Goal: Task Accomplishment & Management: Manage account settings

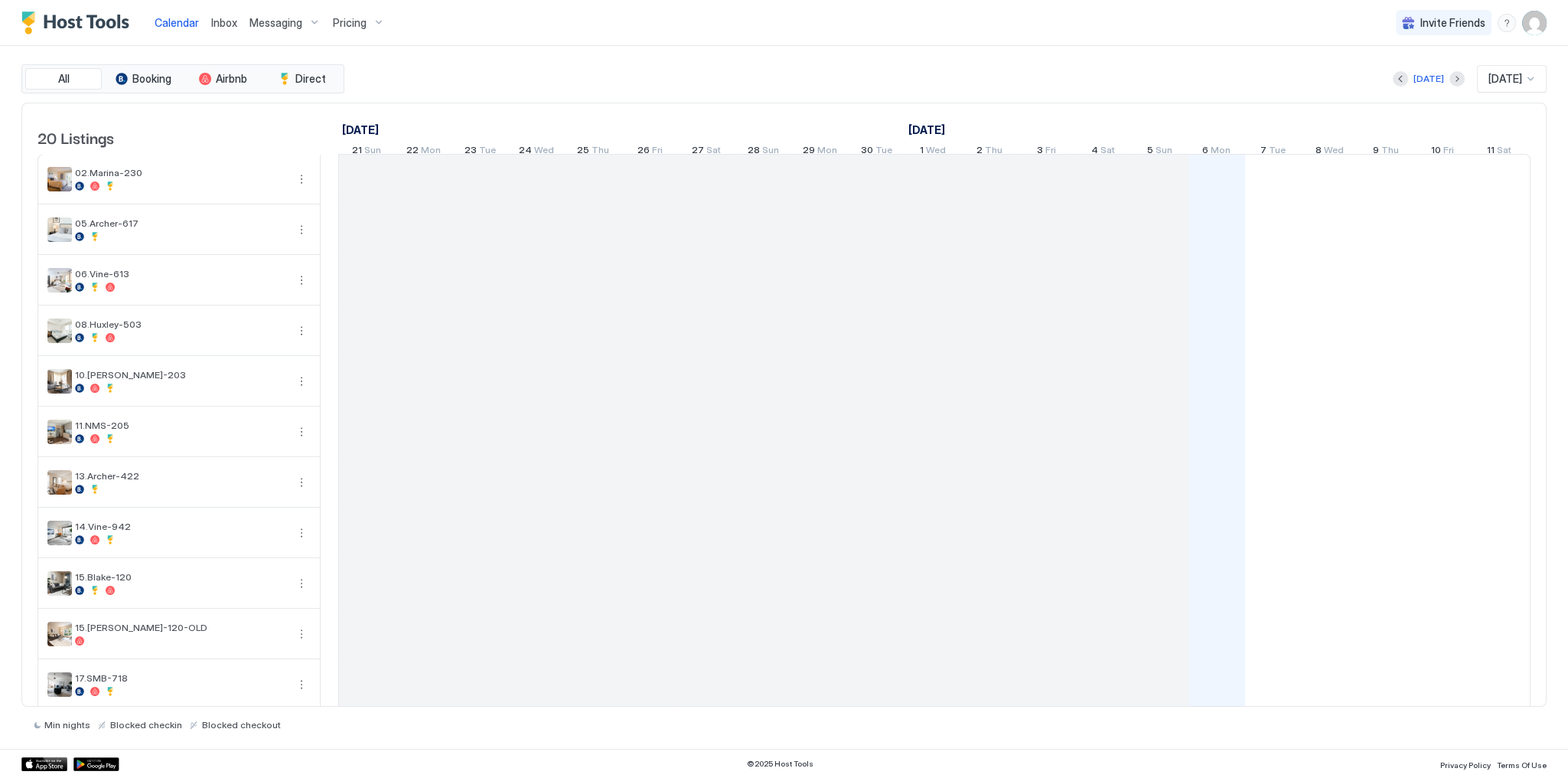
scroll to position [0, 850]
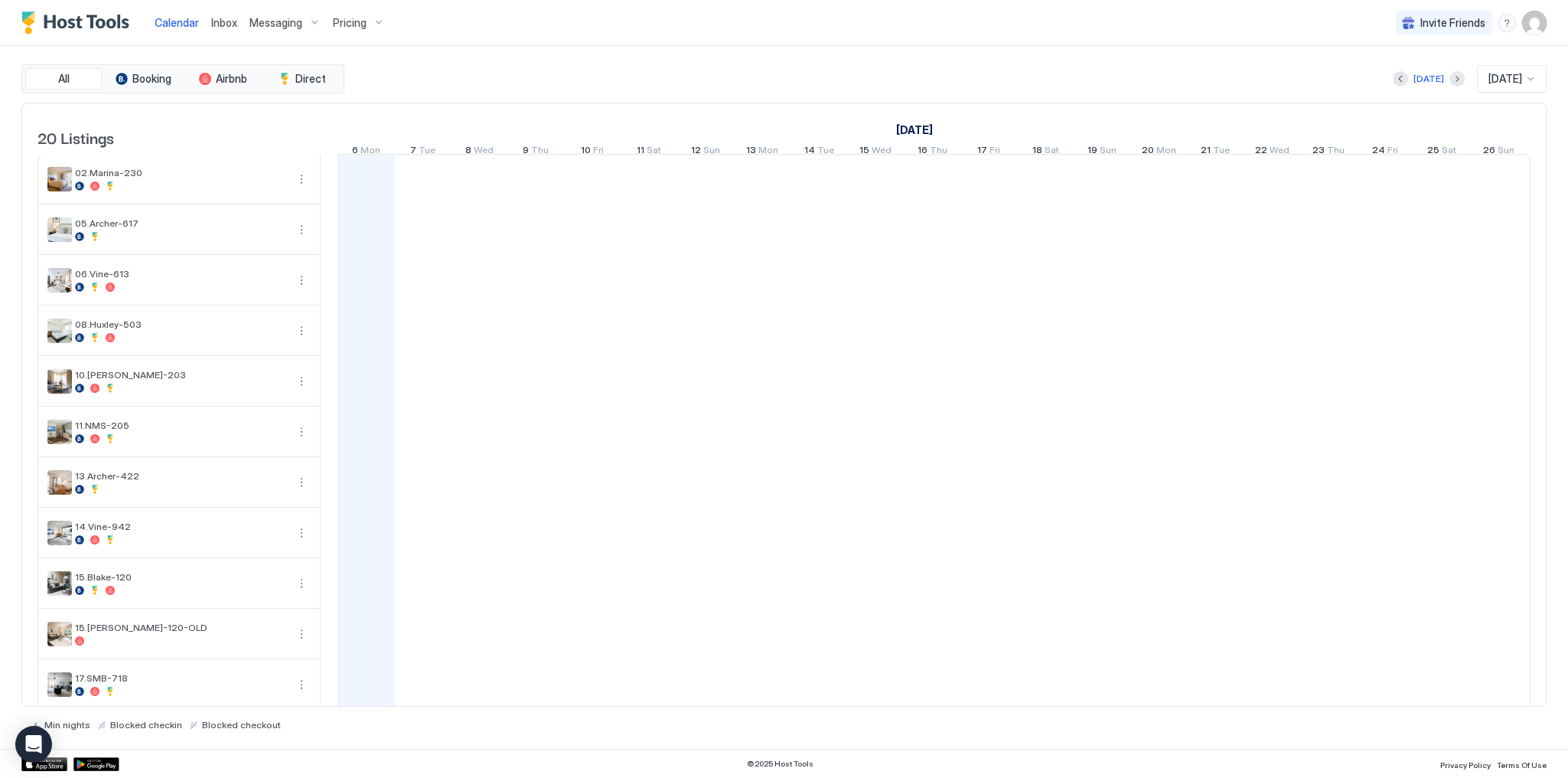
click at [282, 12] on div "Messaging" at bounding box center [285, 23] width 83 height 27
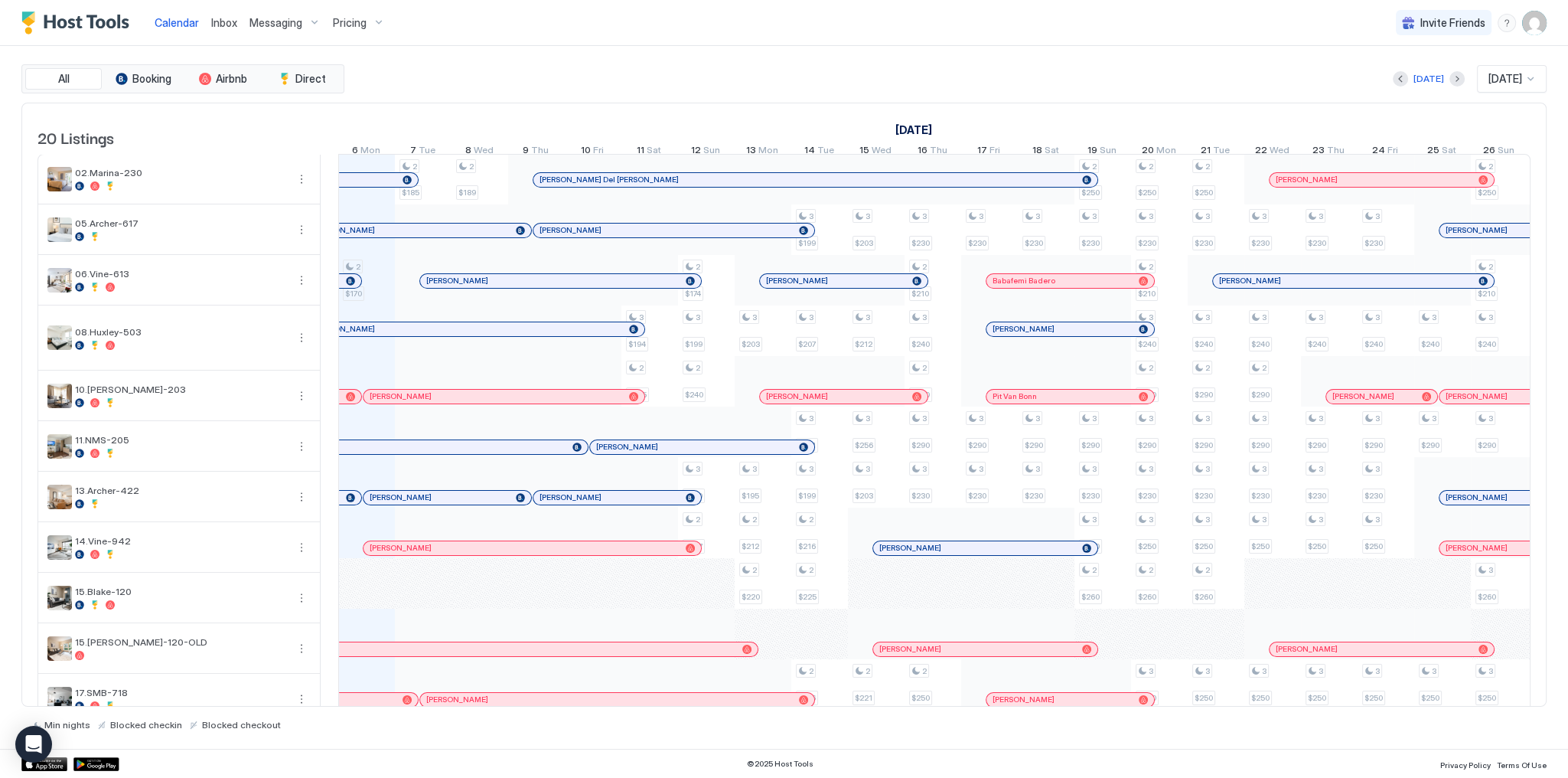
click at [282, 16] on span "Messaging" at bounding box center [276, 23] width 53 height 14
click at [283, 22] on div at bounding box center [784, 389] width 1568 height 778
click at [310, 21] on div "Messaging" at bounding box center [285, 23] width 83 height 27
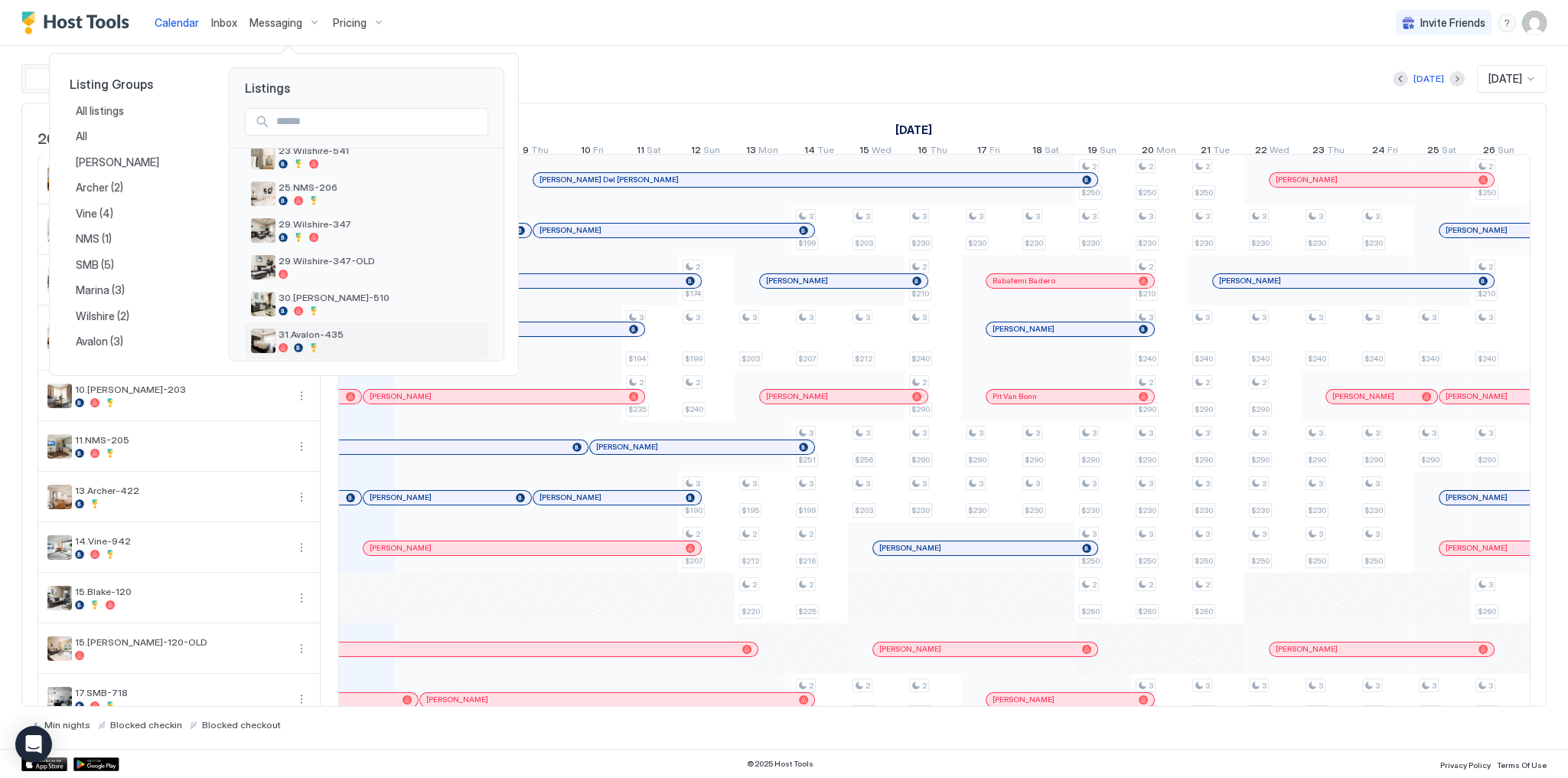
scroll to position [584, 0]
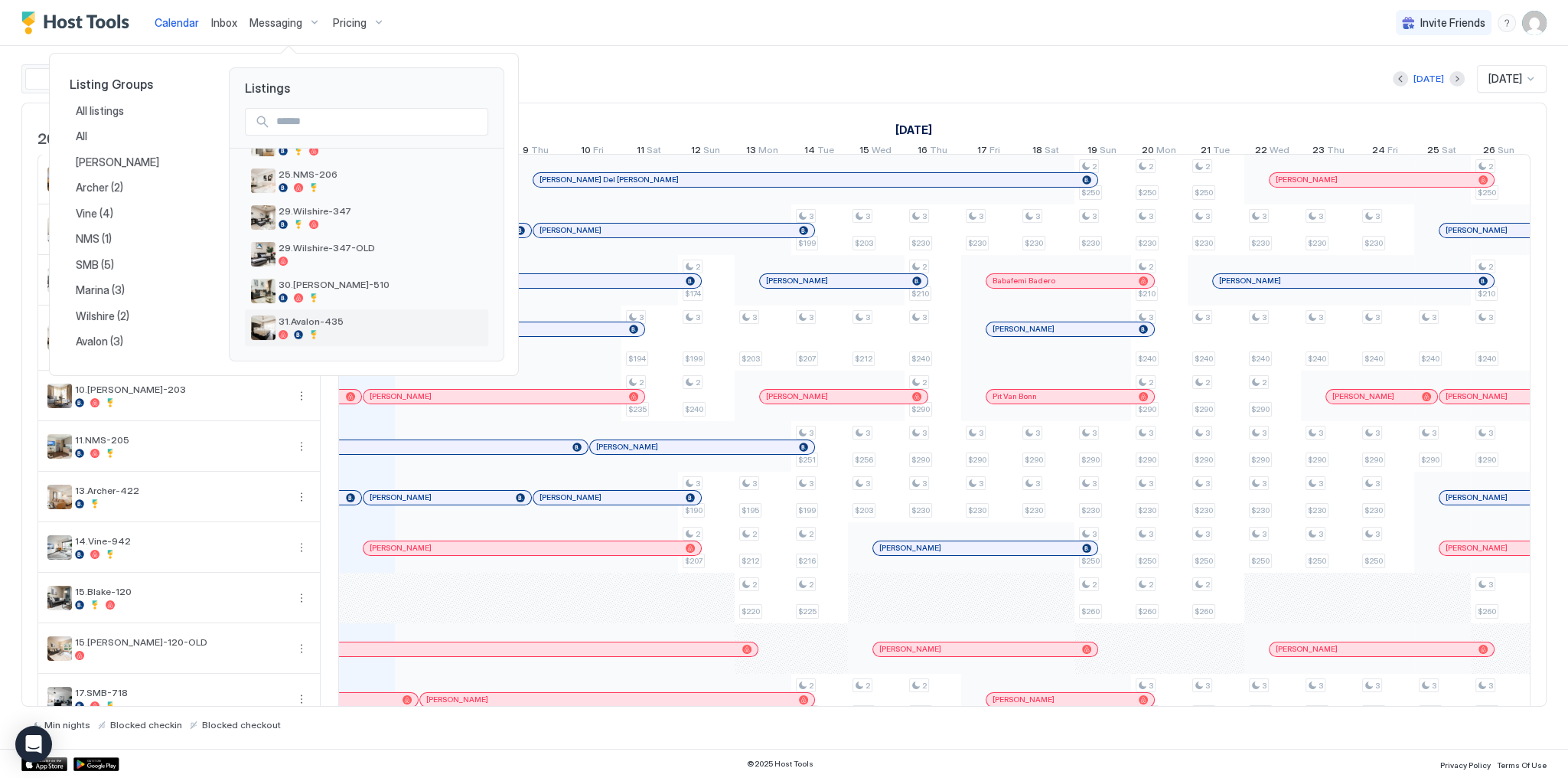
click at [355, 330] on div at bounding box center [380, 334] width 203 height 9
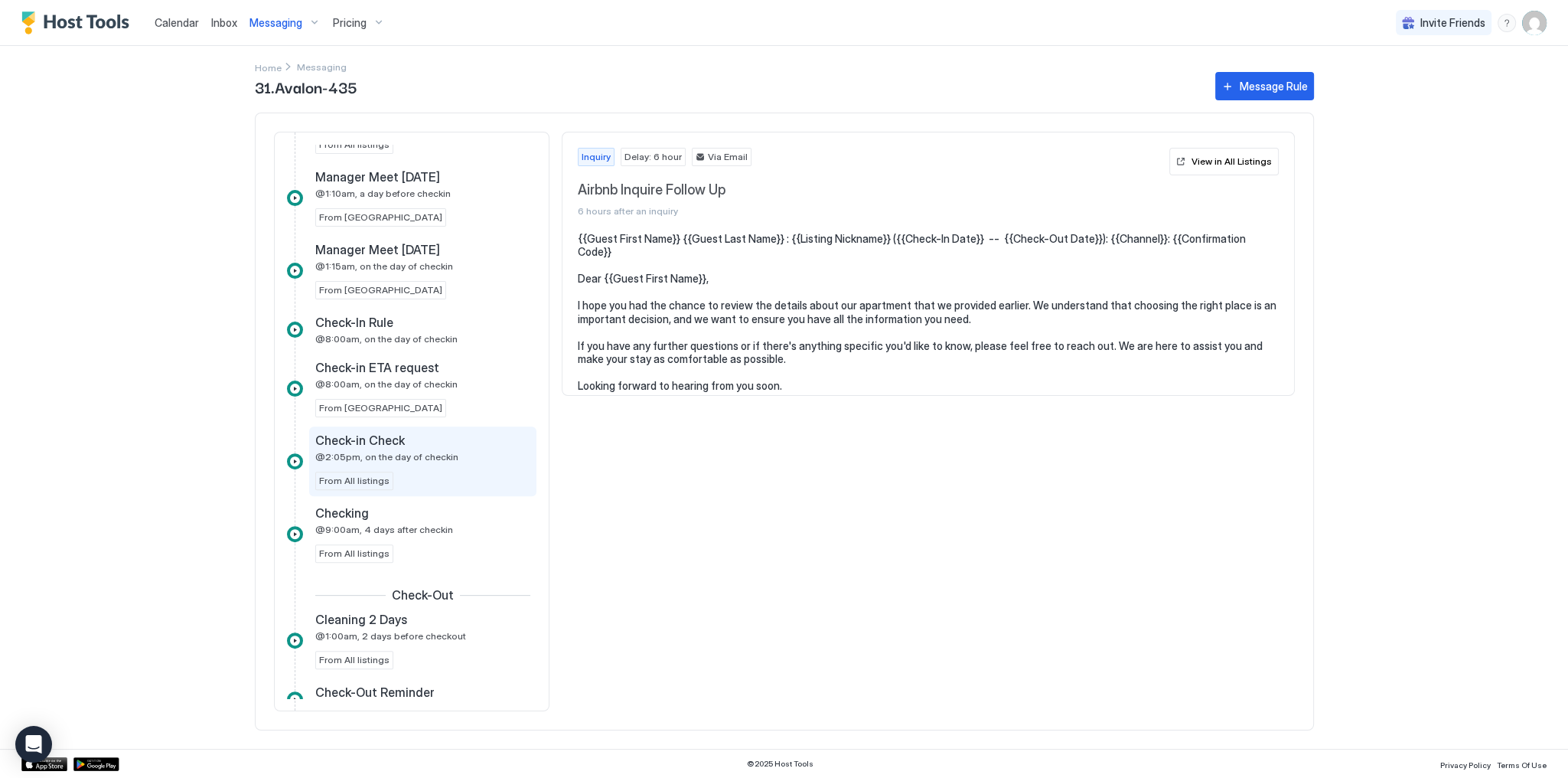
scroll to position [735, 0]
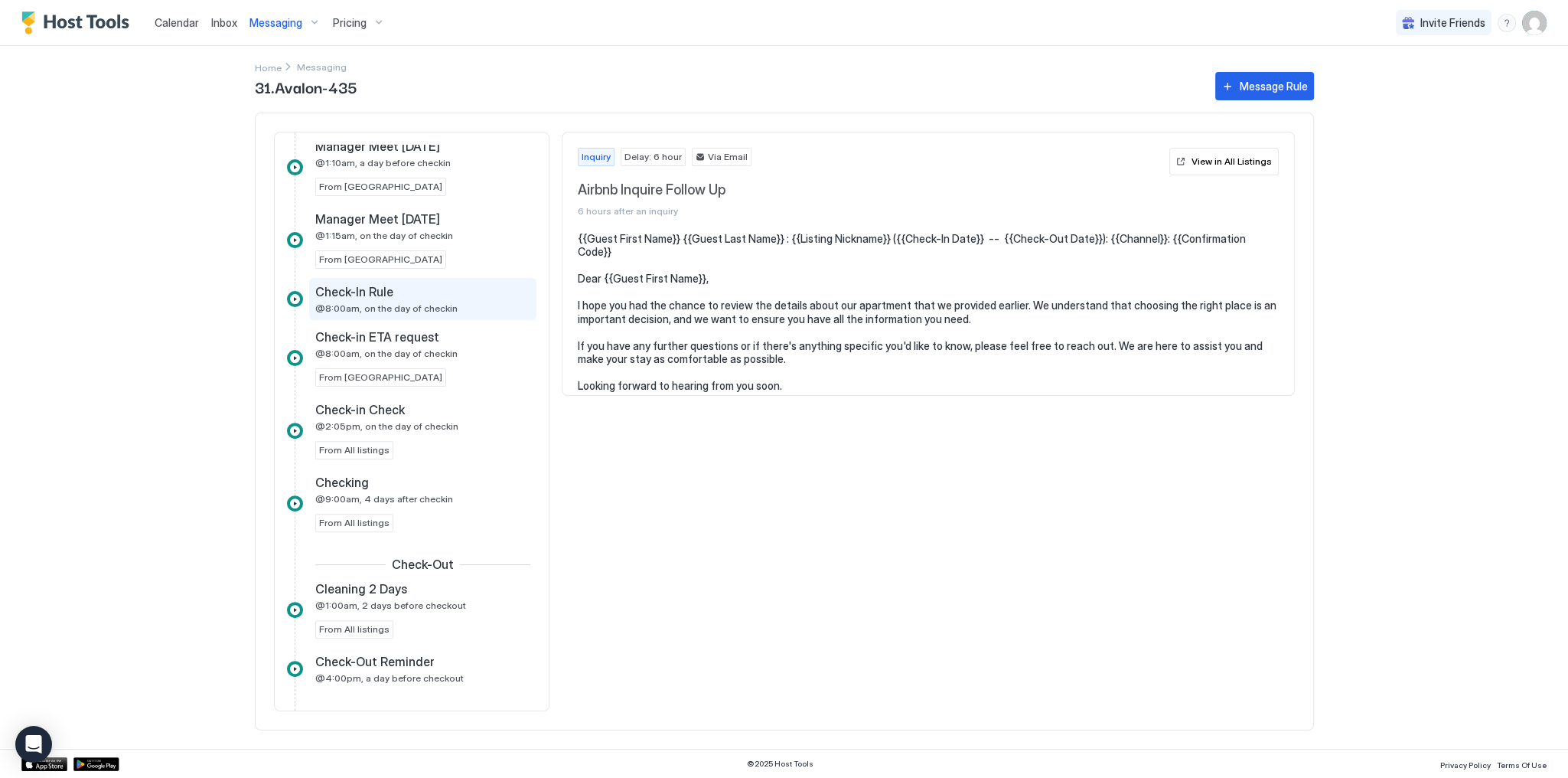
click at [433, 311] on div "Check-In Rule @8:00am, on the day of checkin" at bounding box center [423, 299] width 228 height 42
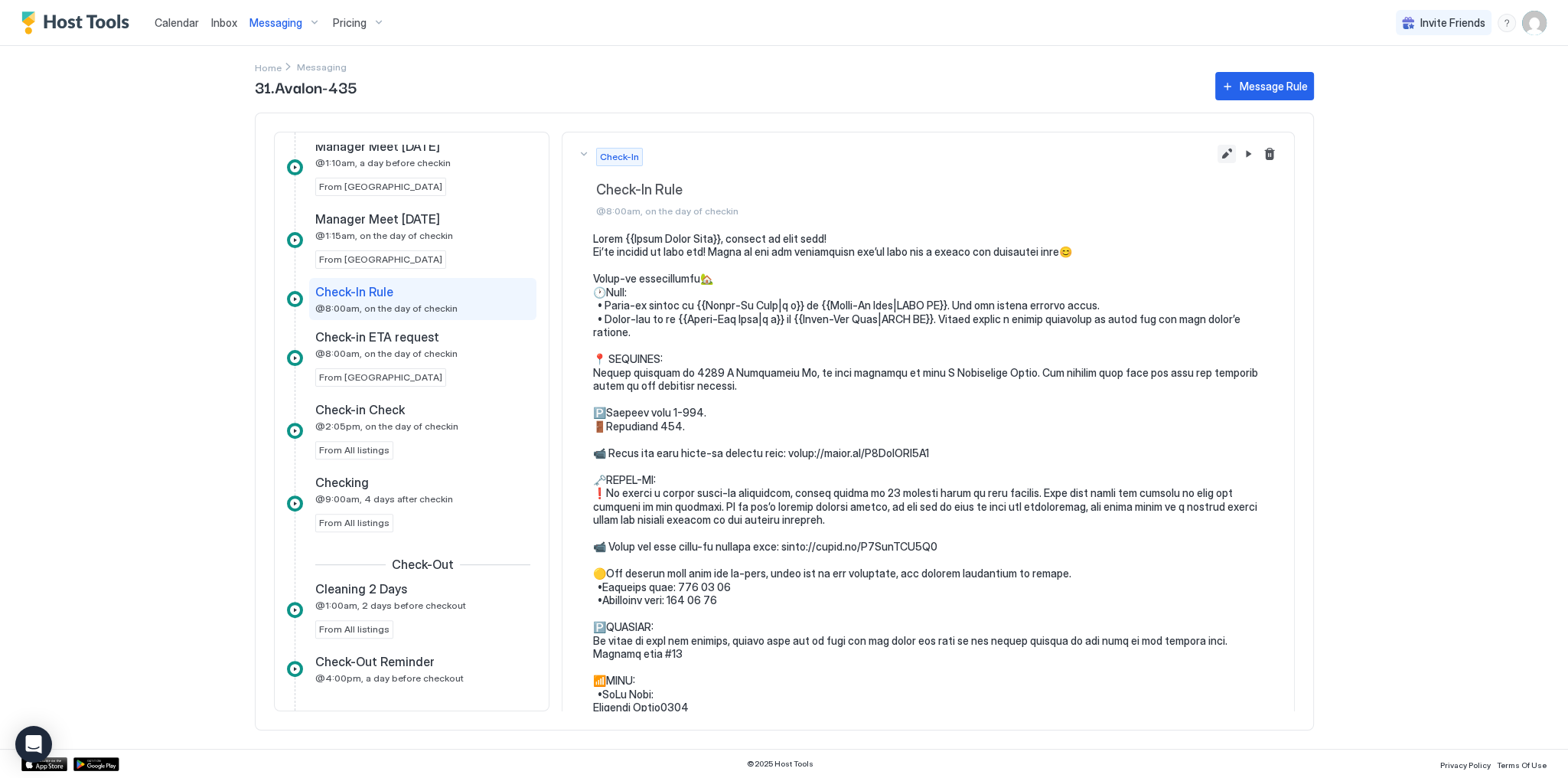
click at [1217, 155] on button "Edit message rule" at bounding box center [1226, 153] width 19 height 19
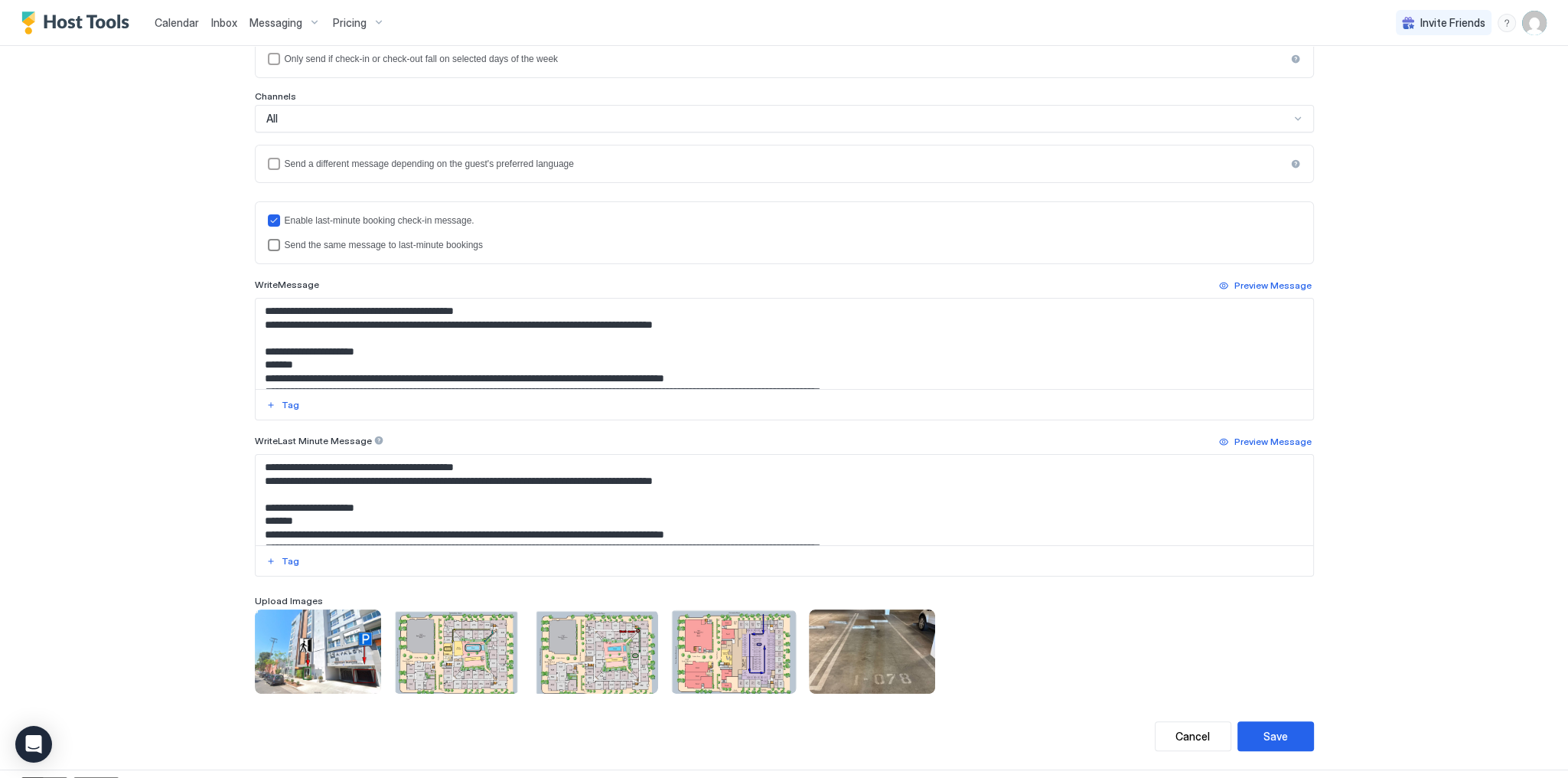
click at [320, 244] on div "Send the same message to last-minute bookings" at bounding box center [792, 245] width 1016 height 11
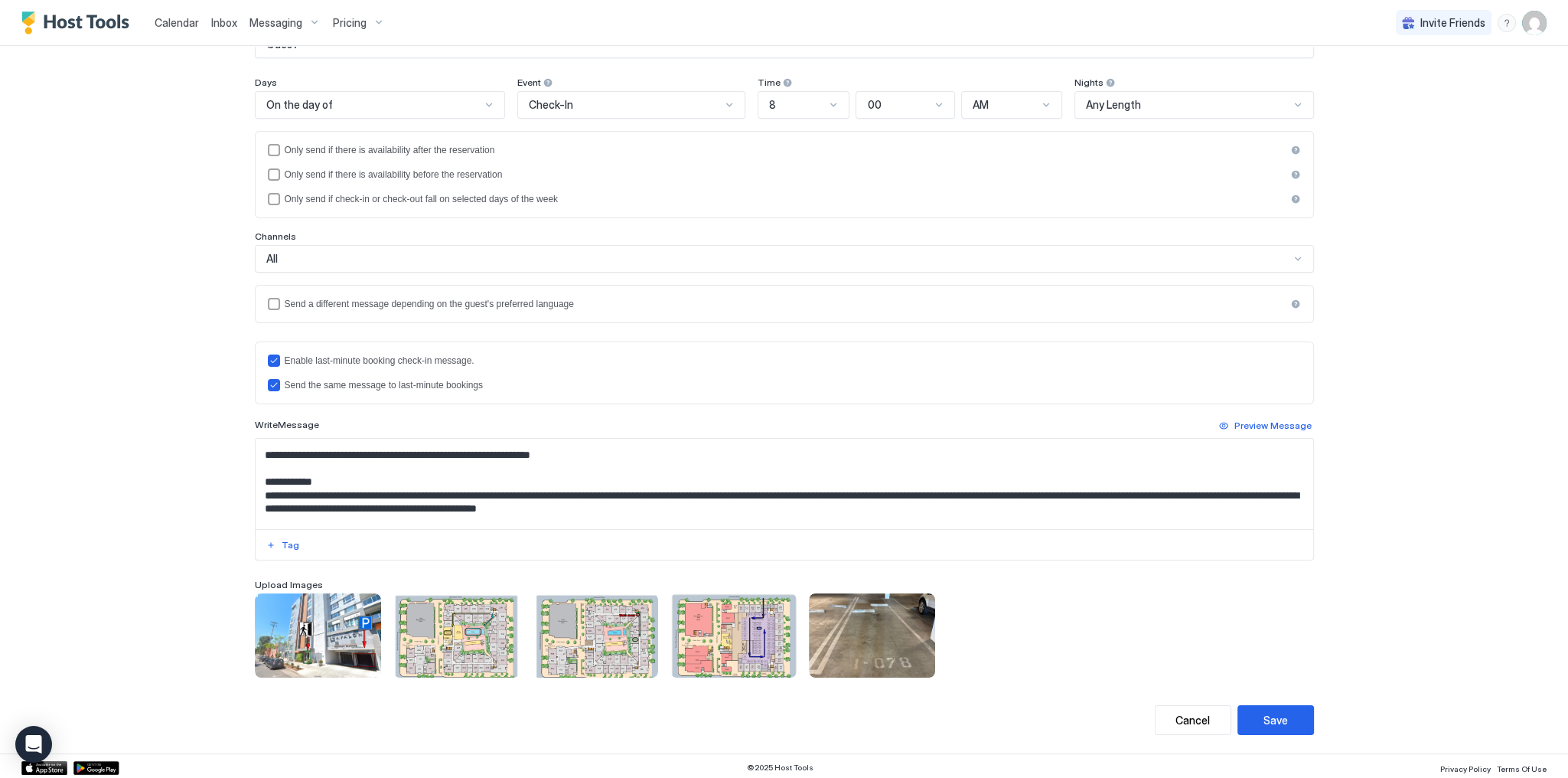
scroll to position [123, 0]
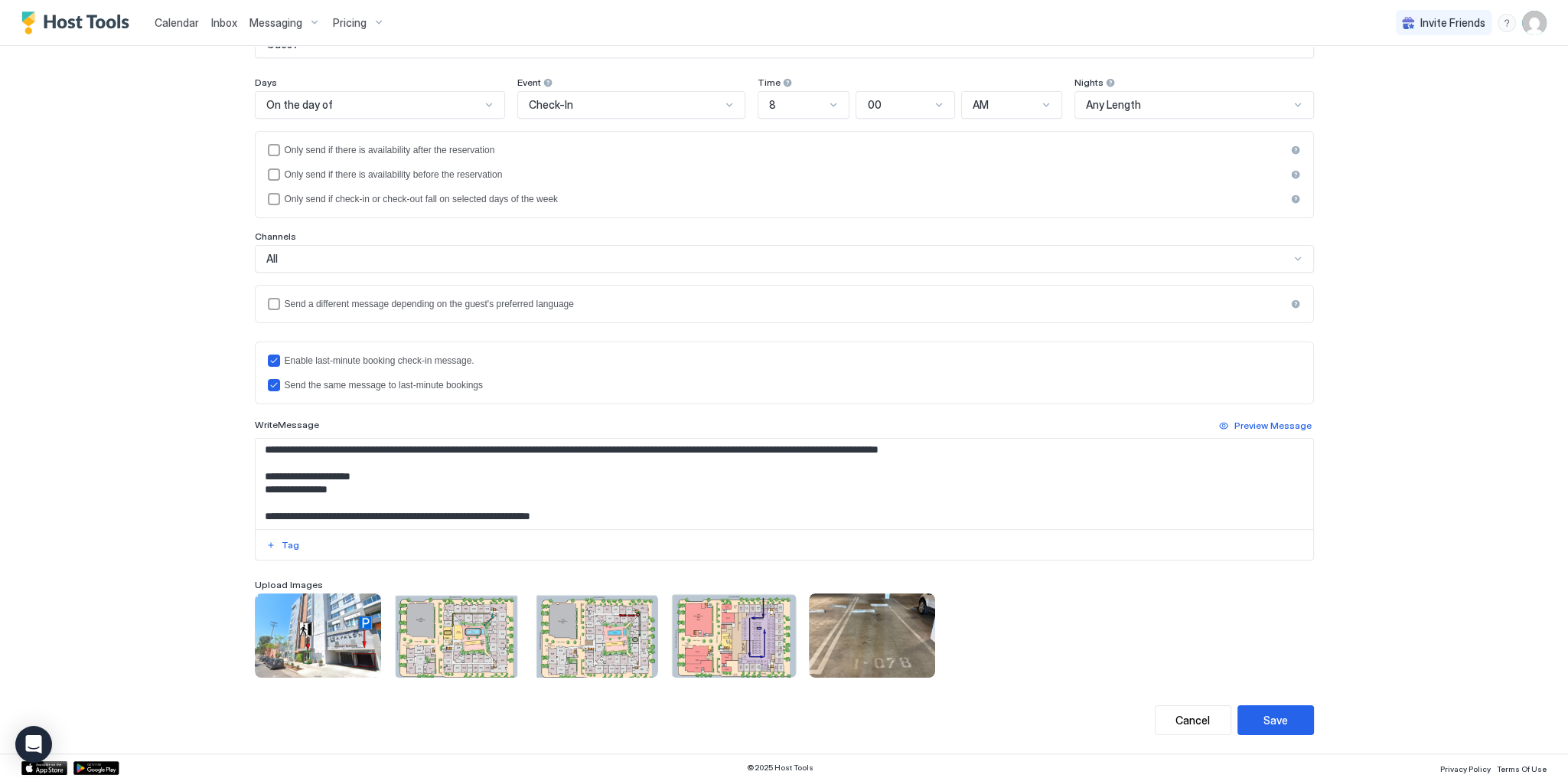
click at [576, 509] on textarea "Input Field" at bounding box center [784, 484] width 1057 height 90
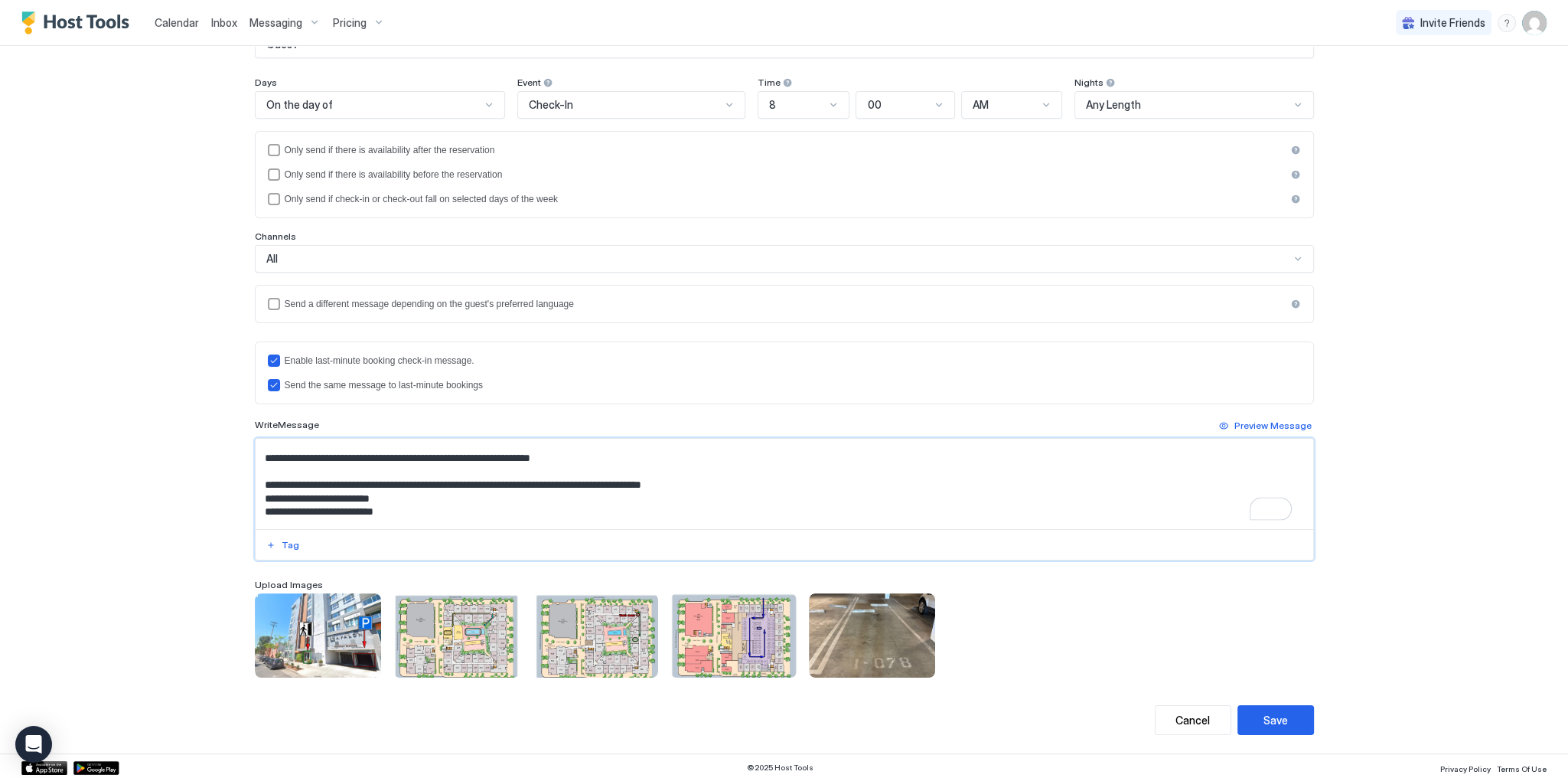
scroll to position [0, 0]
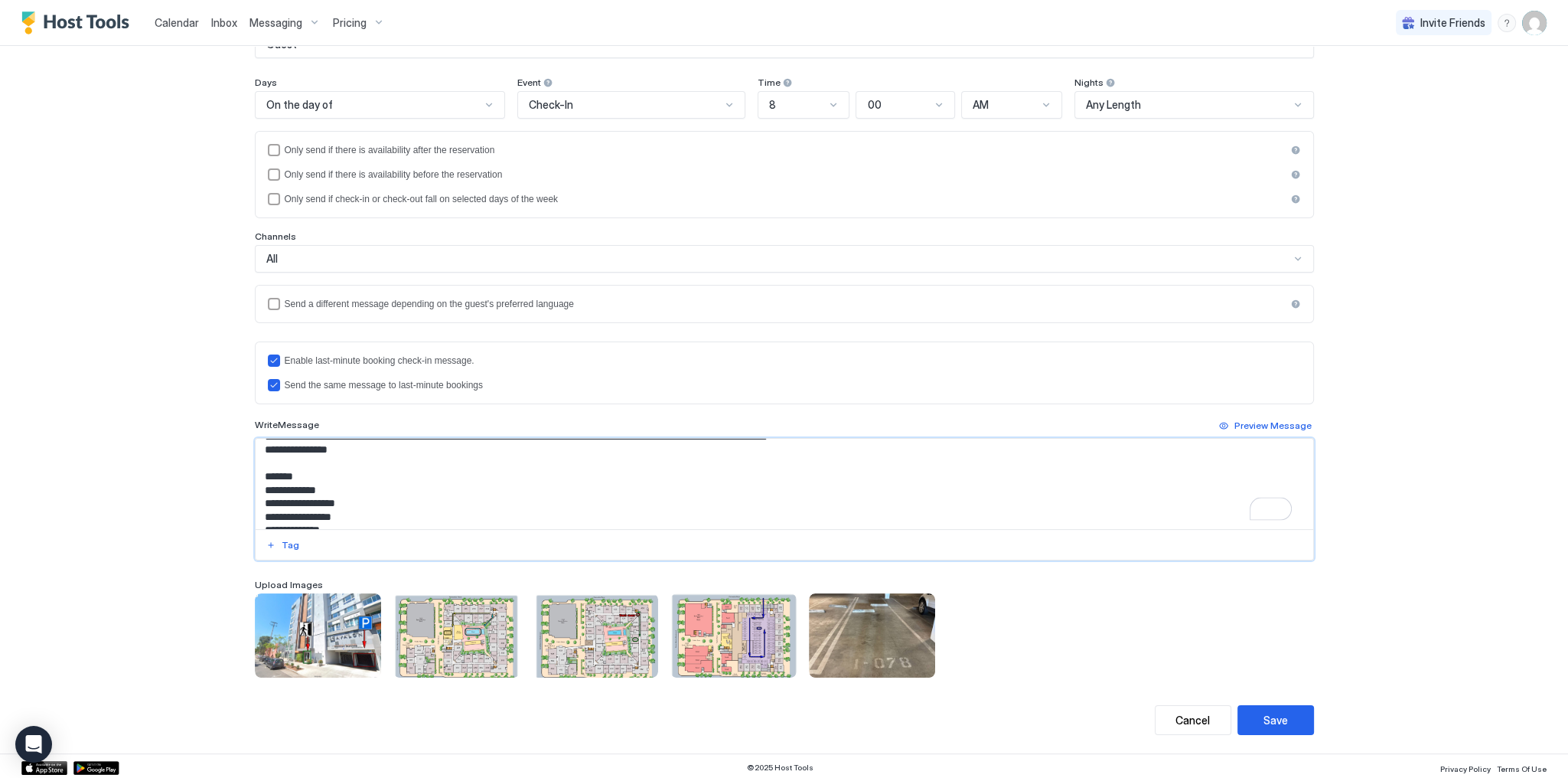
drag, startPoint x: 576, startPoint y: 509, endPoint x: 522, endPoint y: 502, distance: 54.5
click at [461, 474] on textarea "To enrich screen reader interactions, please activate Accessibility in Grammarl…" at bounding box center [784, 484] width 1057 height 90
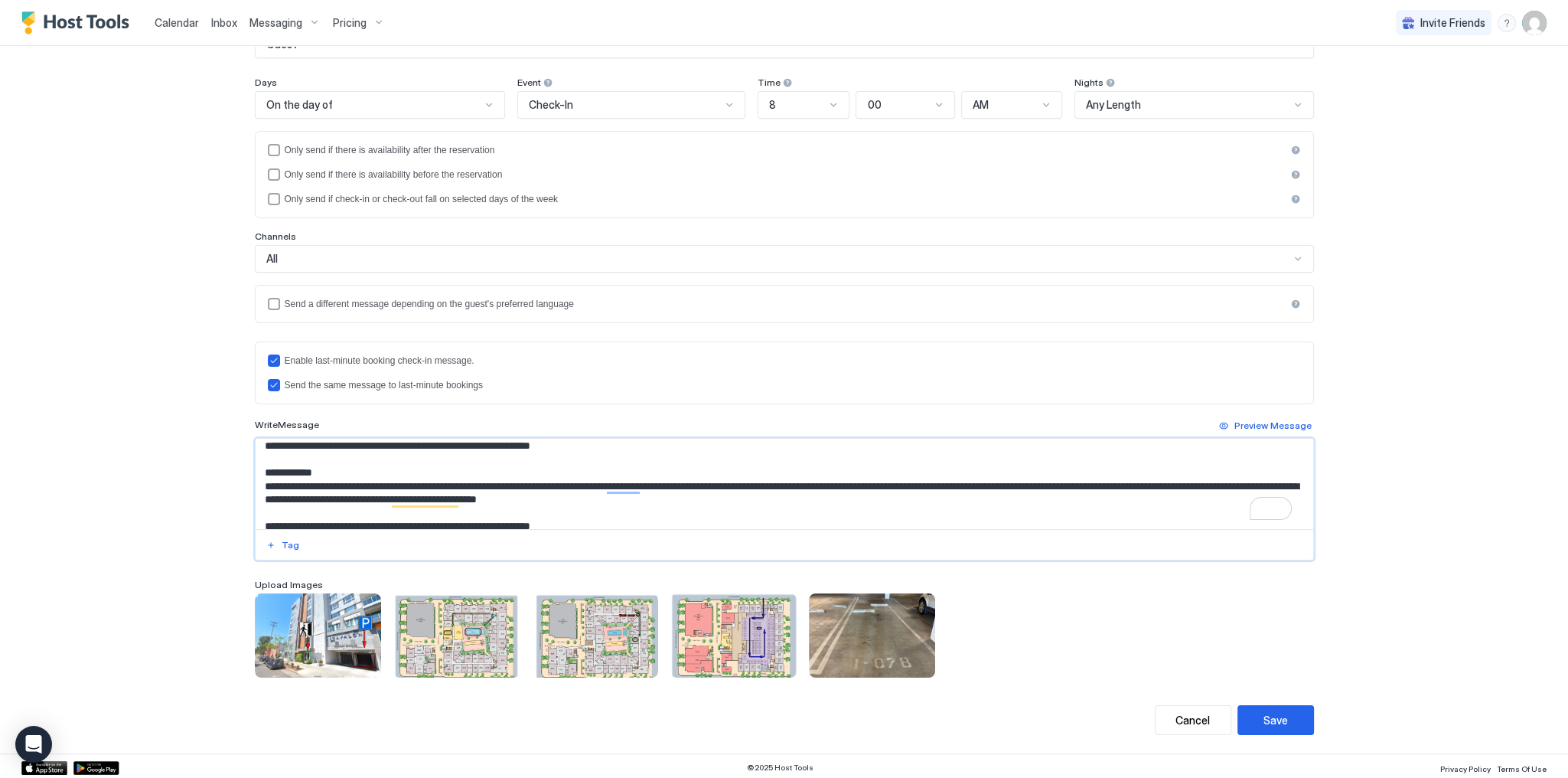
click at [460, 439] on textarea "To enrich screen reader interactions, please activate Accessibility in Grammarl…" at bounding box center [784, 484] width 1057 height 90
click at [466, 441] on textarea "To enrich screen reader interactions, please activate Accessibility in Grammarl…" at bounding box center [784, 484] width 1057 height 90
paste textarea "To enrich screen reader interactions, please activate Accessibility in Grammarl…"
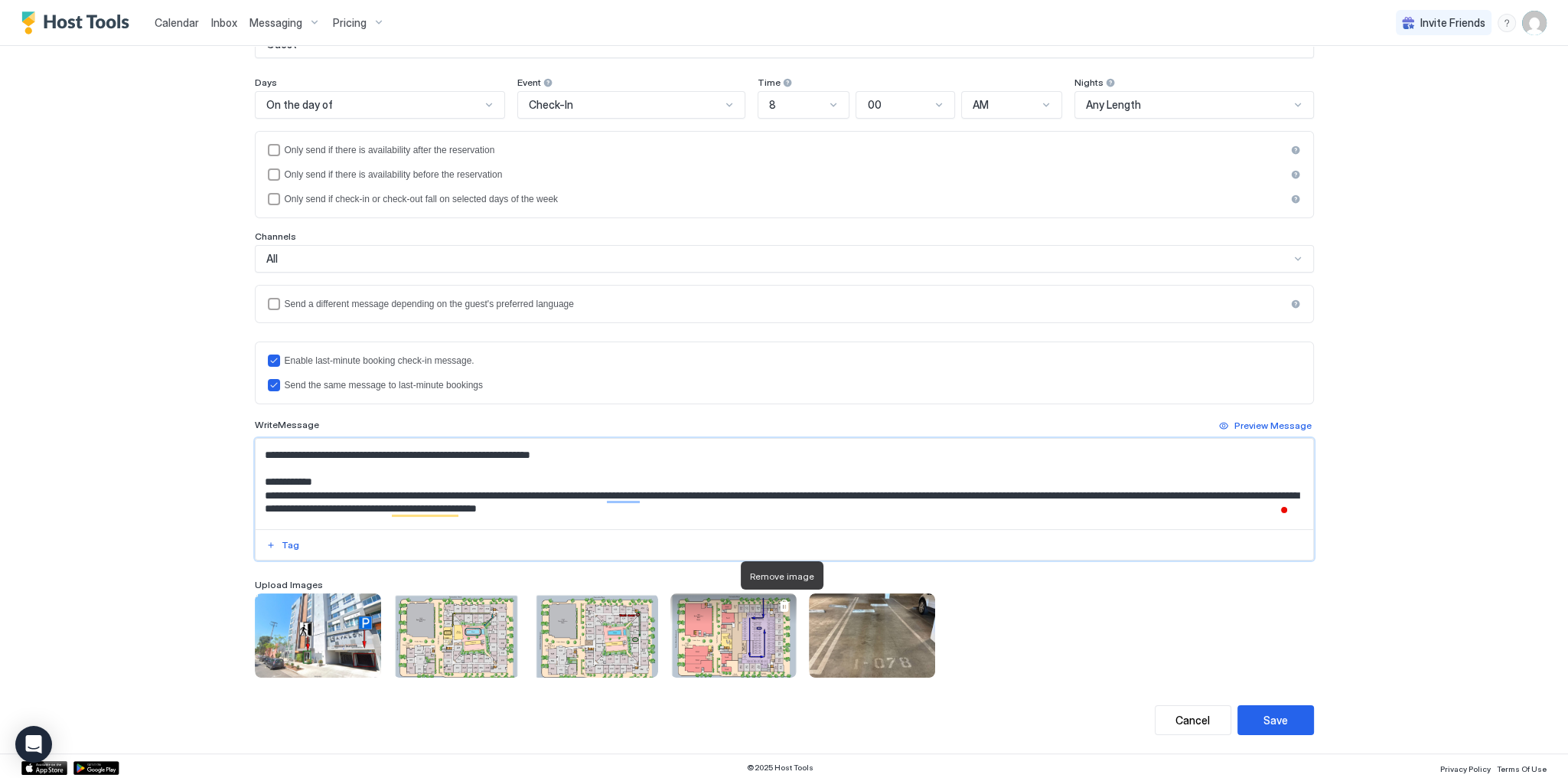
click at [779, 604] on div at bounding box center [784, 605] width 12 height 12
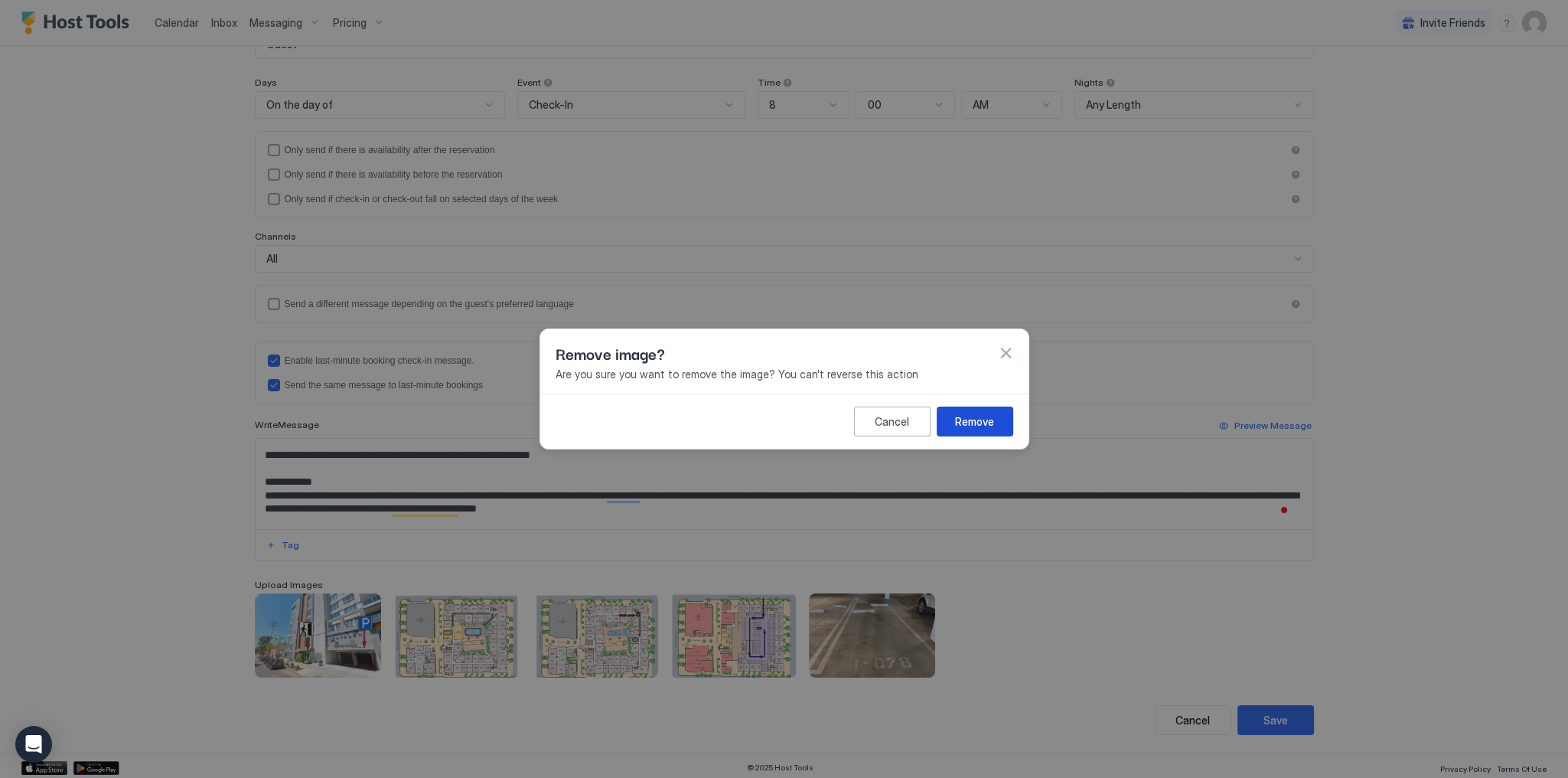
click at [970, 427] on div "Remove" at bounding box center [975, 421] width 39 height 16
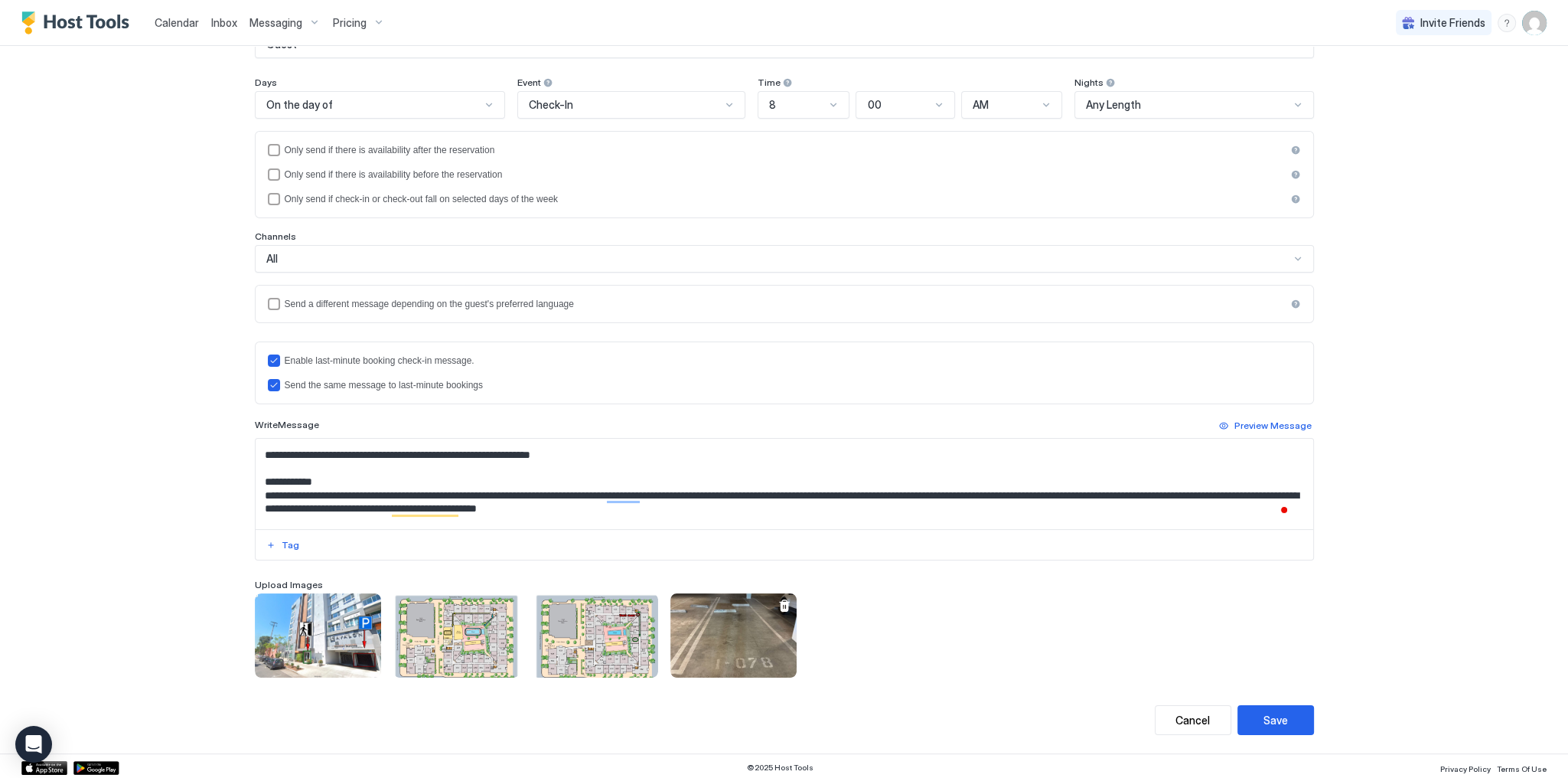
click at [779, 602] on div at bounding box center [784, 605] width 12 height 12
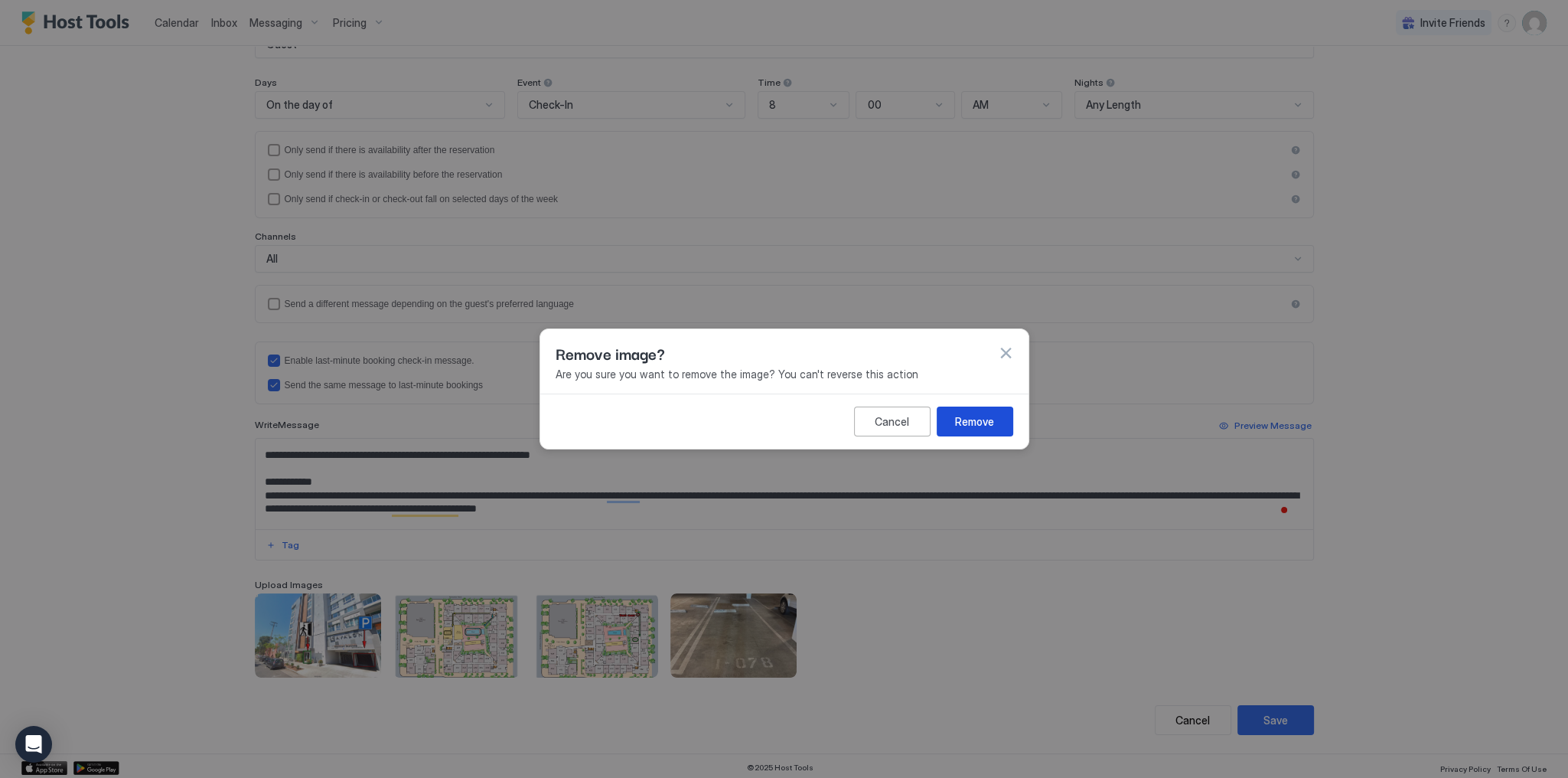
click at [977, 417] on div "Remove" at bounding box center [975, 421] width 39 height 16
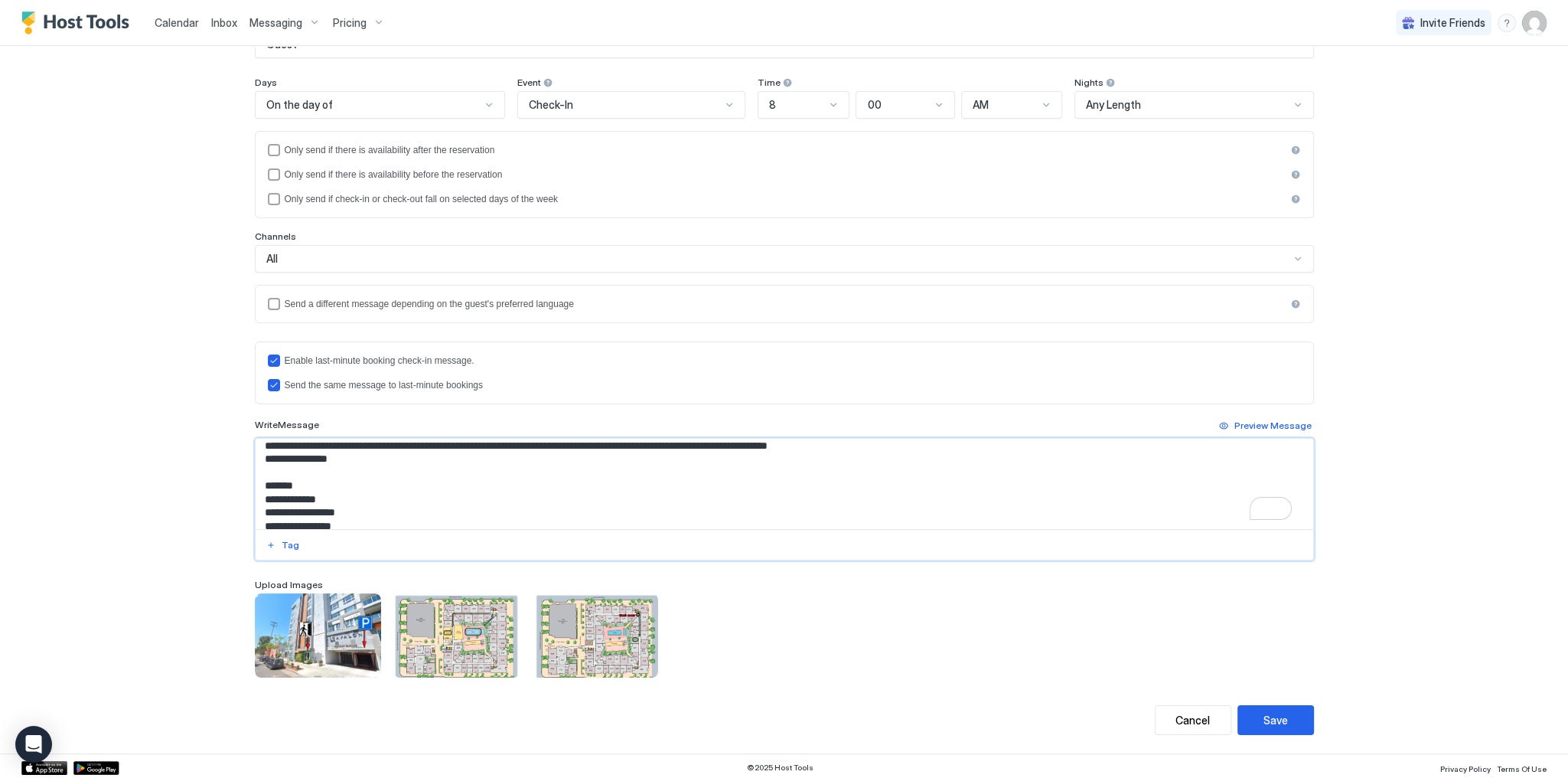
click at [811, 444] on textarea "To enrich screen reader interactions, please activate Accessibility in Grammarl…" at bounding box center [784, 484] width 1057 height 90
click at [384, 478] on textarea "To enrich screen reader interactions, please activate Accessibility in Grammarl…" at bounding box center [784, 484] width 1057 height 90
paste textarea "**********"
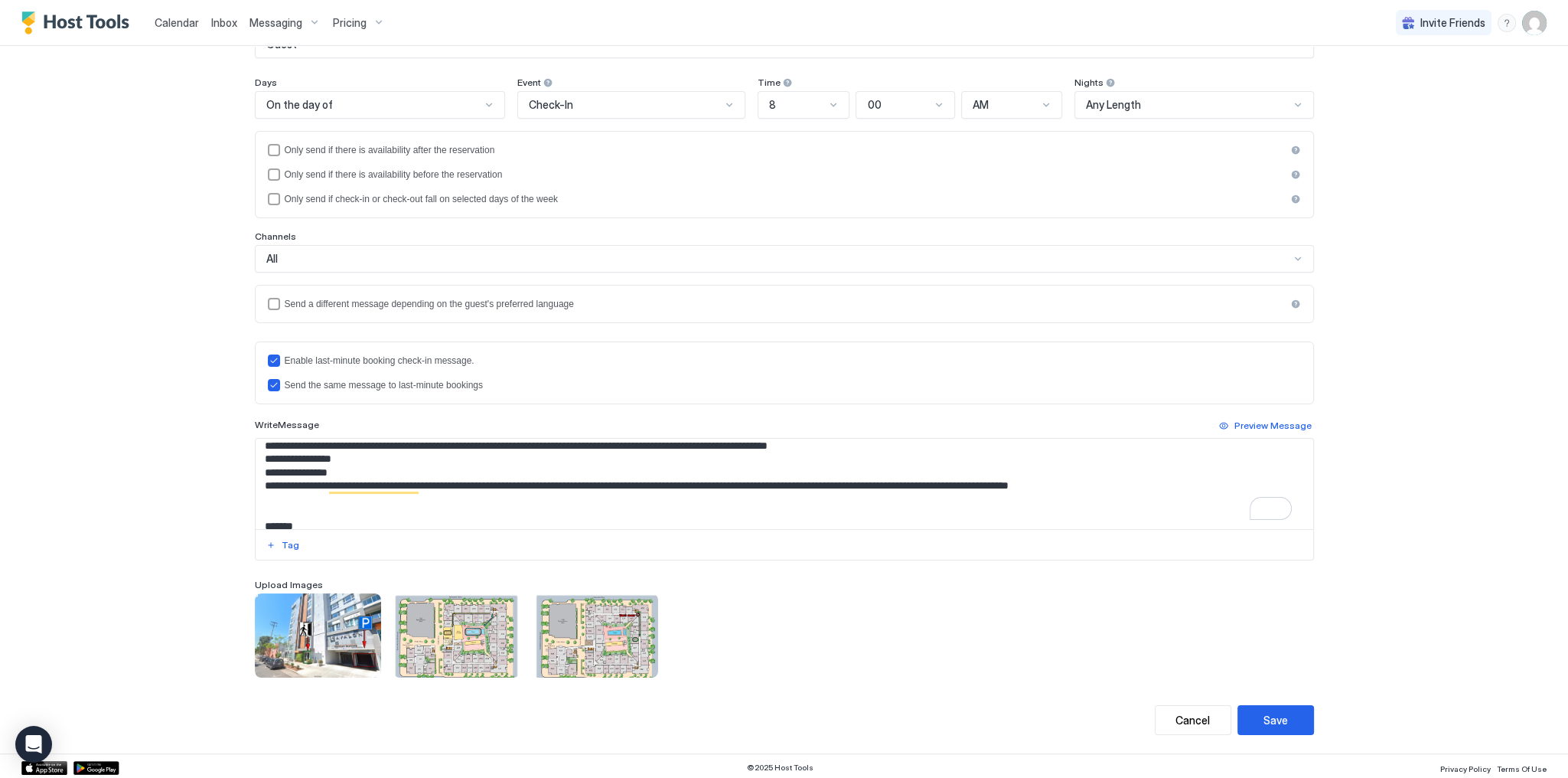
click at [454, 480] on textarea "To enrich screen reader interactions, please activate Accessibility in Grammarl…" at bounding box center [784, 484] width 1057 height 90
click at [452, 469] on textarea "To enrich screen reader interactions, please activate Accessibility in Grammarl…" at bounding box center [784, 484] width 1057 height 90
paste textarea "*****"
click at [1383, 359] on div "**********" at bounding box center [784, 389] width 1568 height 778
click at [1029, 463] on textarea "To enrich screen reader interactions, please activate Accessibility in Grammarl…" at bounding box center [784, 484] width 1057 height 90
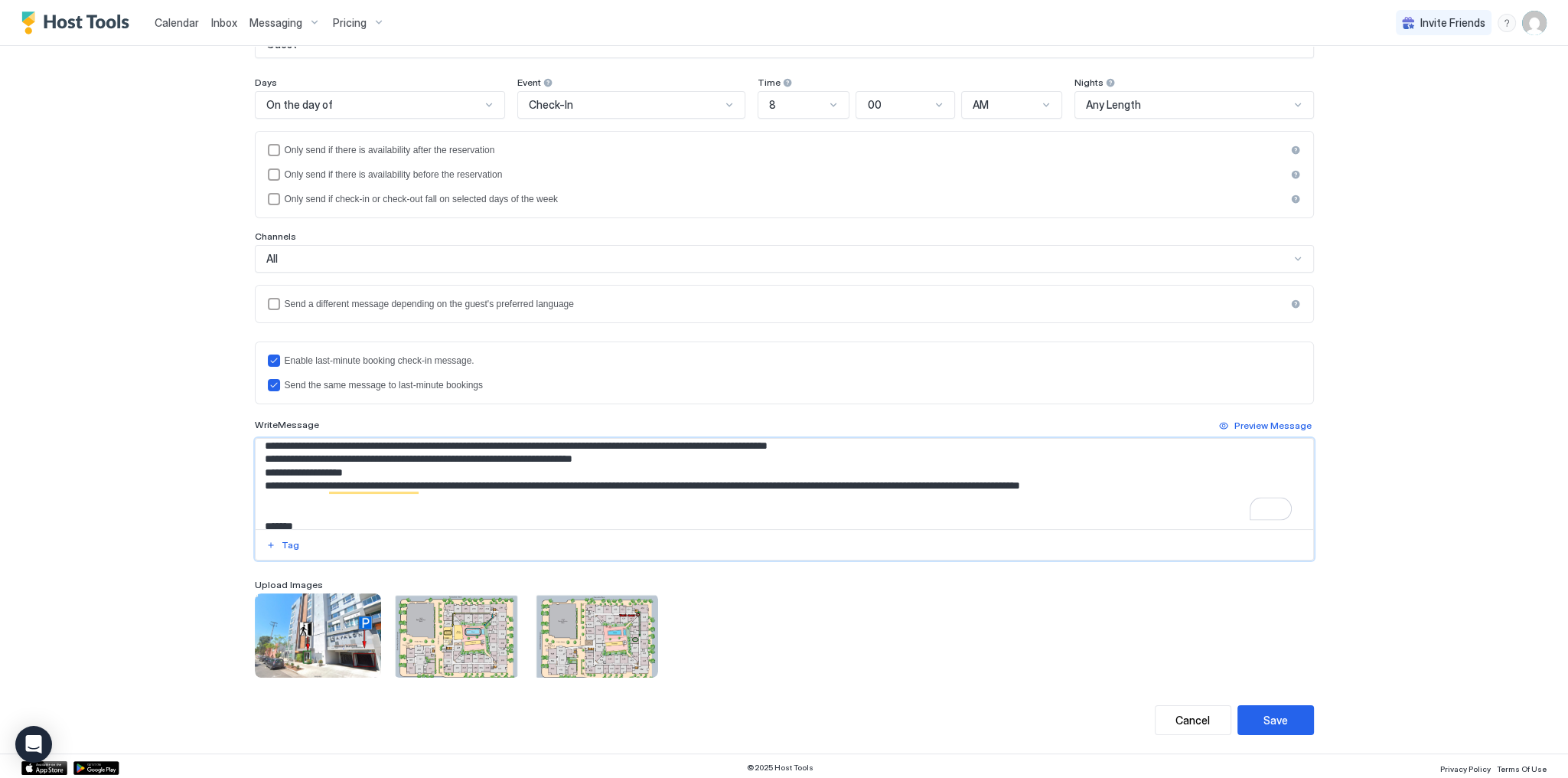
click at [642, 447] on textarea "To enrich screen reader interactions, please activate Accessibility in Grammarl…" at bounding box center [784, 484] width 1057 height 90
drag, startPoint x: 640, startPoint y: 454, endPoint x: 334, endPoint y: 458, distance: 306.0
click at [334, 458] on textarea "To enrich screen reader interactions, please activate Accessibility in Grammarl…" at bounding box center [784, 484] width 1057 height 90
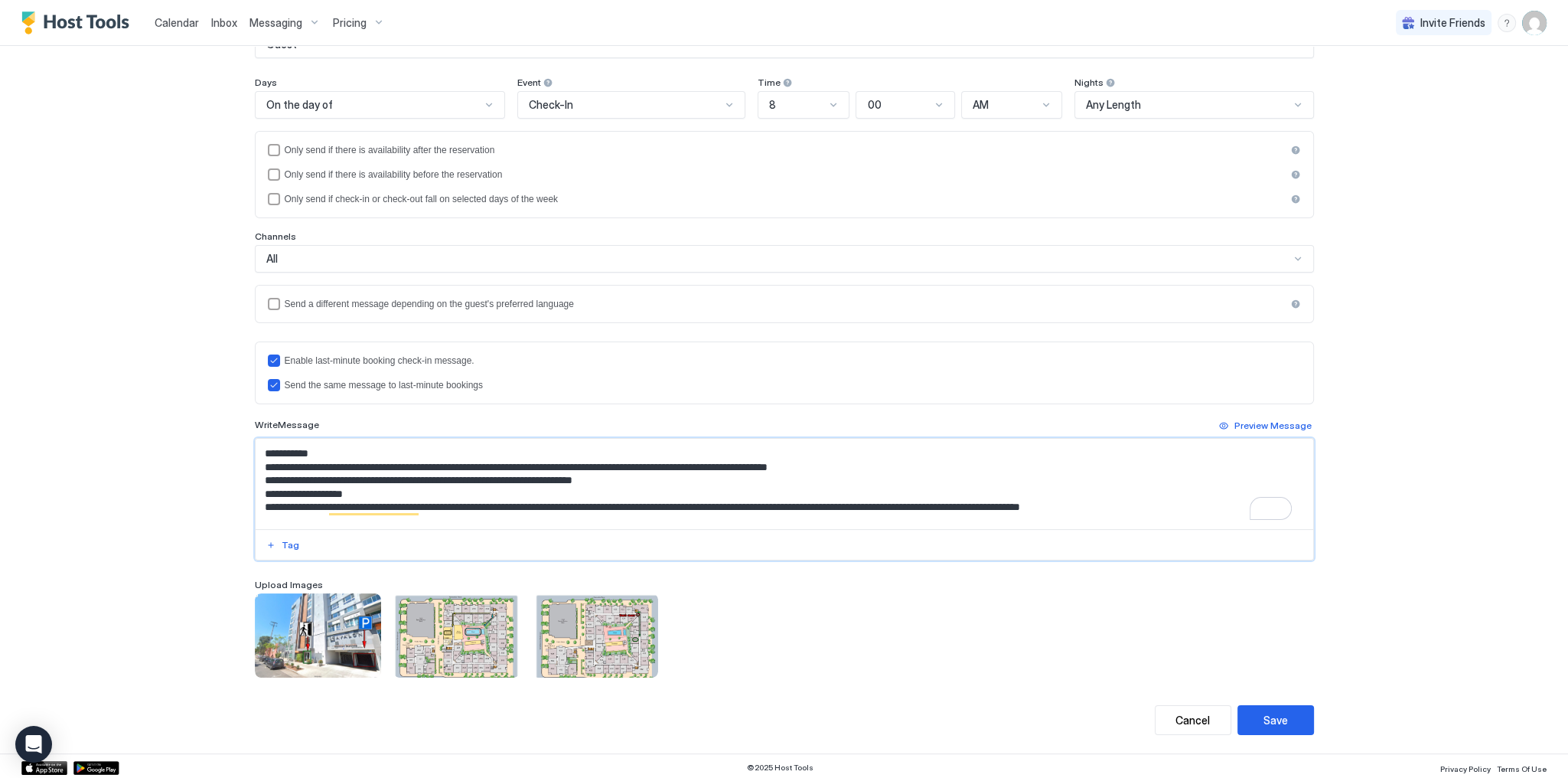
scroll to position [315, 0]
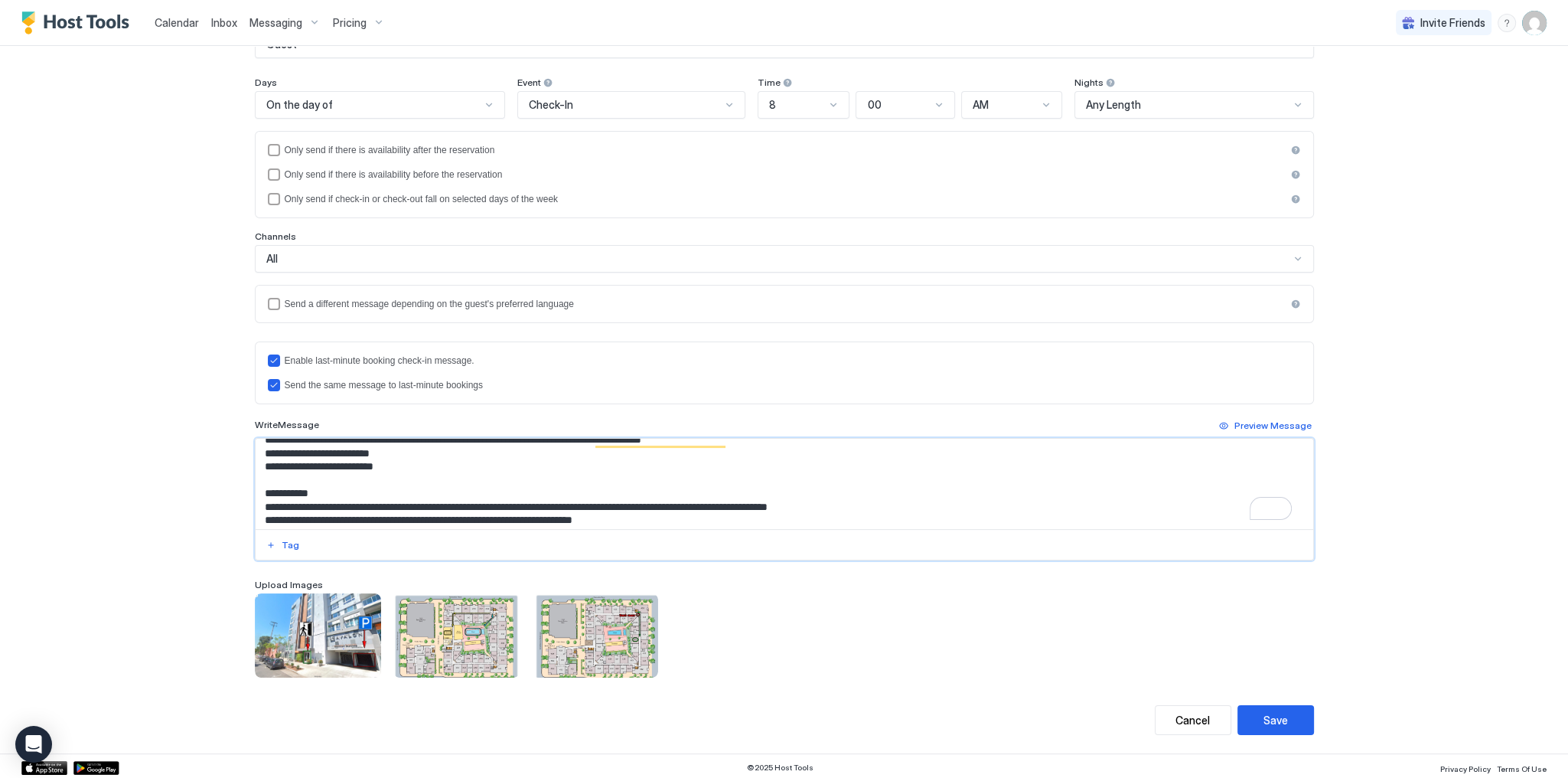
click at [302, 486] on textarea "To enrich screen reader interactions, please activate Accessibility in Grammarl…" at bounding box center [784, 484] width 1057 height 90
click at [305, 495] on textarea "To enrich screen reader interactions, please activate Accessibility in Grammarl…" at bounding box center [784, 484] width 1057 height 90
click at [307, 495] on textarea "To enrich screen reader interactions, please activate Accessibility in Grammarl…" at bounding box center [784, 484] width 1057 height 90
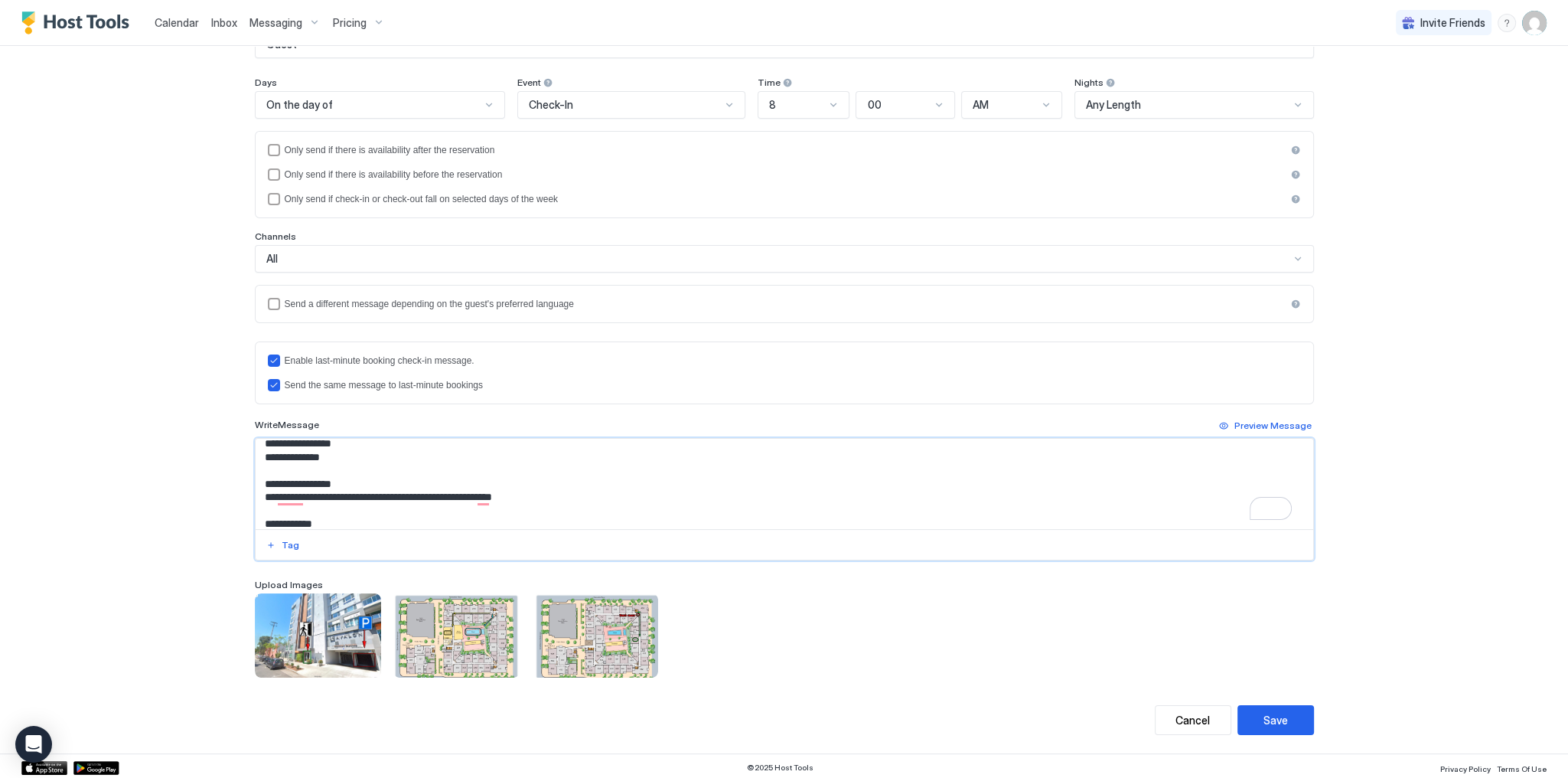
scroll to position [389, 0]
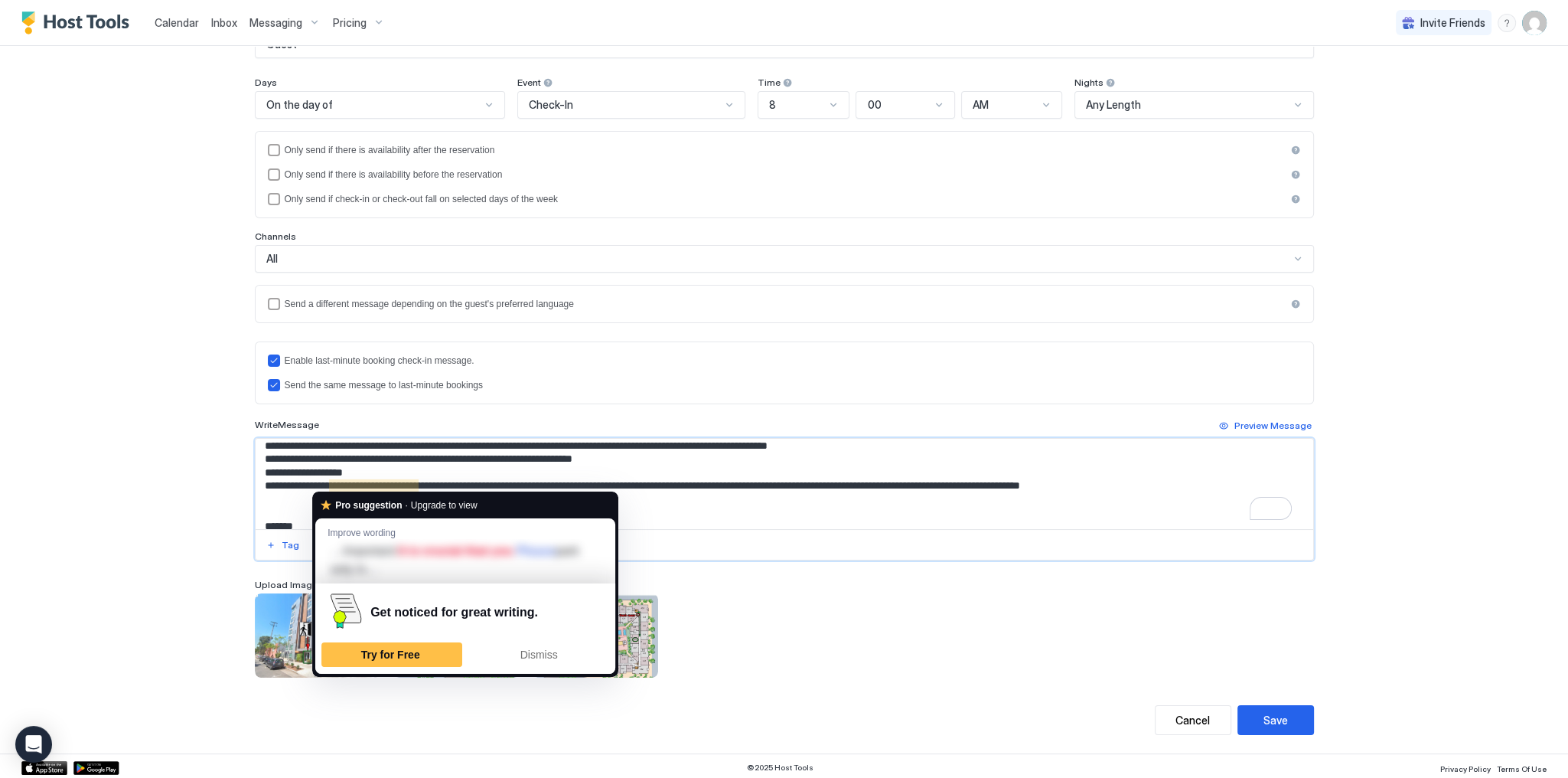
click at [309, 496] on textarea "To enrich screen reader interactions, please activate Accessibility in Grammarl…" at bounding box center [784, 484] width 1057 height 90
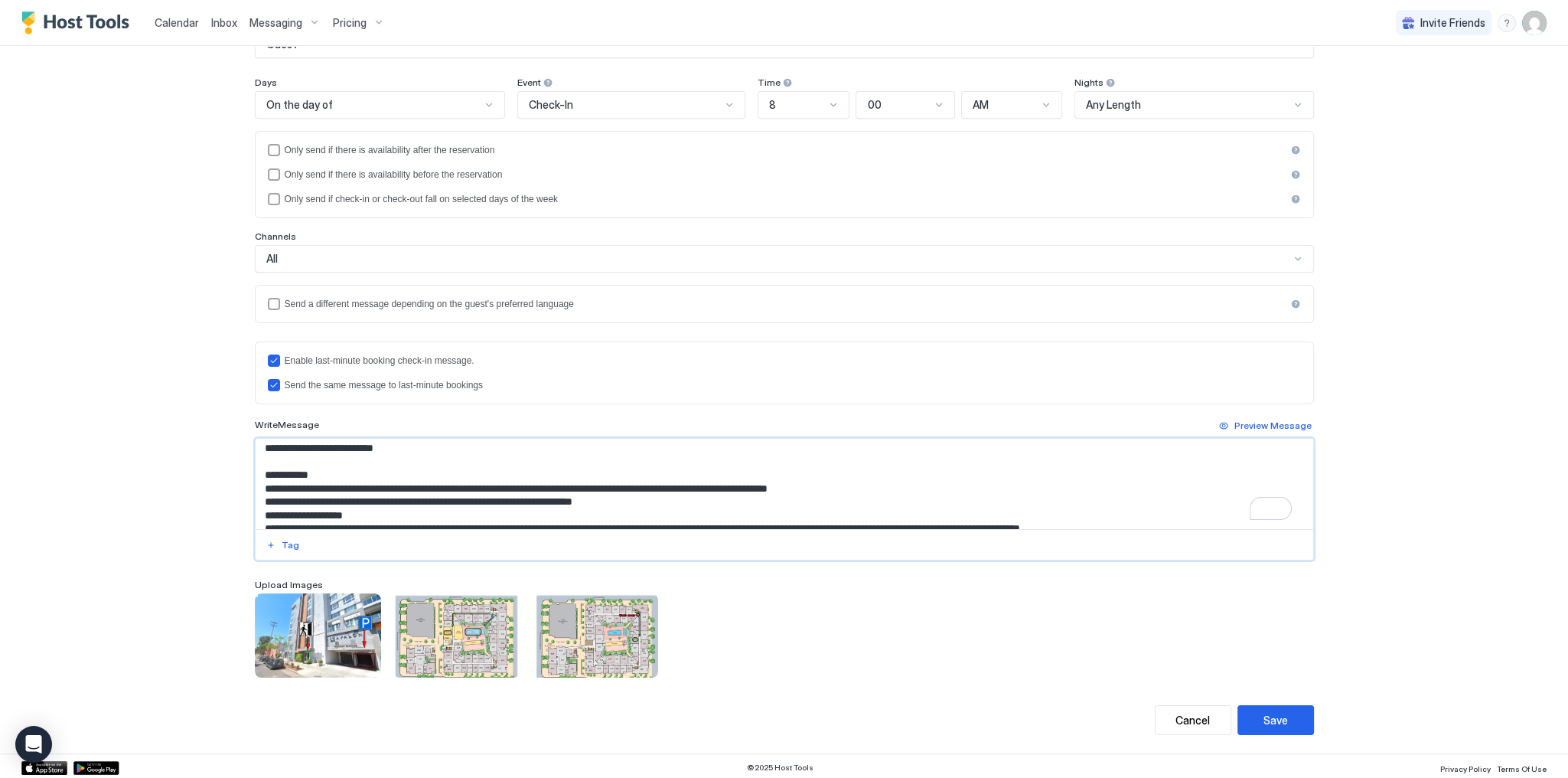
scroll to position [367, 0]
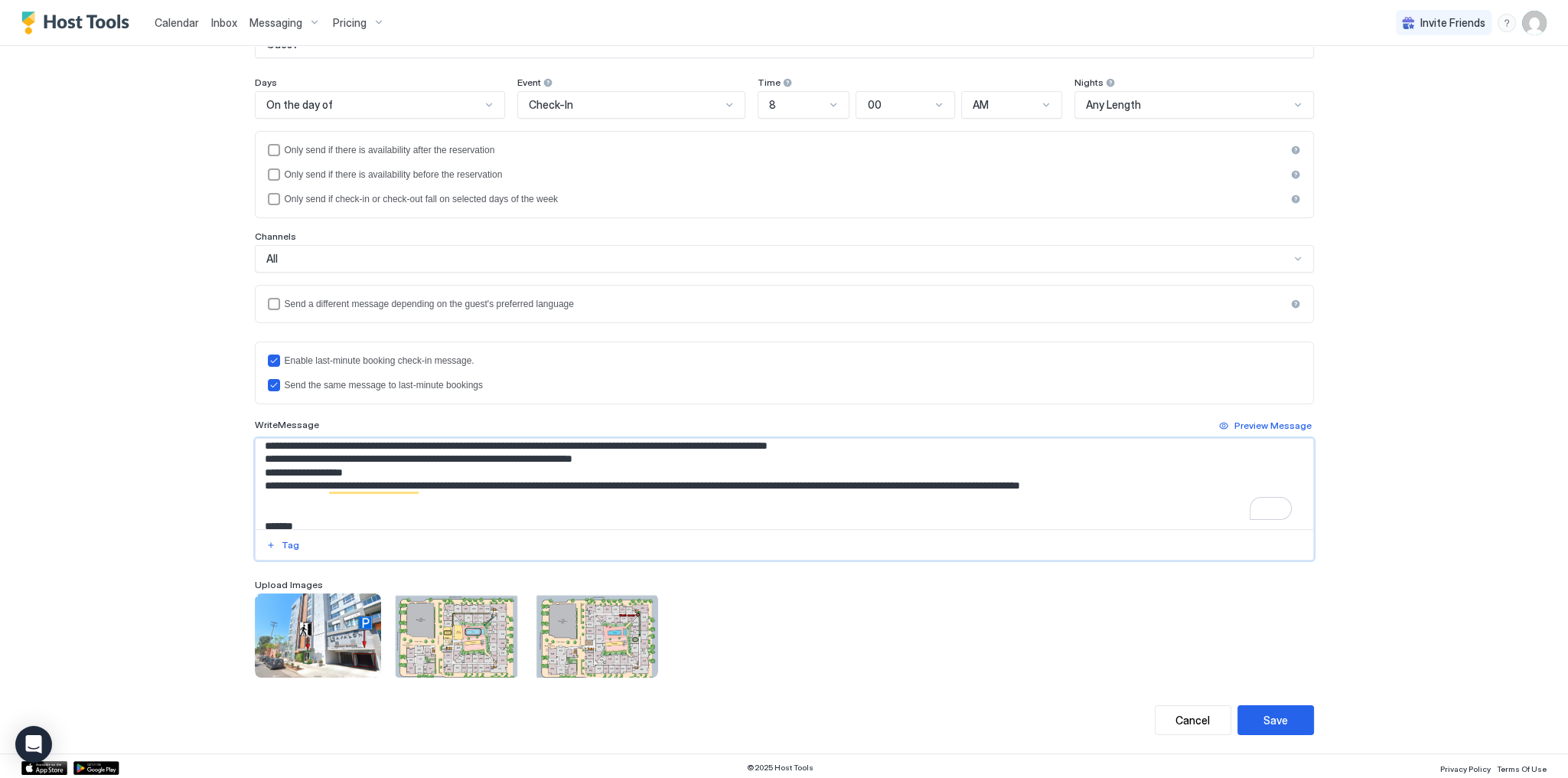
paste textarea "**********"
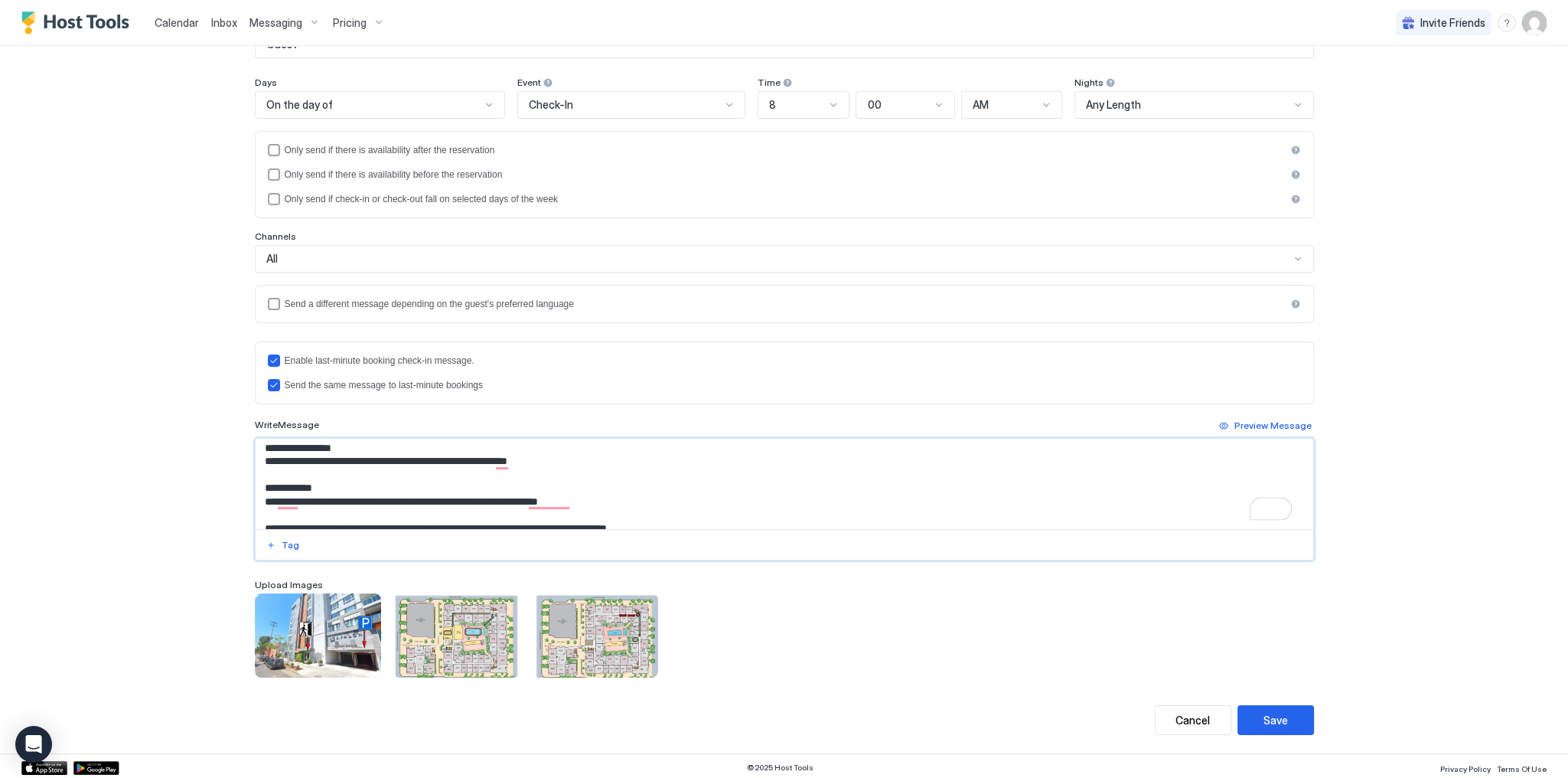
click at [340, 460] on textarea "To enrich screen reader interactions, please activate Accessibility in Grammarl…" at bounding box center [784, 484] width 1057 height 90
click at [282, 455] on textarea "To enrich screen reader interactions, please activate Accessibility in Grammarl…" at bounding box center [784, 484] width 1057 height 90
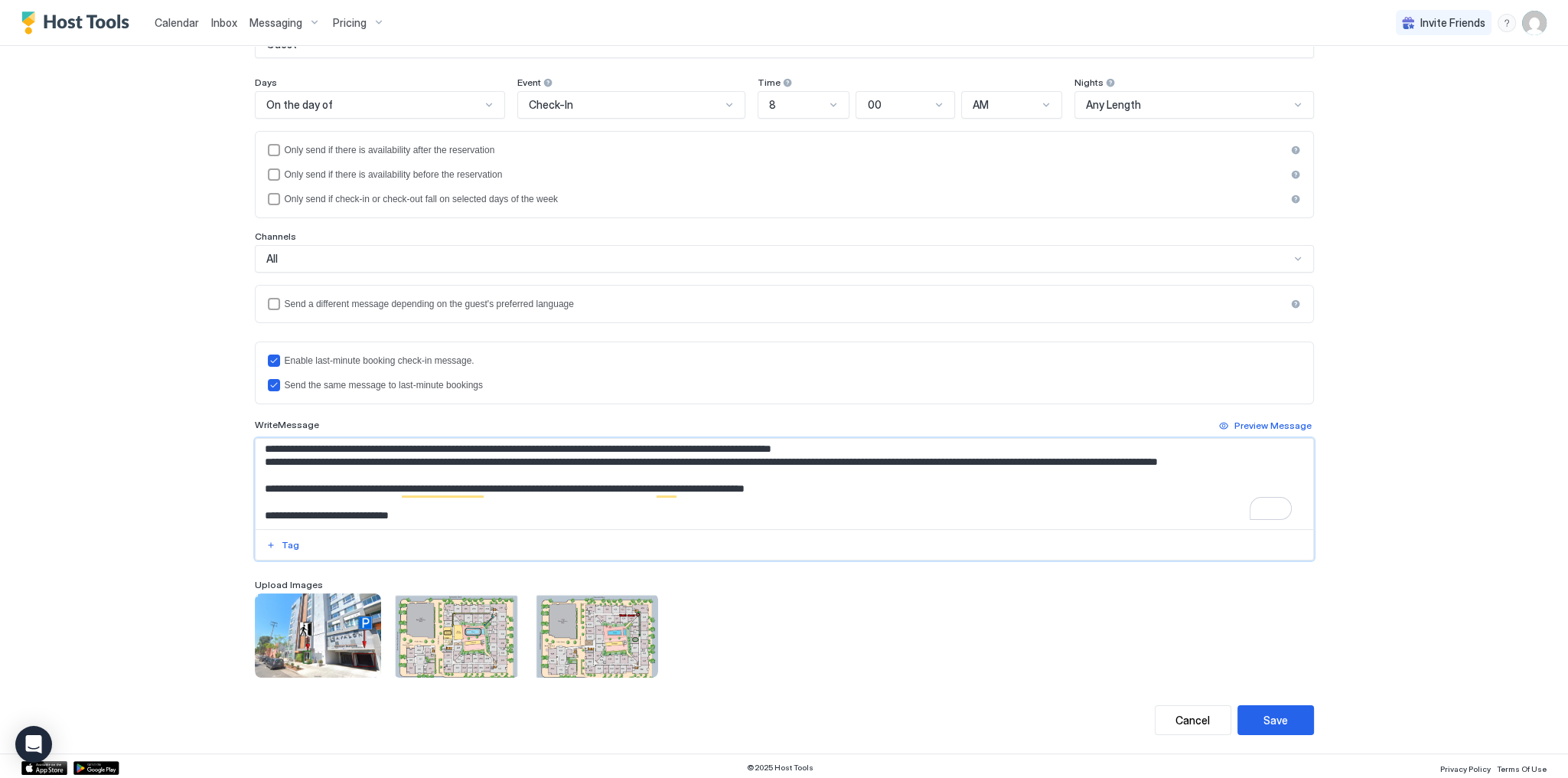
type textarea "**********"
click at [1272, 707] on button "Save" at bounding box center [1275, 720] width 77 height 29
click at [1383, 359] on div "**********" at bounding box center [784, 389] width 1568 height 778
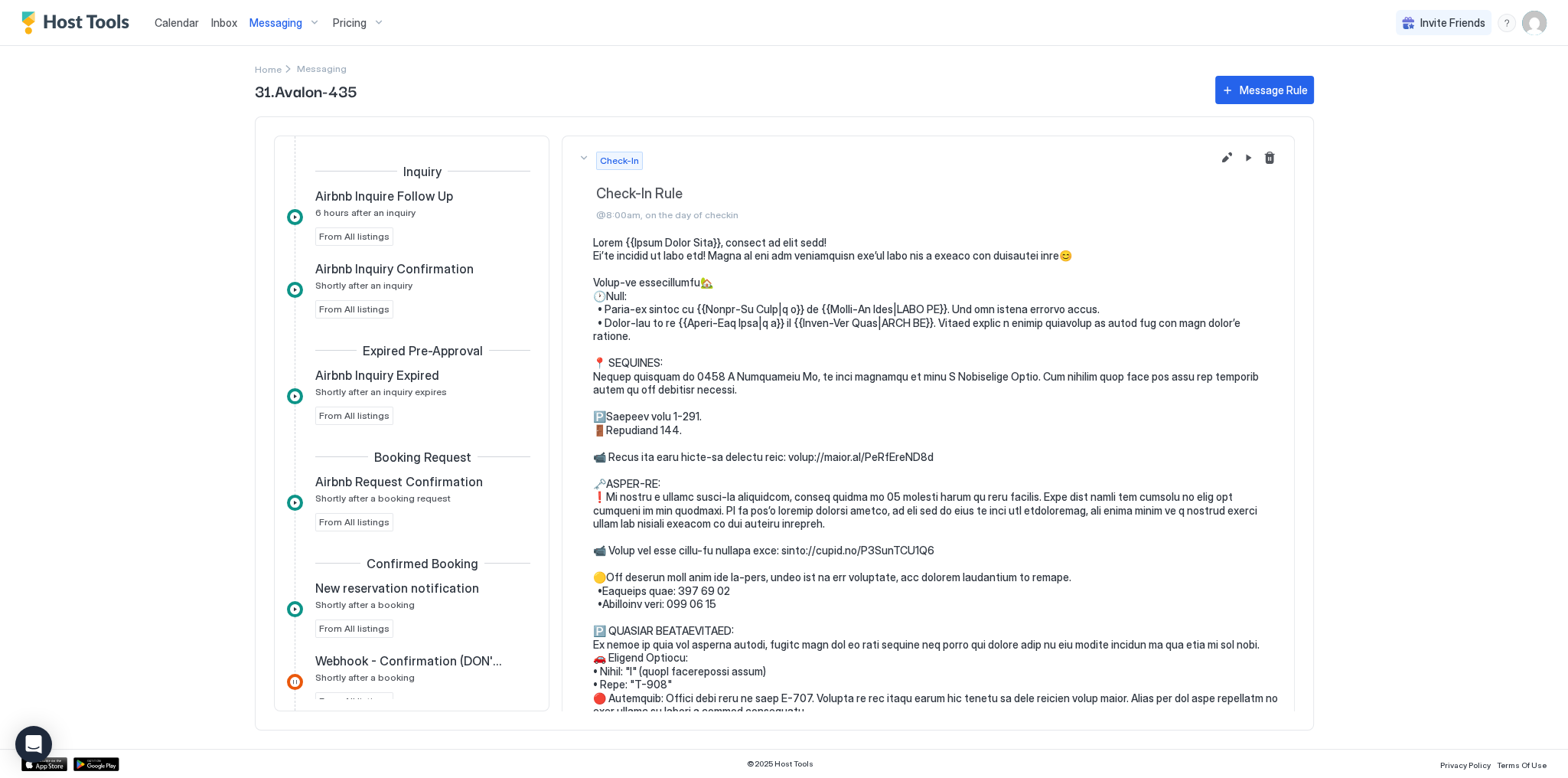
scroll to position [609, 0]
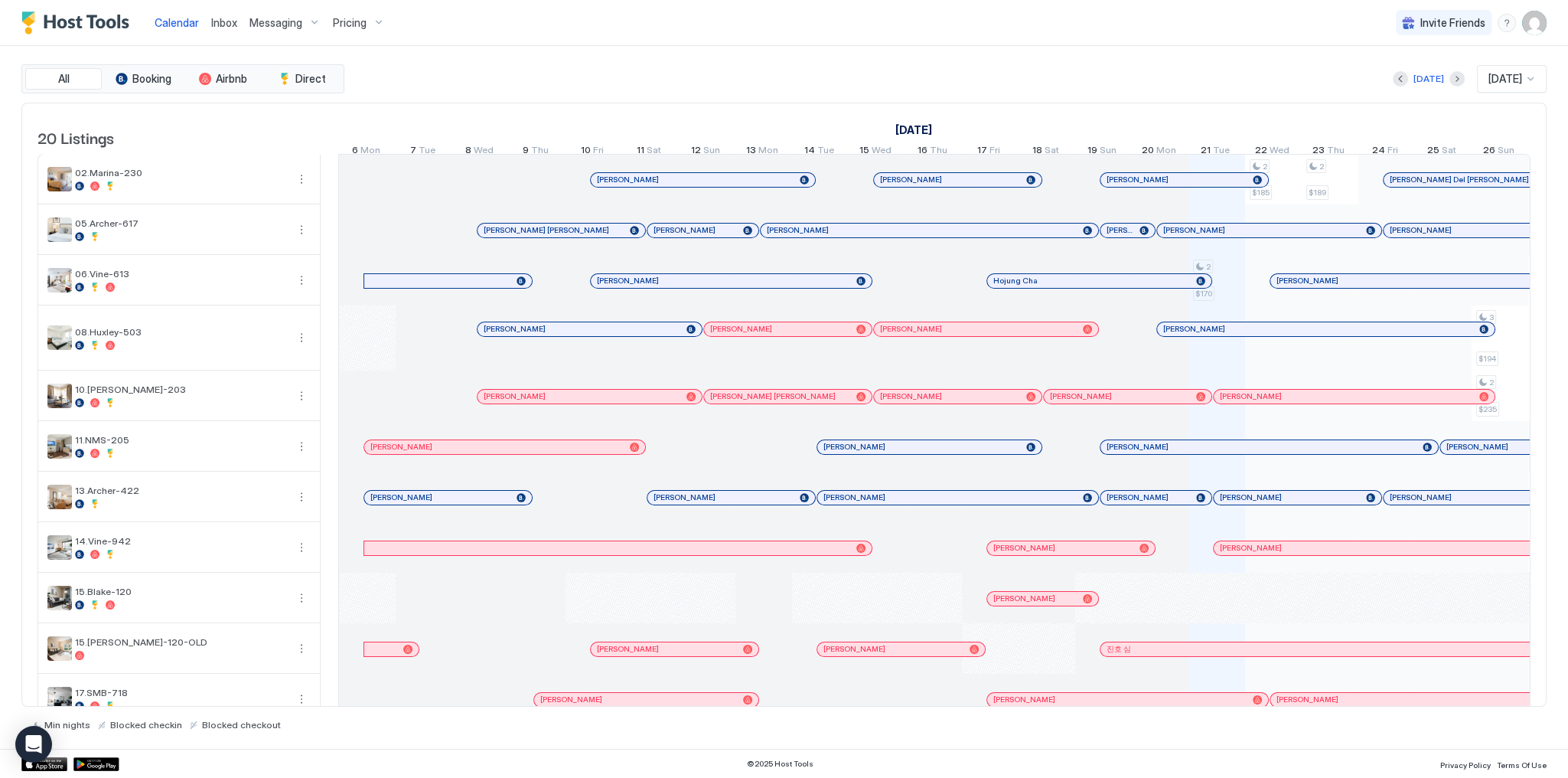
scroll to position [0, 850]
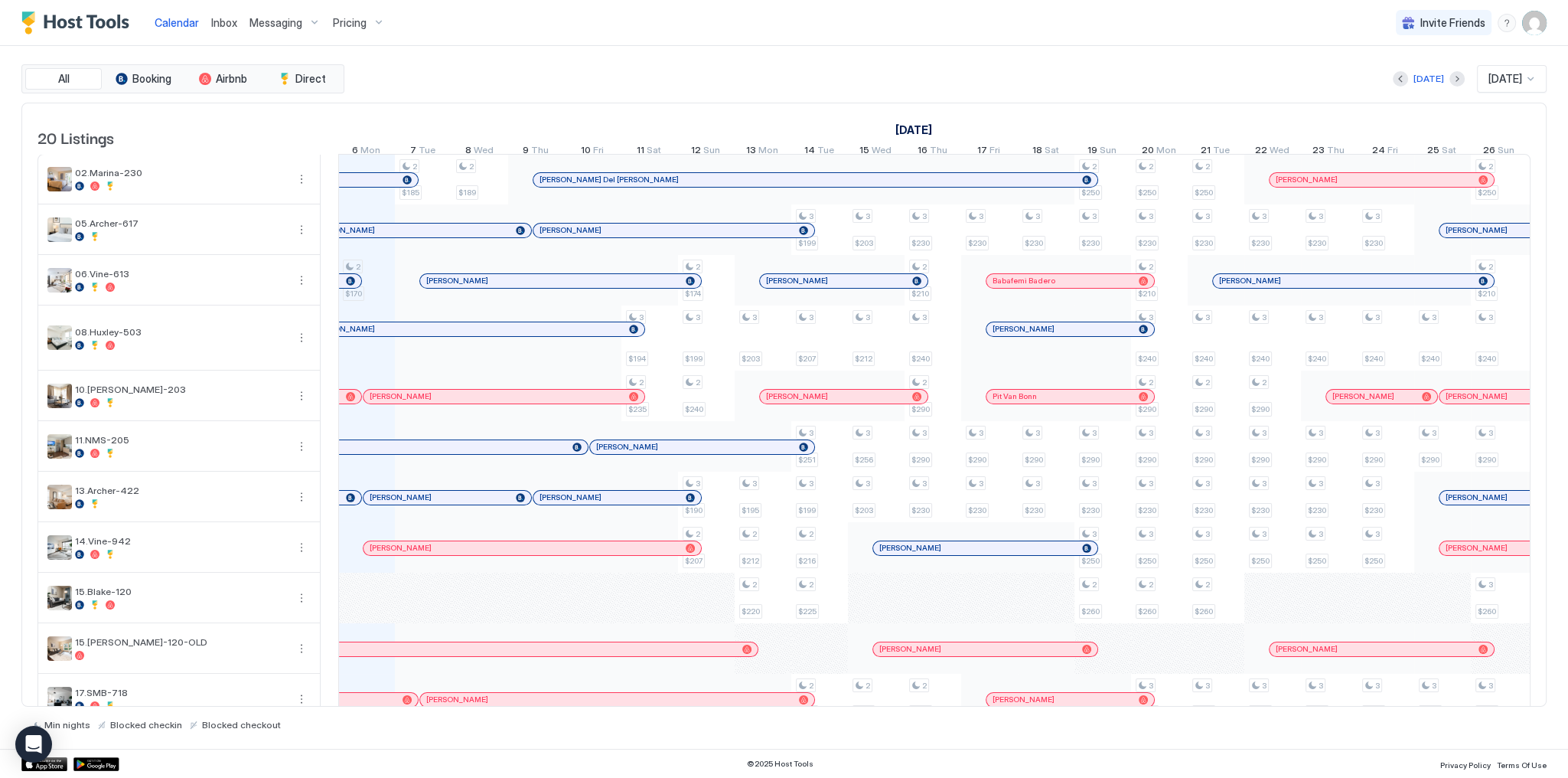
click at [282, 22] on span "Messaging" at bounding box center [276, 23] width 53 height 14
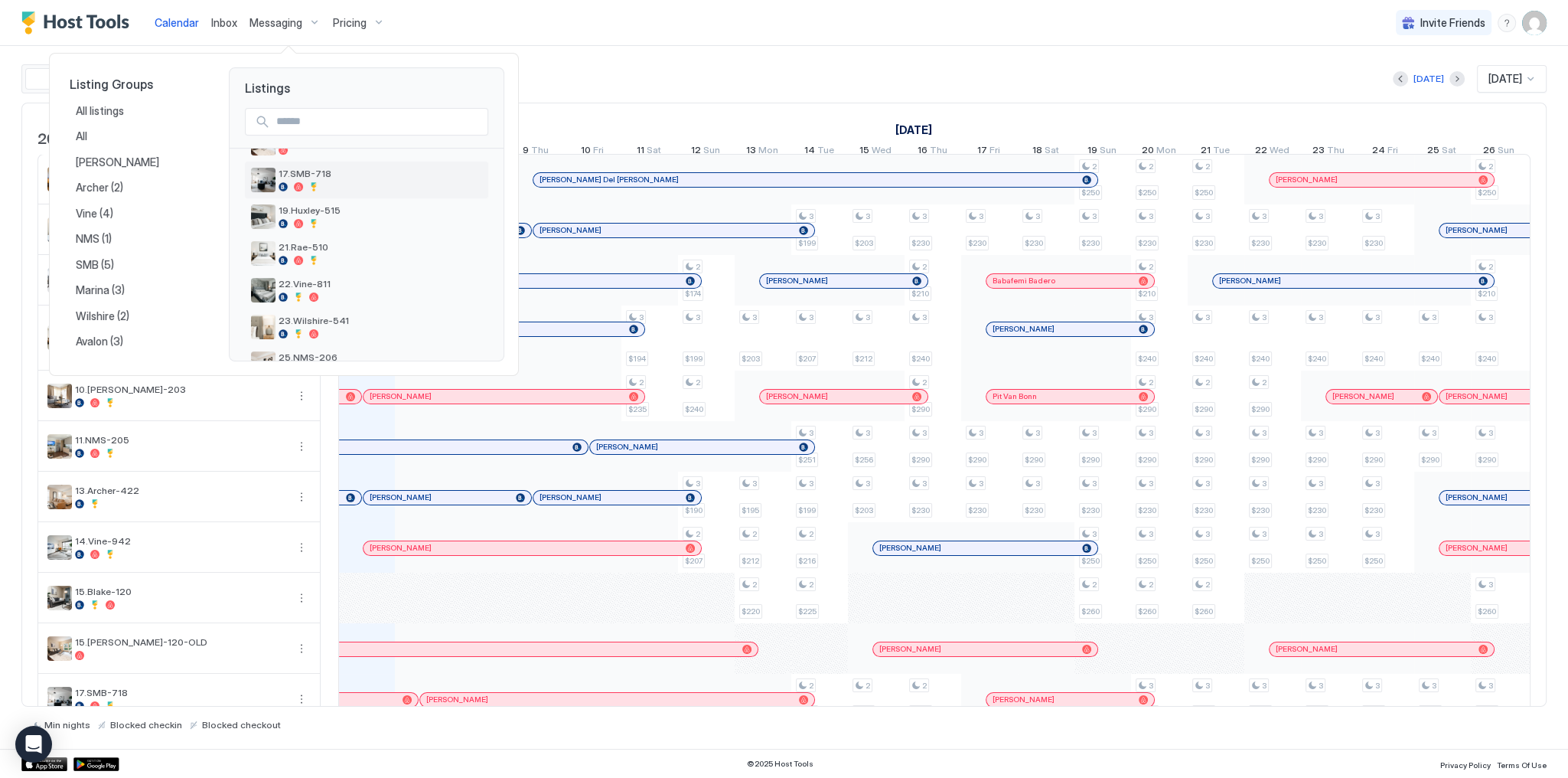
scroll to position [424, 0]
click at [325, 229] on div "21.Rae-510" at bounding box center [380, 229] width 203 height 24
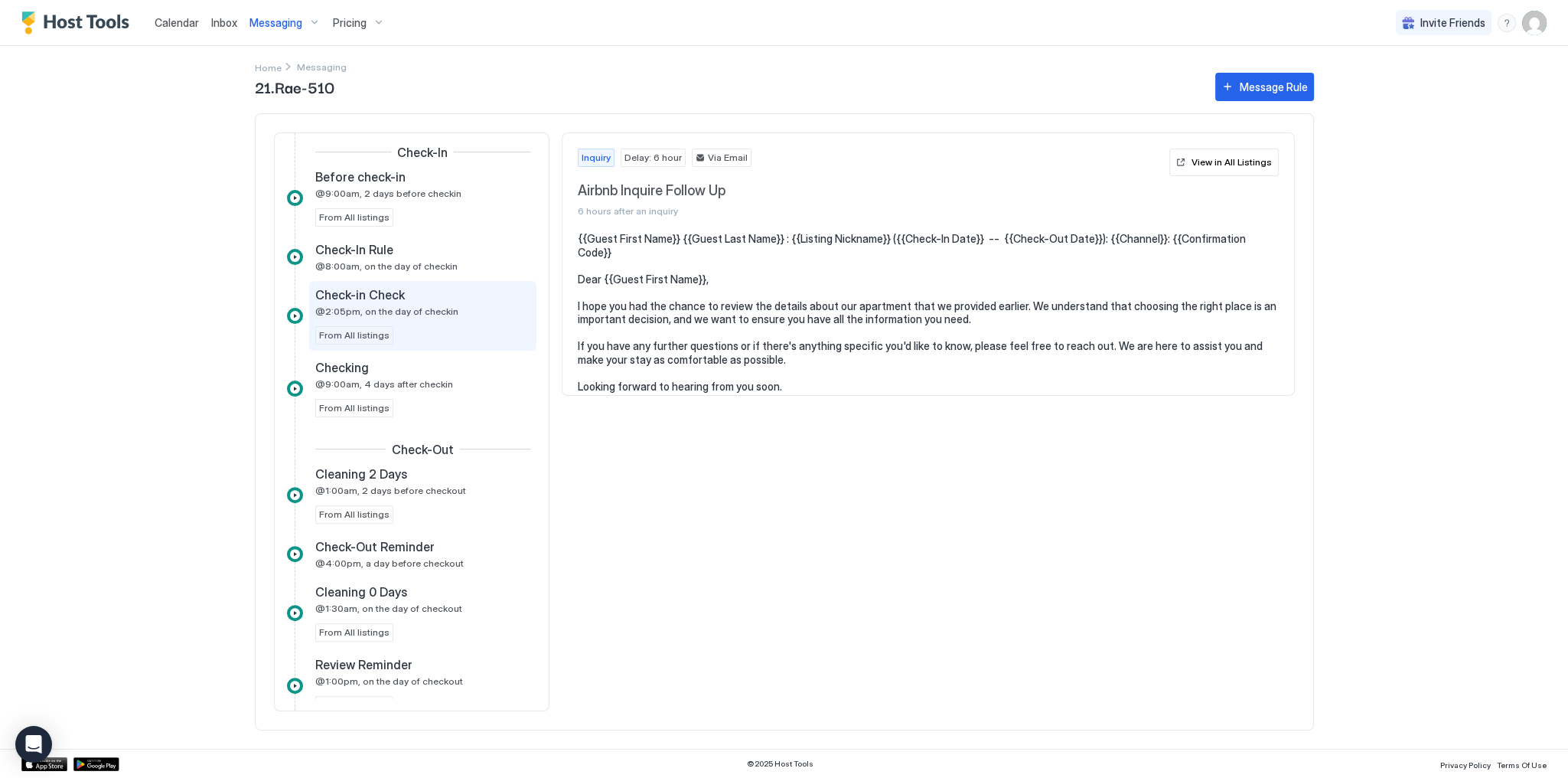
scroll to position [674, 0]
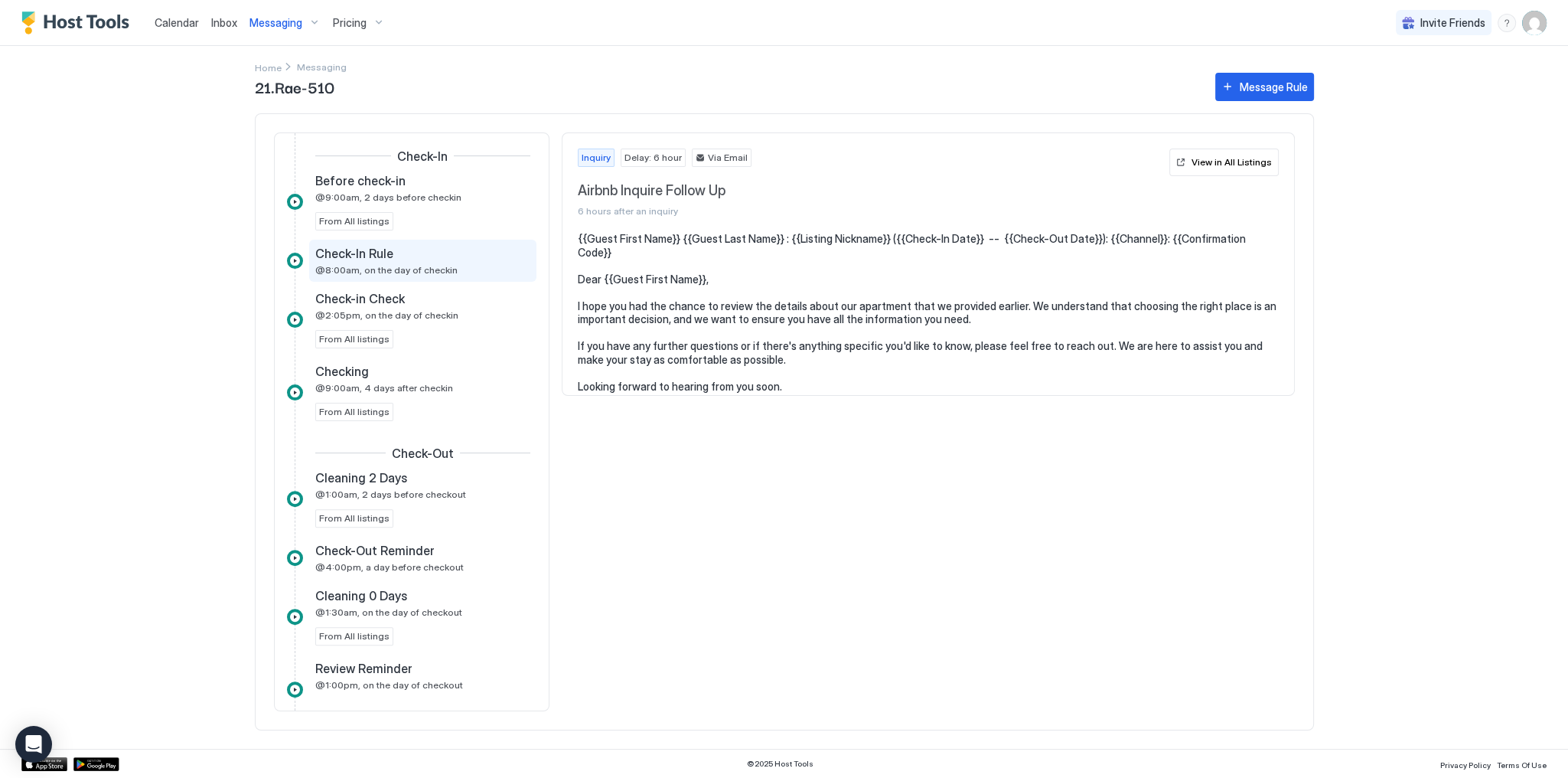
click at [414, 260] on div "Check-In Rule @8:00am, on the day of checkin" at bounding box center [411, 260] width 193 height 29
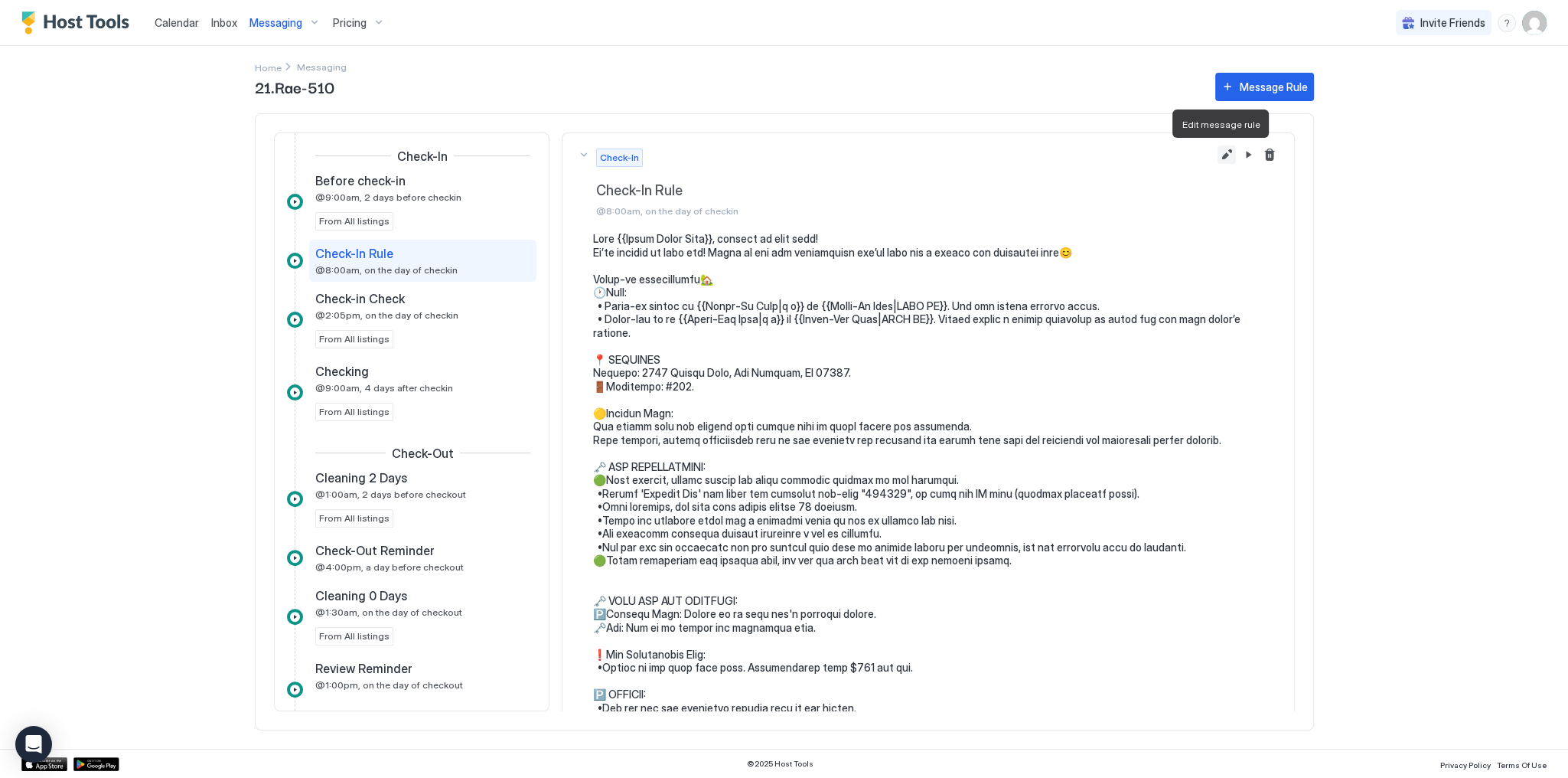
click at [1217, 157] on button "Edit message rule" at bounding box center [1226, 154] width 19 height 19
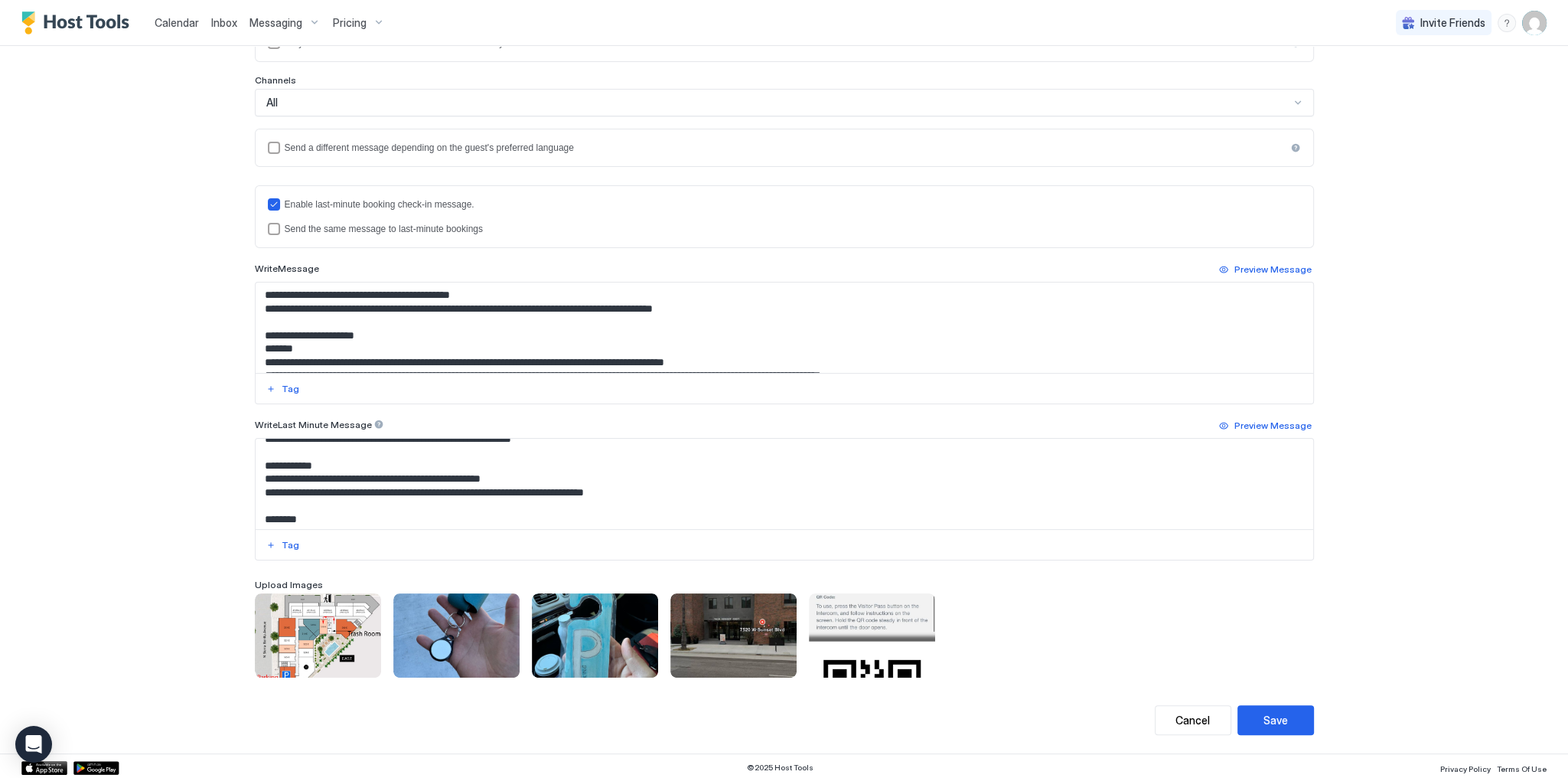
scroll to position [429, 0]
click at [305, 224] on div "Send the same message to last-minute bookings" at bounding box center [792, 229] width 1016 height 11
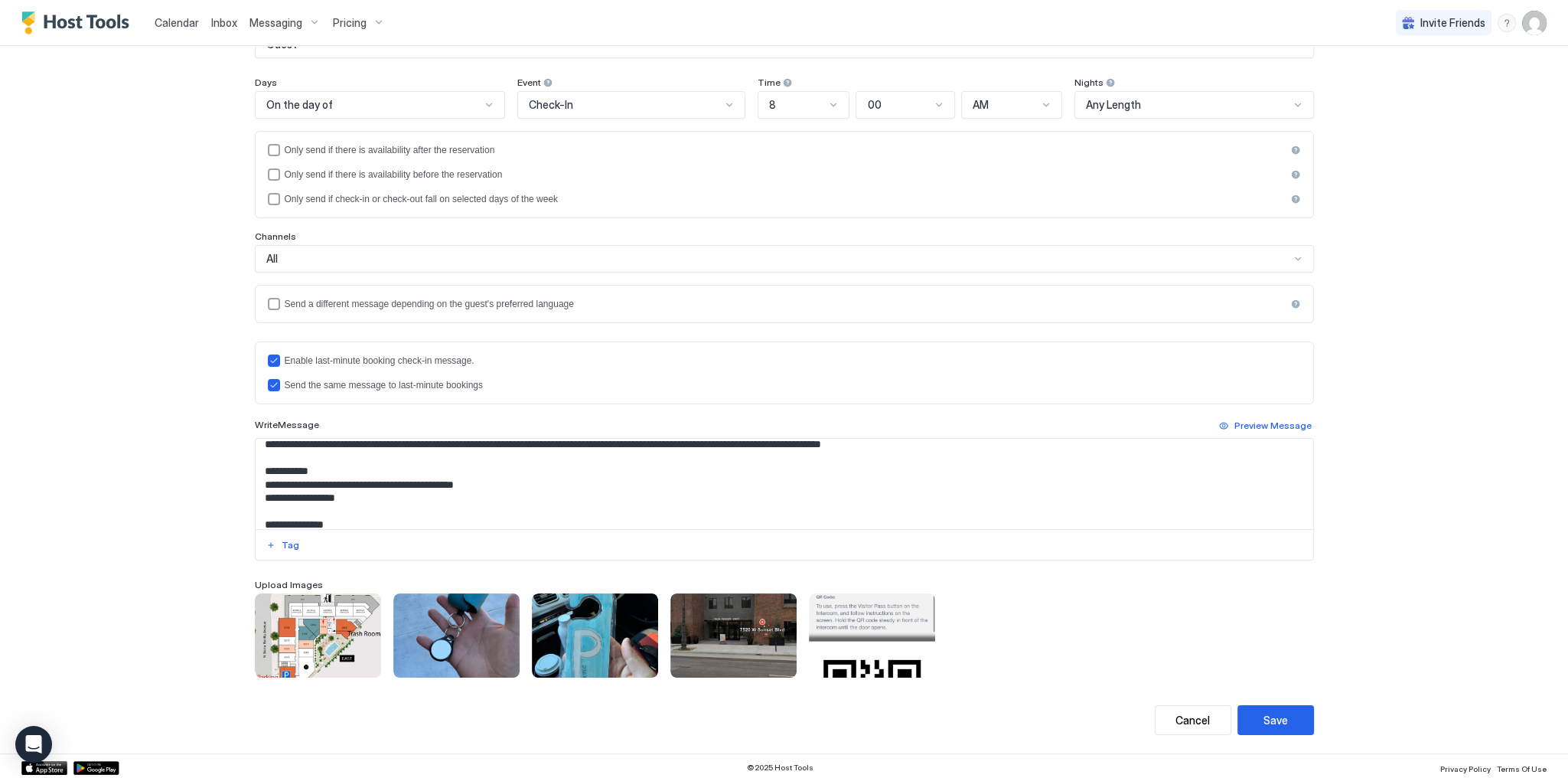
scroll to position [194, 0]
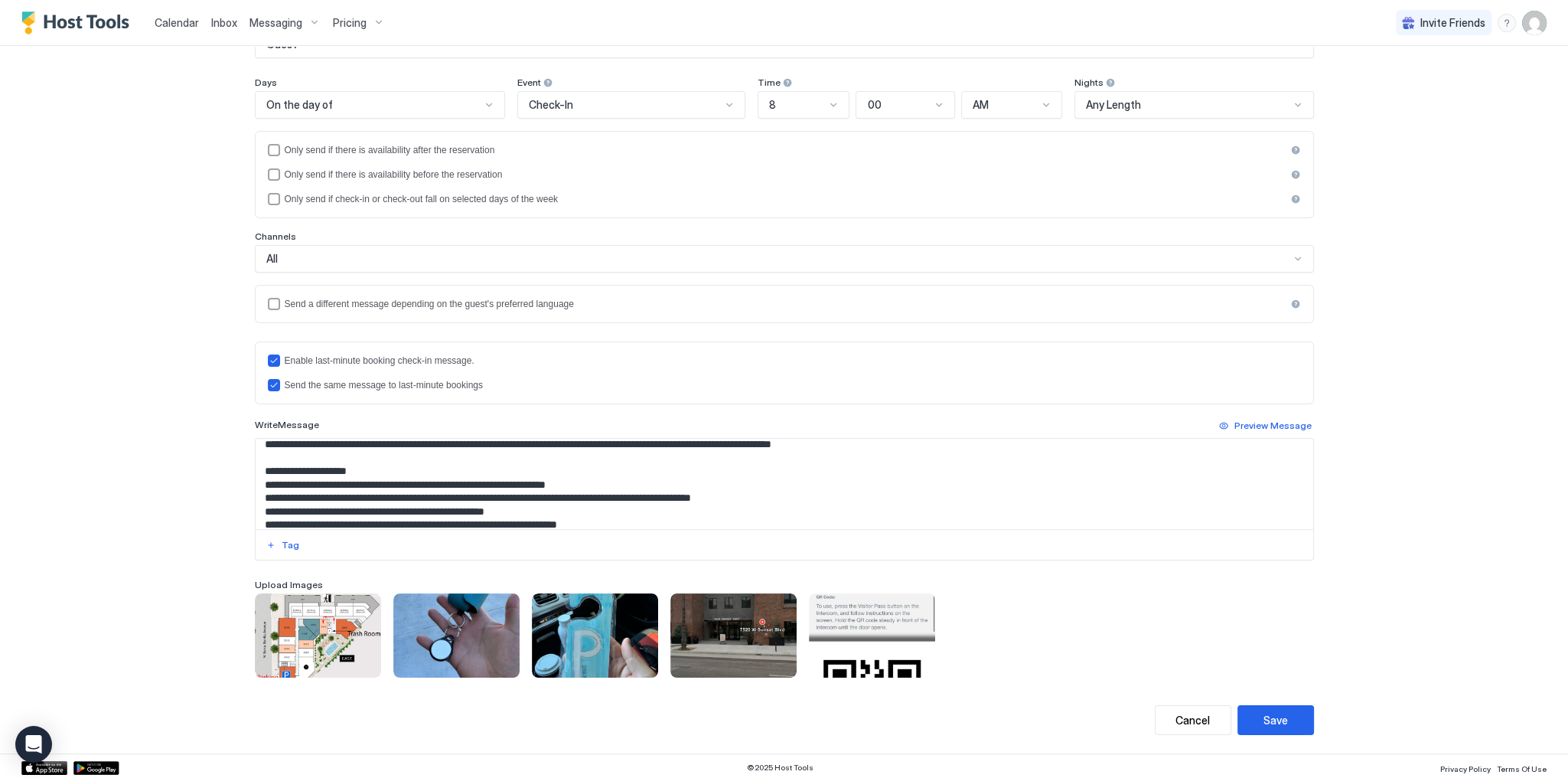
click at [432, 482] on textarea "Input Field" at bounding box center [784, 484] width 1057 height 90
drag, startPoint x: 515, startPoint y: 496, endPoint x: 687, endPoint y: 488, distance: 172.2
click at [648, 490] on textarea "To enrich screen reader interactions, please activate Accessibility in Grammarl…" at bounding box center [784, 484] width 1057 height 90
click at [700, 489] on textarea "To enrich screen reader interactions, please activate Accessibility in Grammarl…" at bounding box center [784, 484] width 1057 height 90
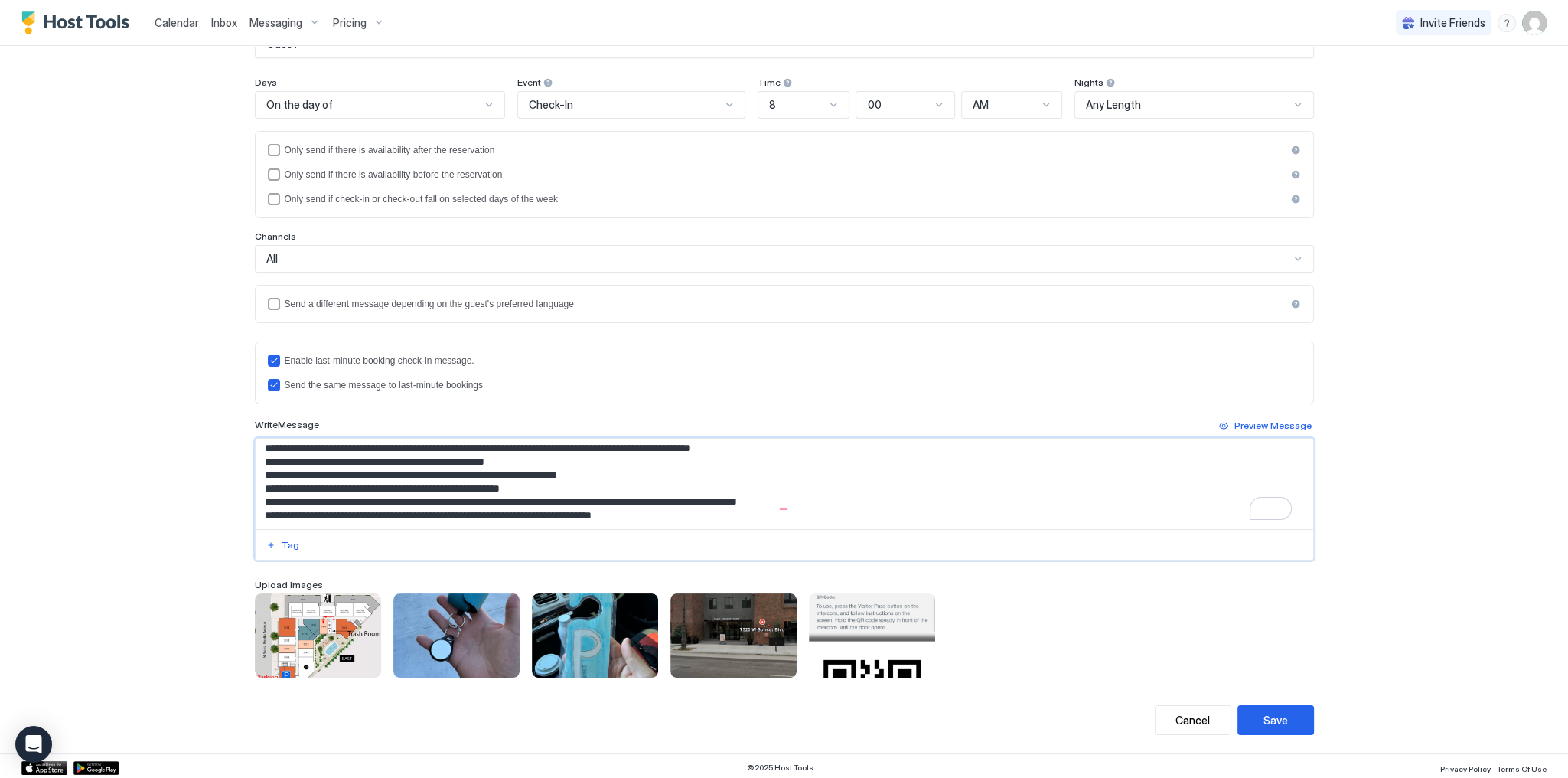
scroll to position [255, 0]
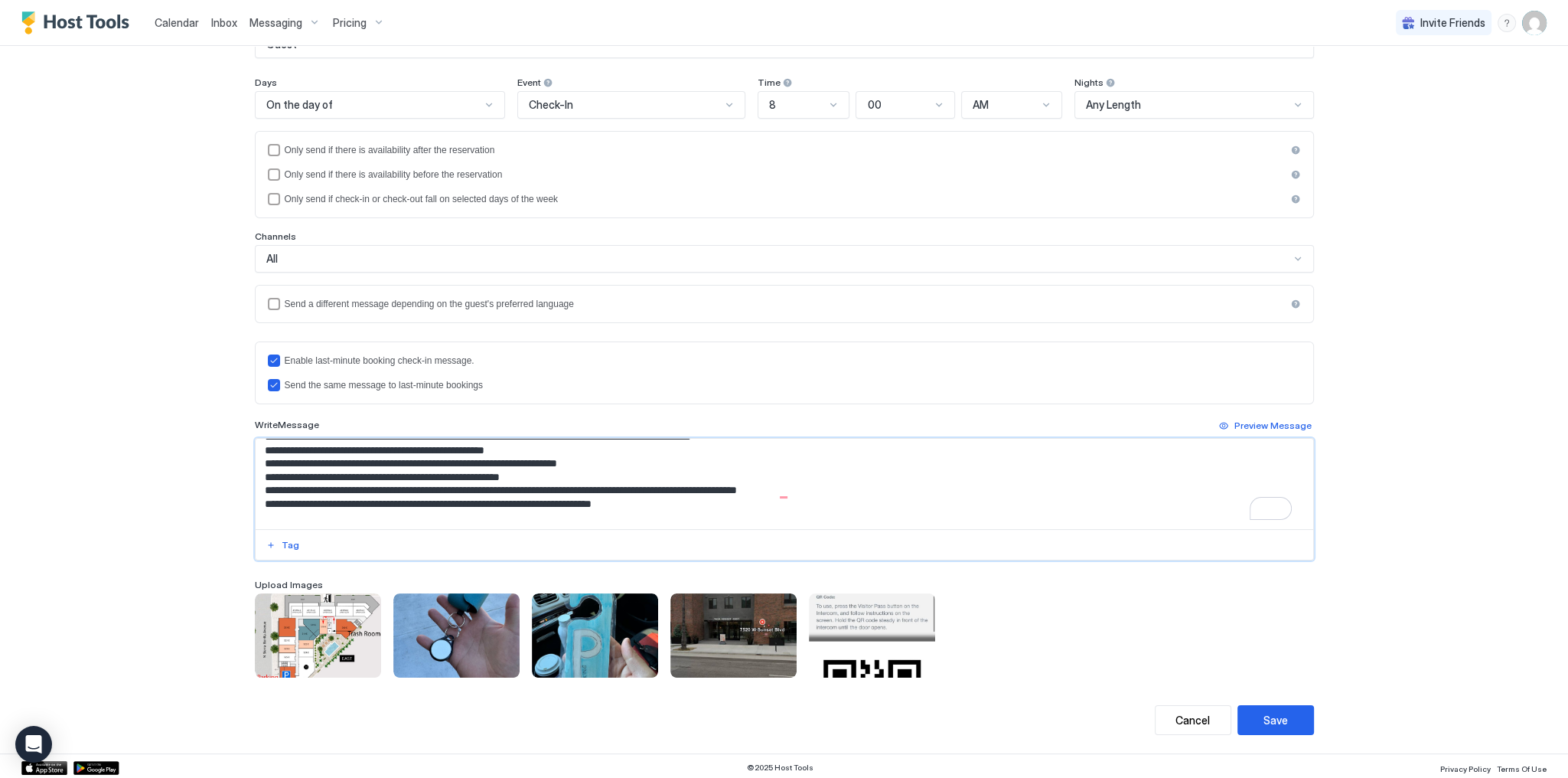
click at [439, 459] on textarea "To enrich screen reader interactions, please activate Accessibility in Grammarl…" at bounding box center [784, 484] width 1057 height 90
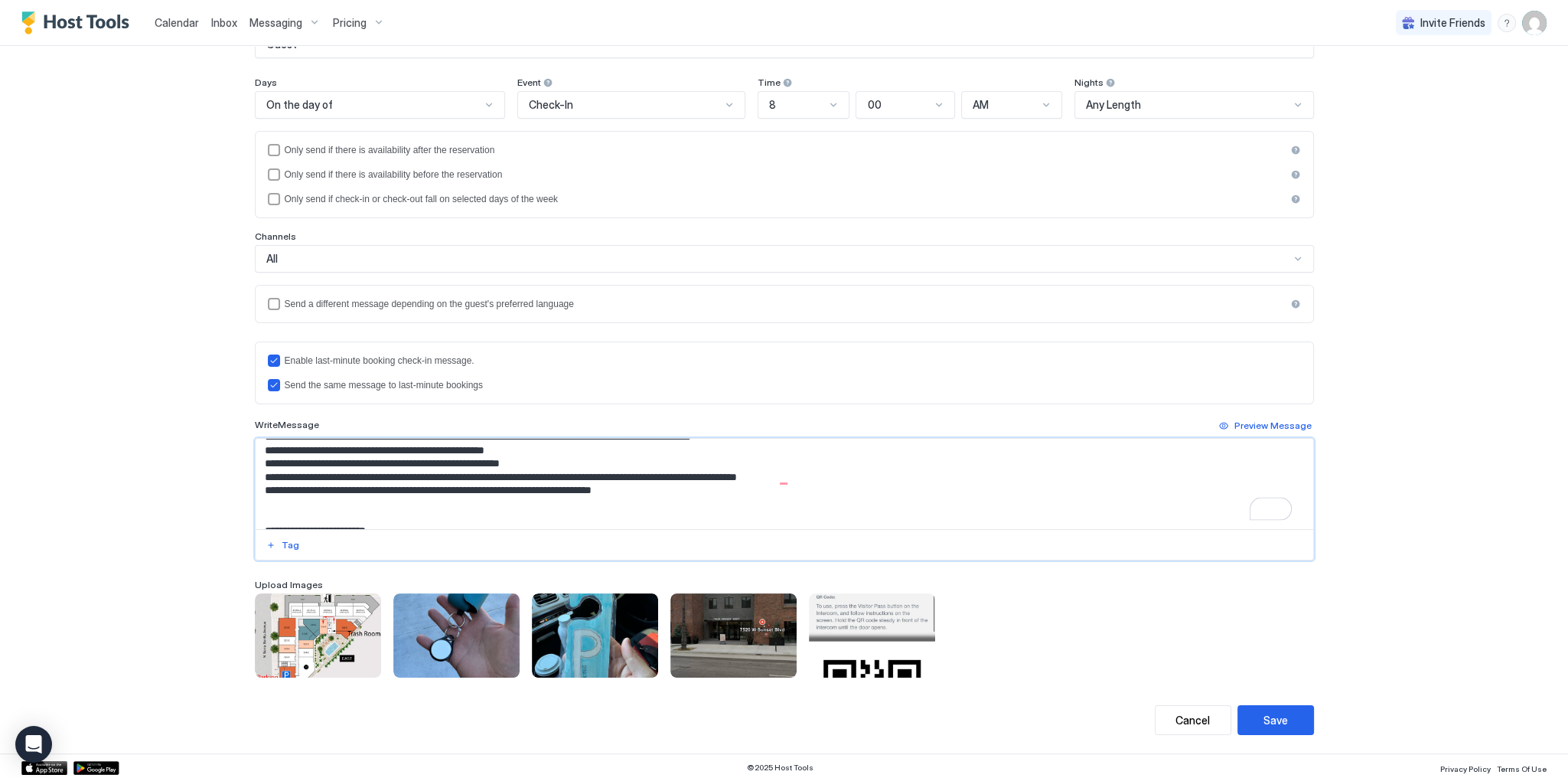
click at [396, 465] on textarea "To enrich screen reader interactions, please activate Accessibility in Grammarl…" at bounding box center [784, 484] width 1057 height 90
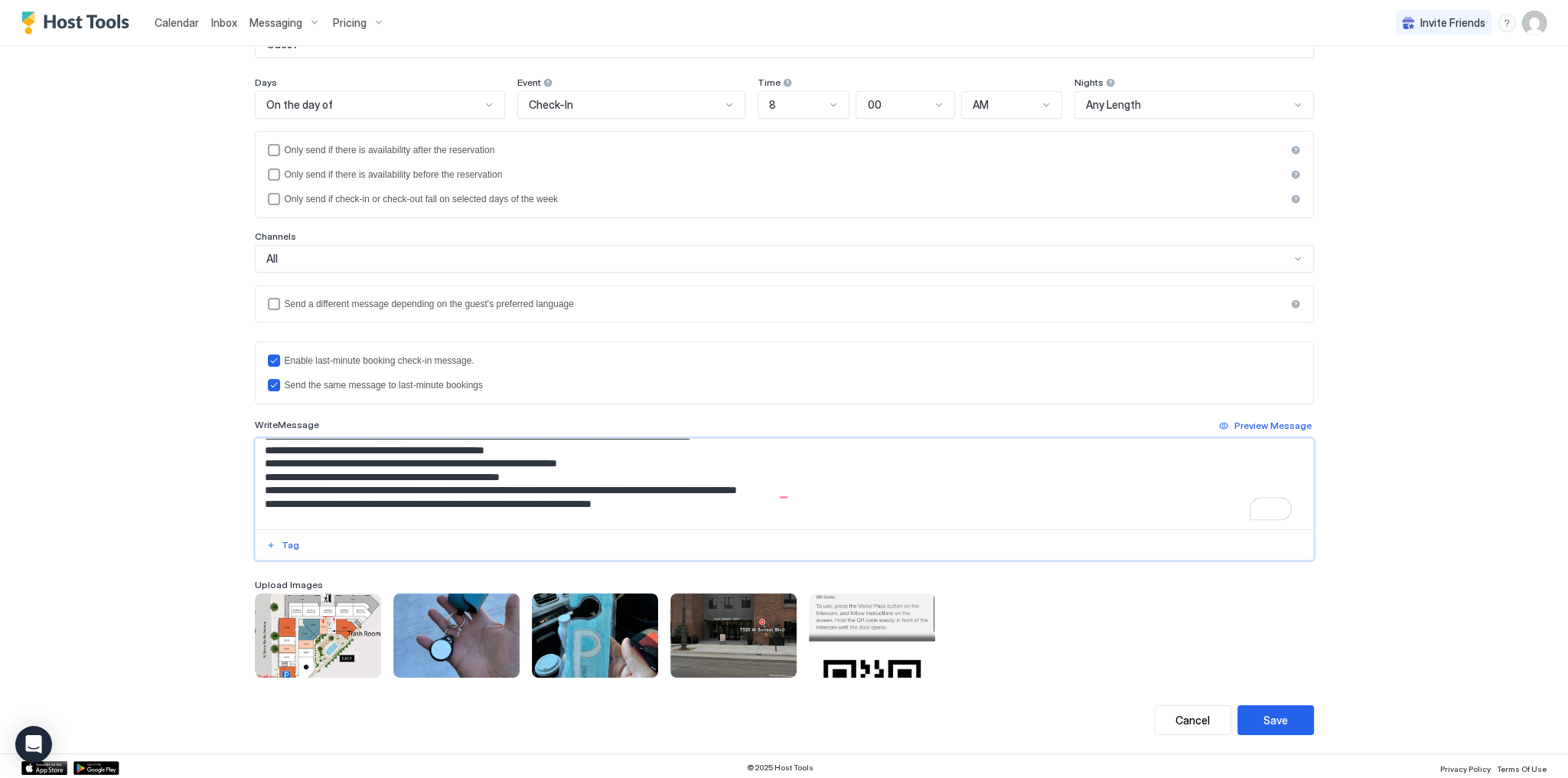
click at [627, 462] on textarea "To enrich screen reader interactions, please activate Accessibility in Grammarl…" at bounding box center [784, 484] width 1057 height 90
paste textarea "**********"
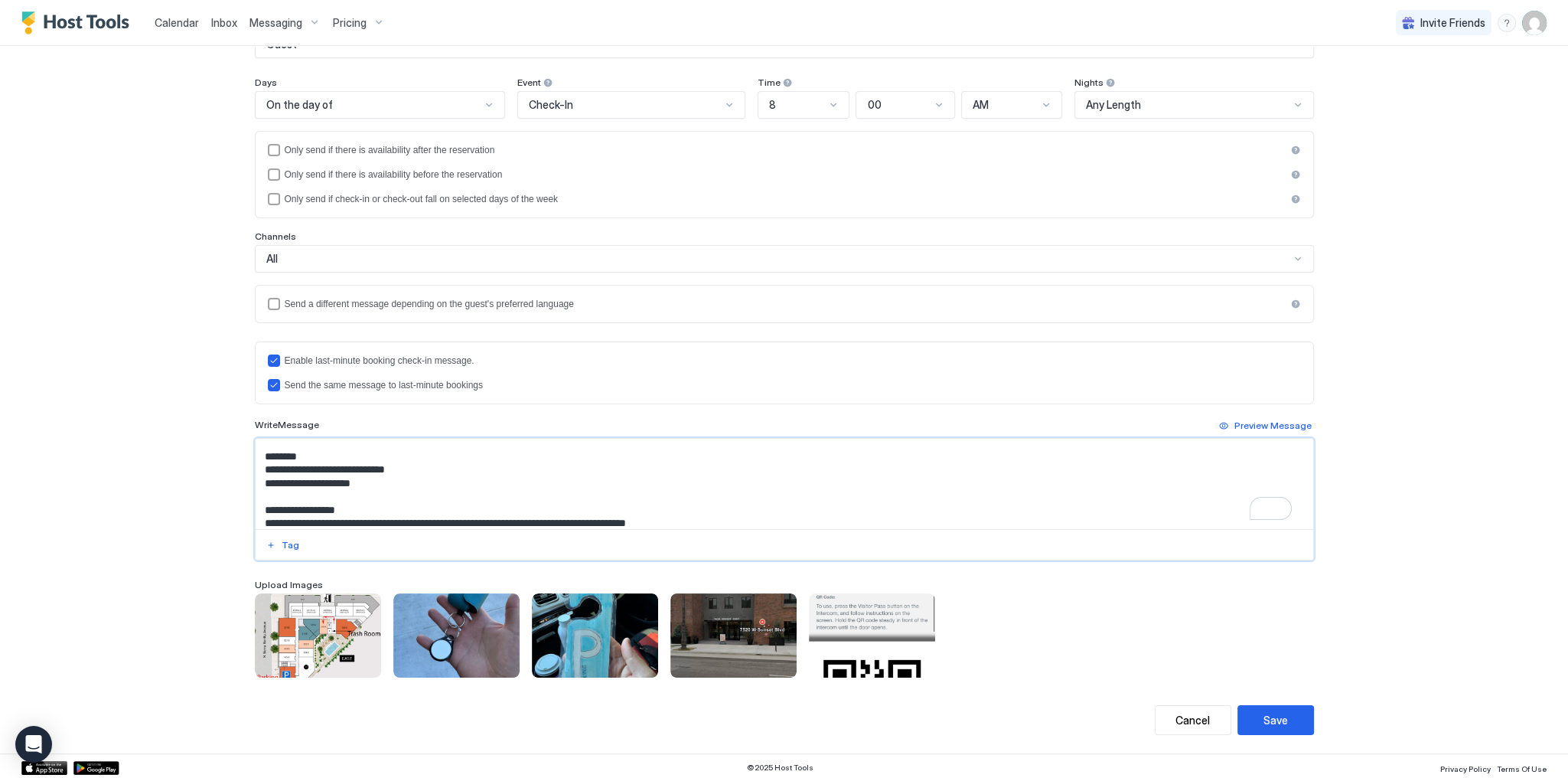
scroll to position [501, 0]
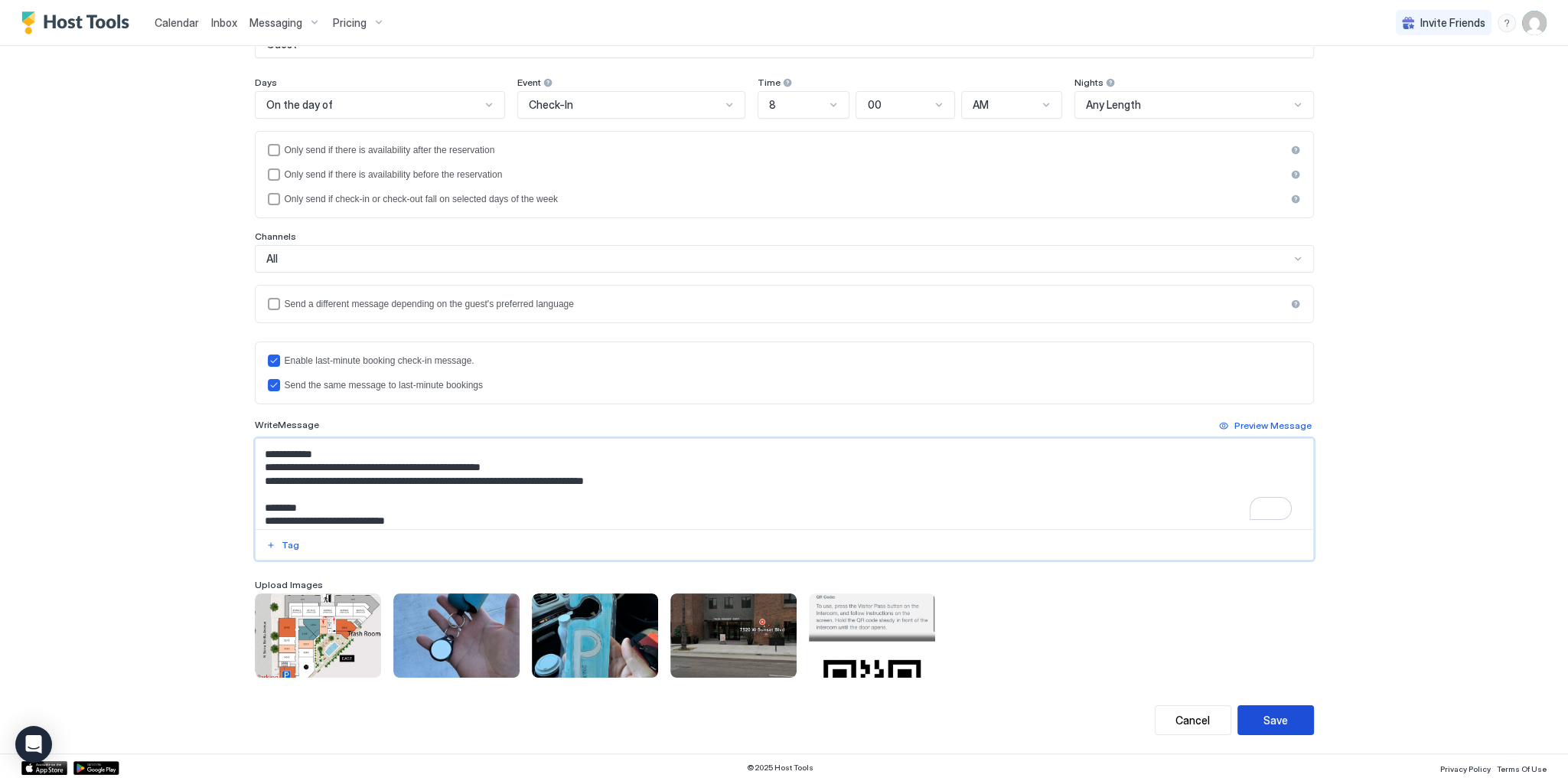
type textarea "**********"
click at [1271, 717] on div "Save" at bounding box center [1275, 720] width 25 height 16
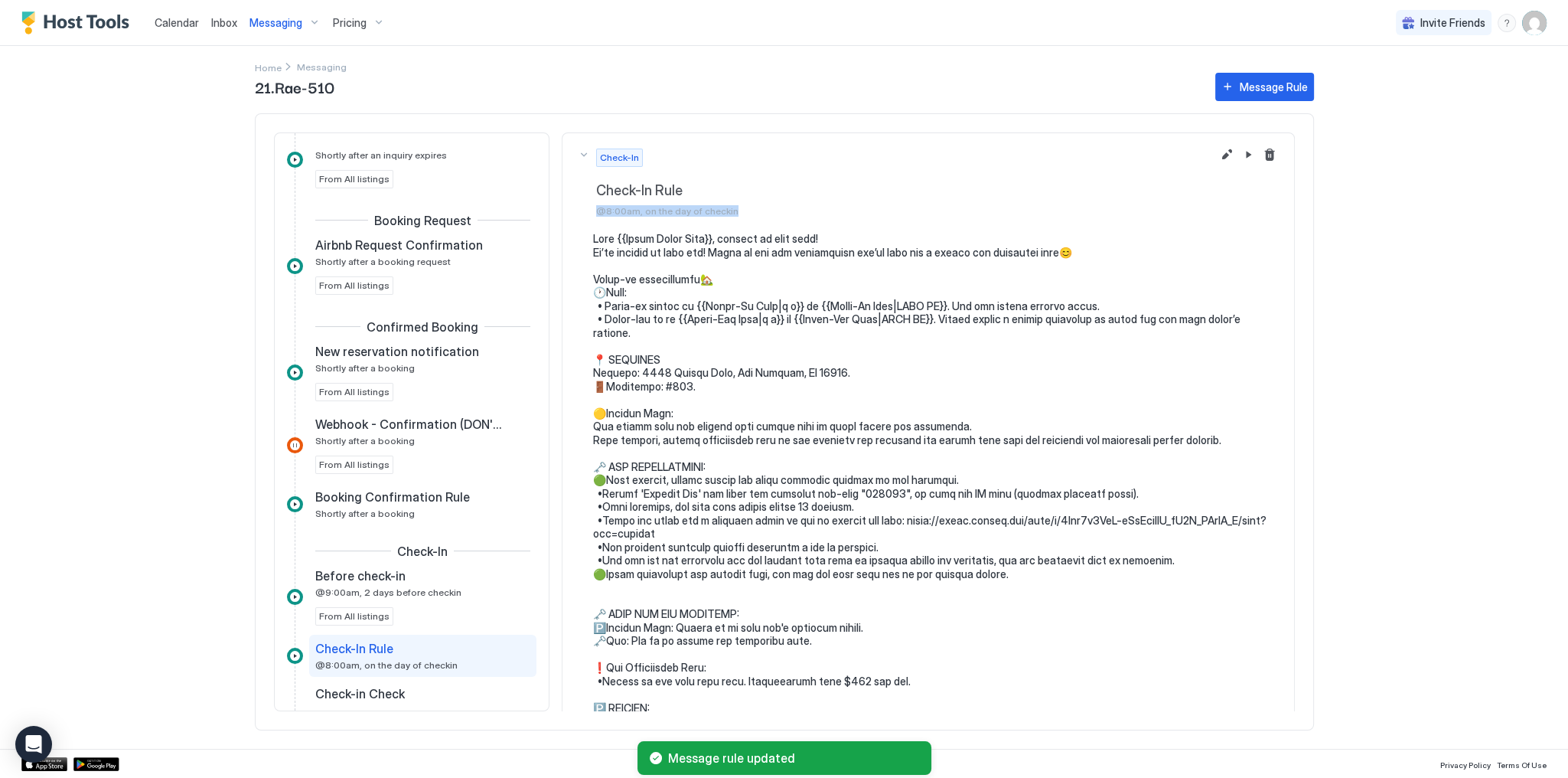
click at [1446, 203] on div "Calendar Inbox Messaging Pricing Invite Friends SG Home Messaging 21.Rae-510 Me…" at bounding box center [784, 389] width 1568 height 778
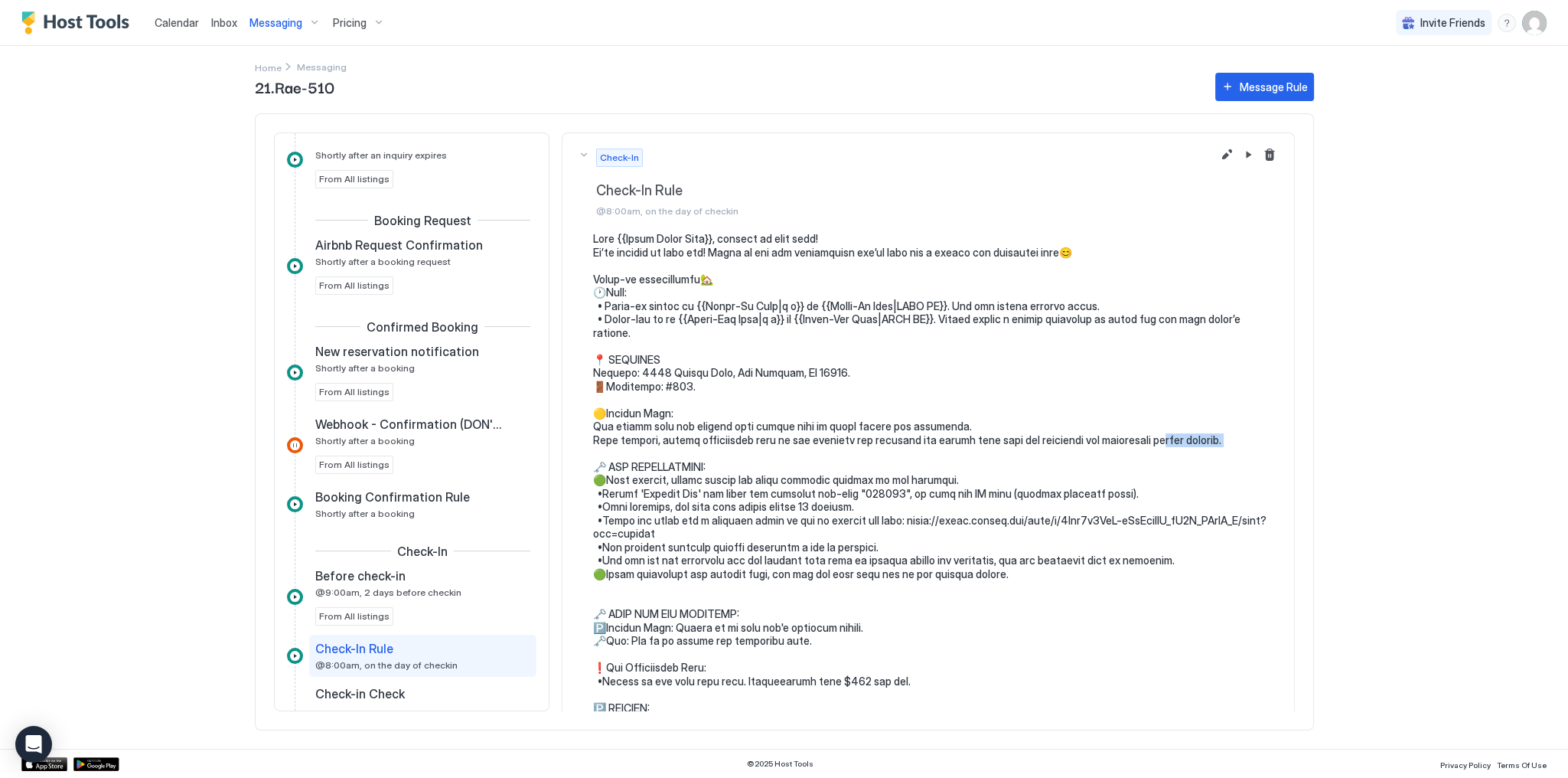
click at [1155, 439] on pre at bounding box center [936, 660] width 685 height 858
click at [161, 19] on span "Calendar" at bounding box center [176, 22] width 44 height 13
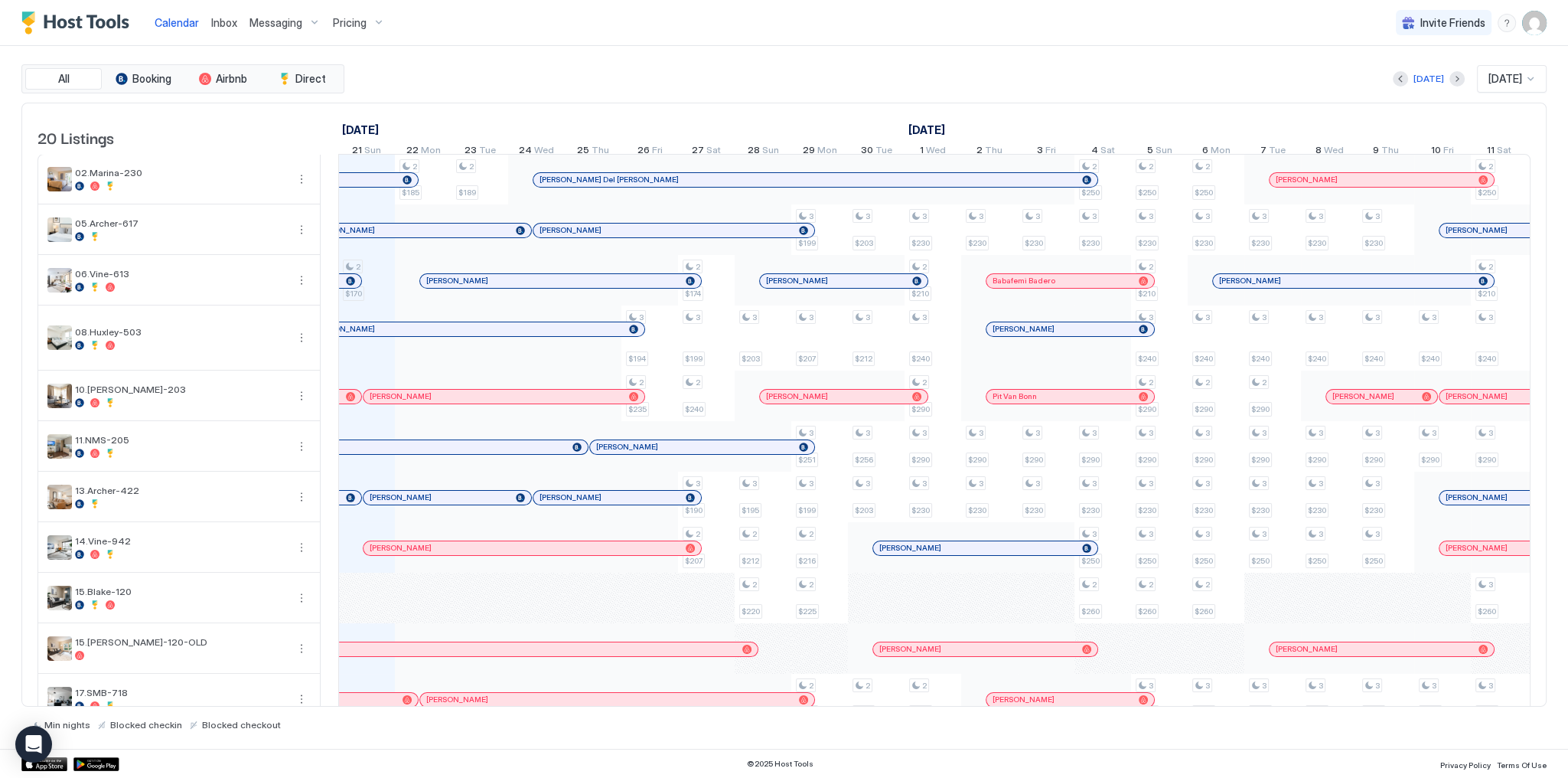
scroll to position [0, 850]
click at [630, 58] on div "All Booking Airbnb Direct Today Oct 2025 20 Listings September 2025 October 202…" at bounding box center [784, 398] width 1526 height 703
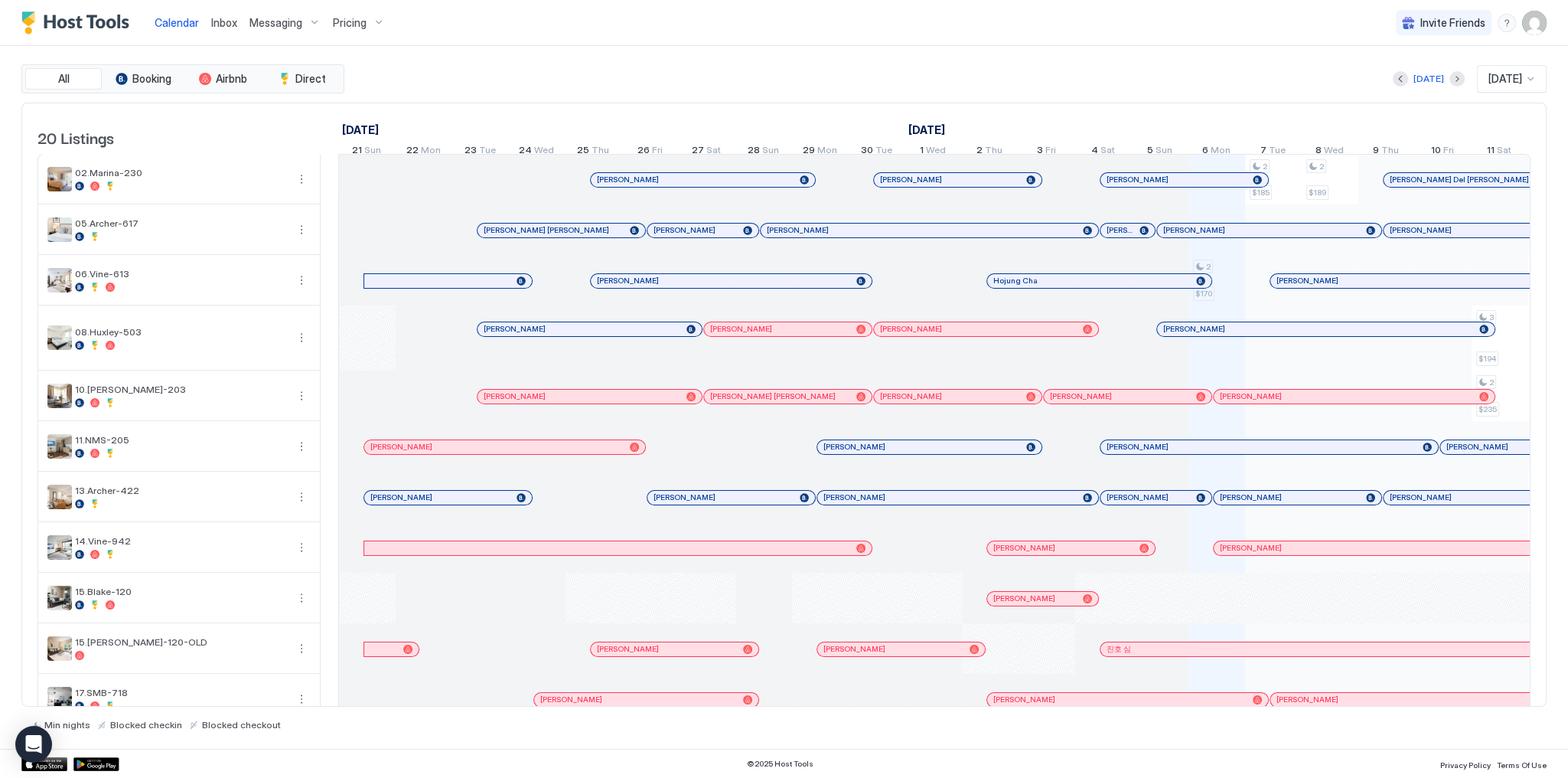
scroll to position [0, 850]
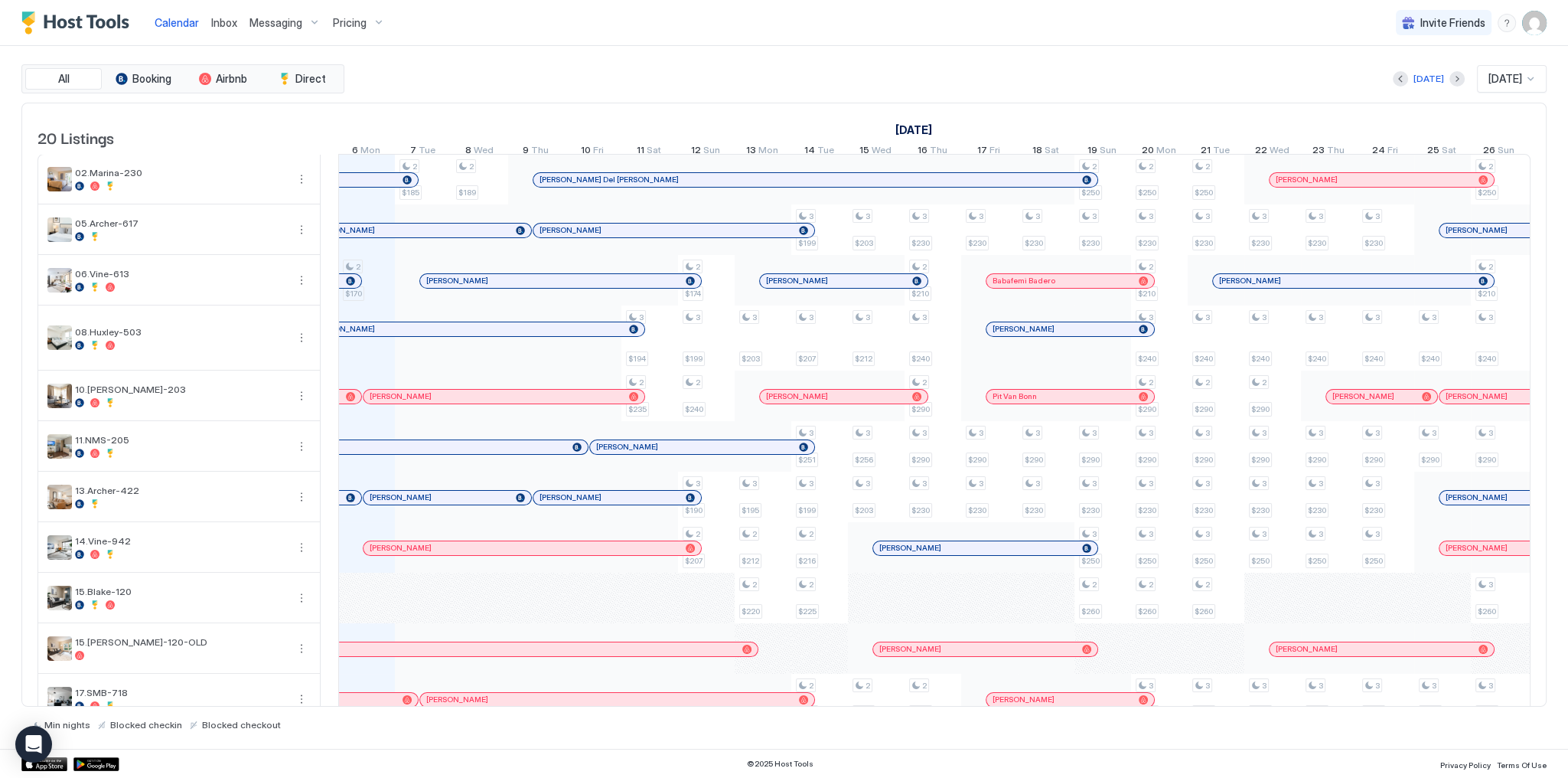
click at [387, 65] on div "Today Oct 2025" at bounding box center [946, 79] width 1199 height 28
click at [178, 16] on span "Calendar" at bounding box center [176, 22] width 44 height 13
click at [758, 50] on div "All Booking Airbnb Direct Today Oct 2025 20 Listings September 2025 October 202…" at bounding box center [784, 398] width 1526 height 703
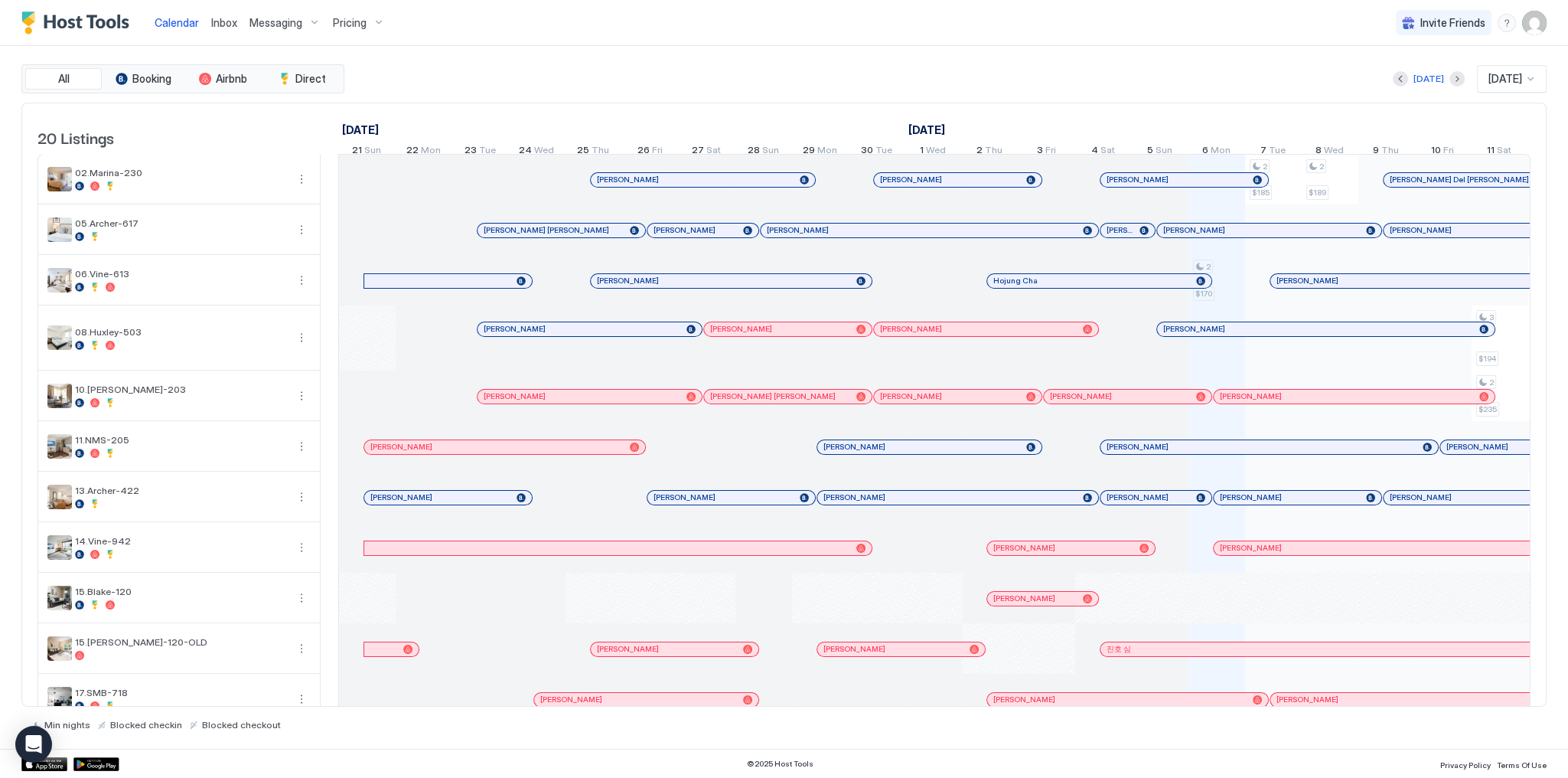
scroll to position [0, 850]
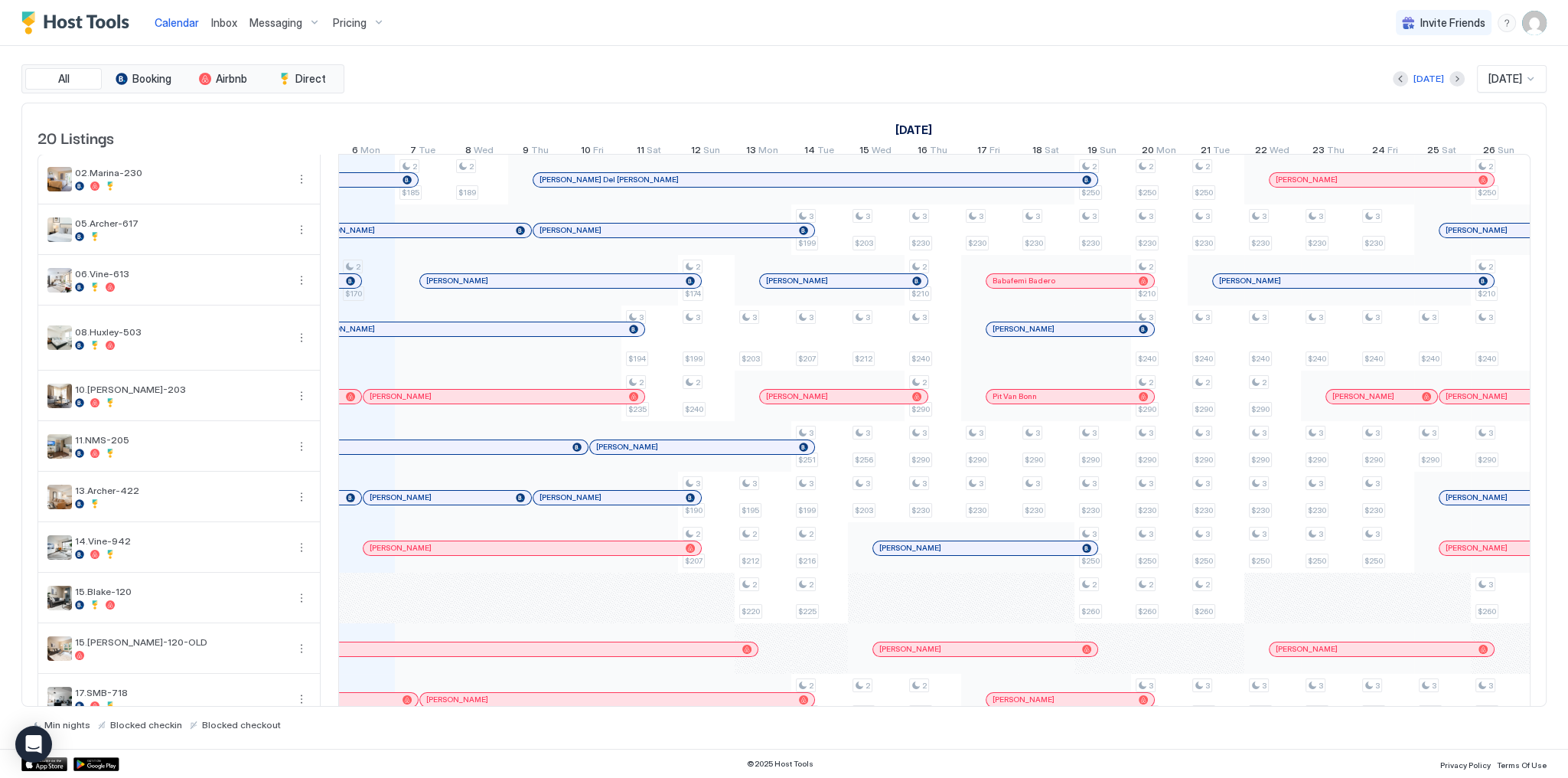
click at [643, 41] on div "Calendar Inbox Messaging Pricing Invite Friends SG" at bounding box center [784, 23] width 1568 height 46
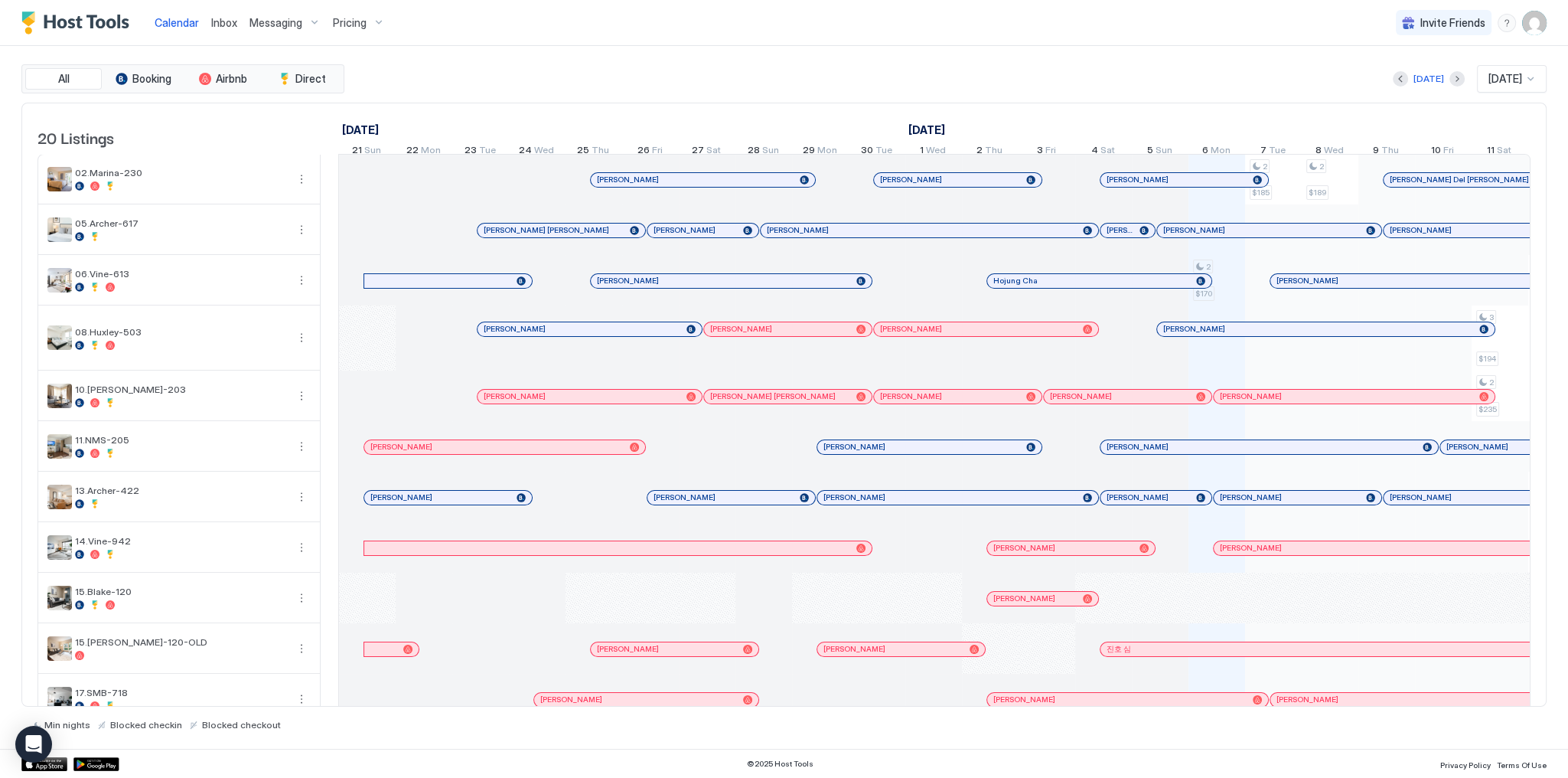
scroll to position [0, 850]
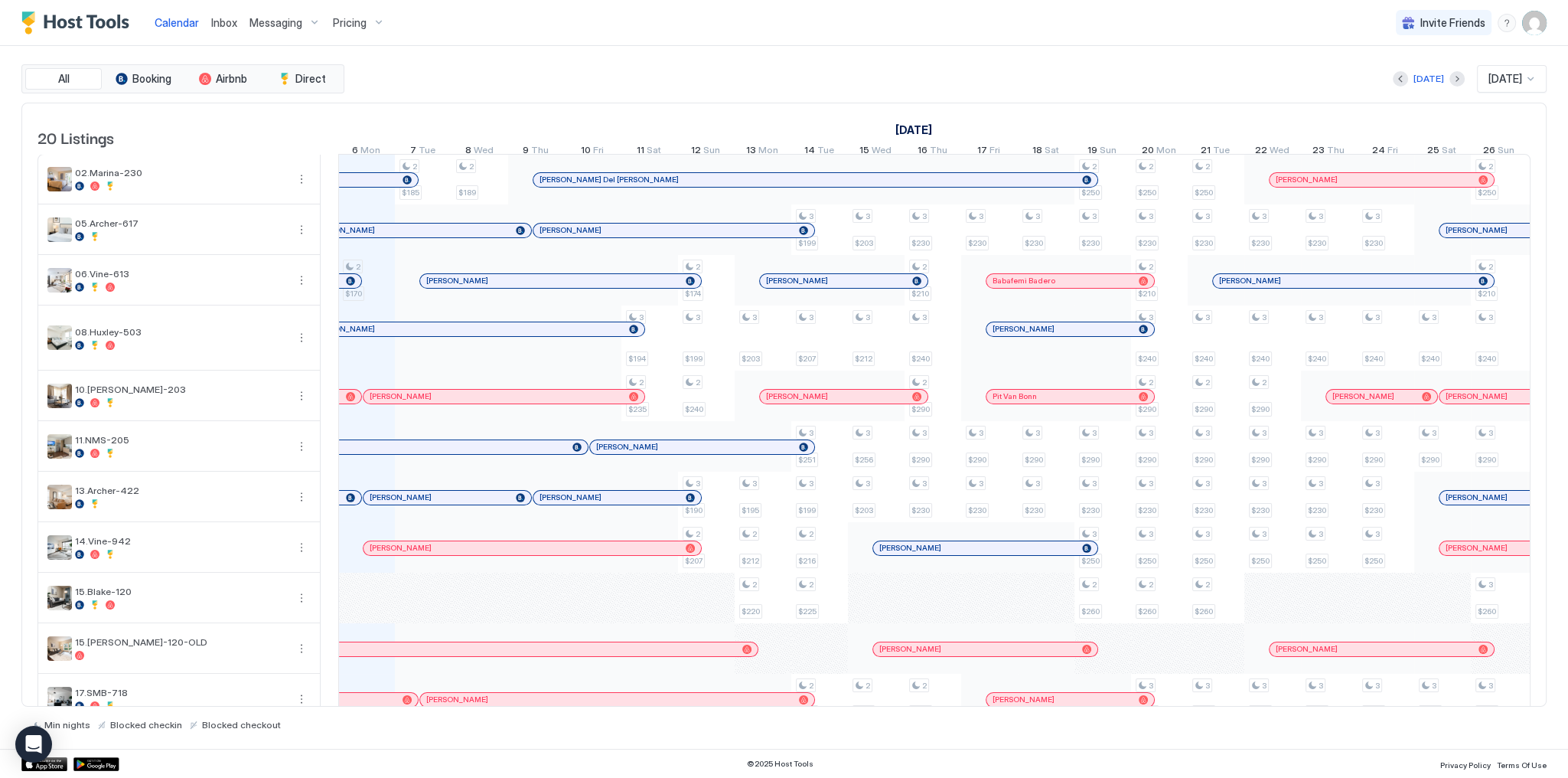
click at [792, 92] on div "Today Oct 2025" at bounding box center [946, 79] width 1199 height 28
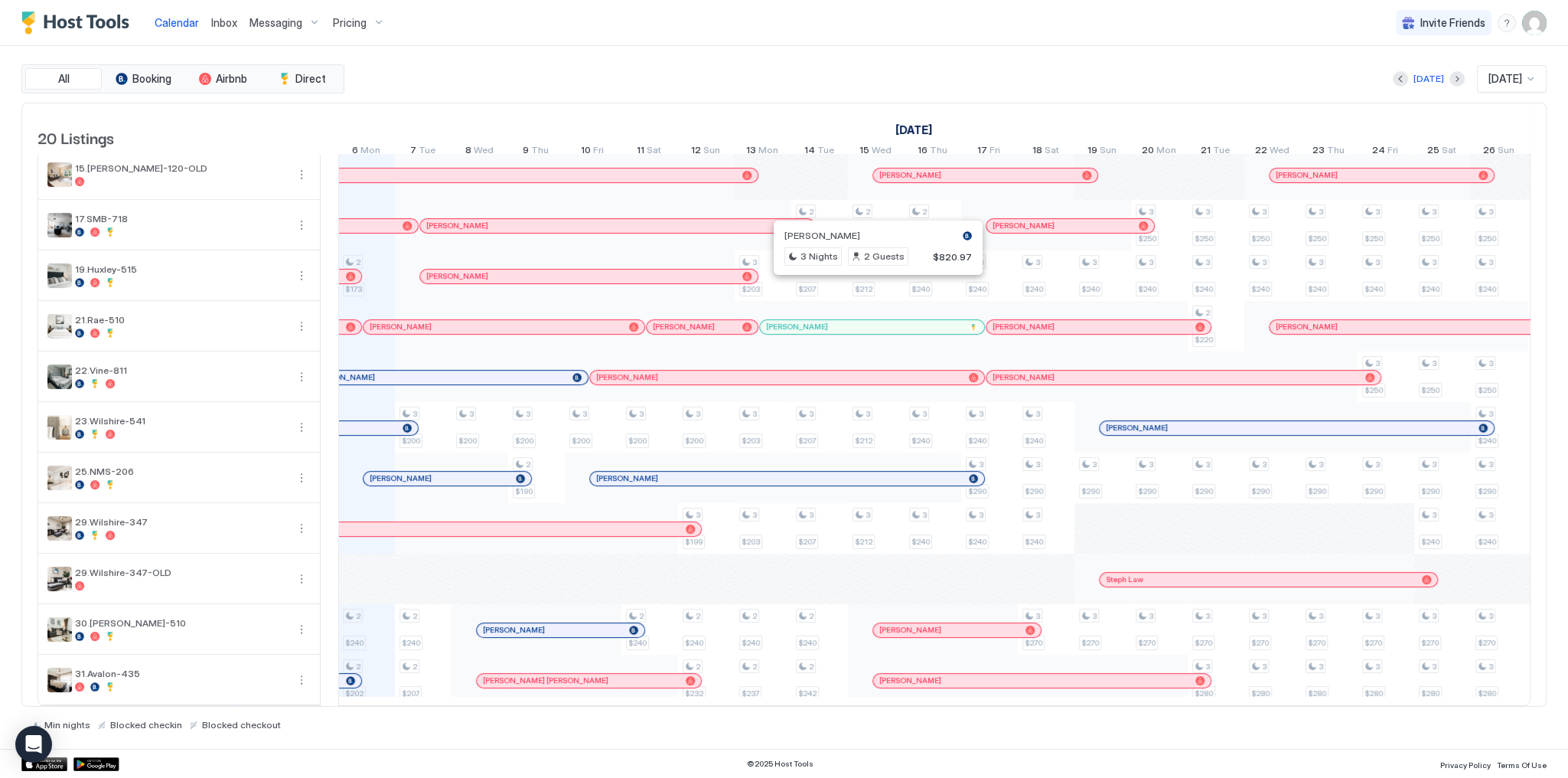
scroll to position [487, 0]
drag, startPoint x: 499, startPoint y: 668, endPoint x: 794, endPoint y: 511, distance: 334.2
click at [499, 676] on span "[PERSON_NAME] [PERSON_NAME]" at bounding box center [546, 681] width 126 height 10
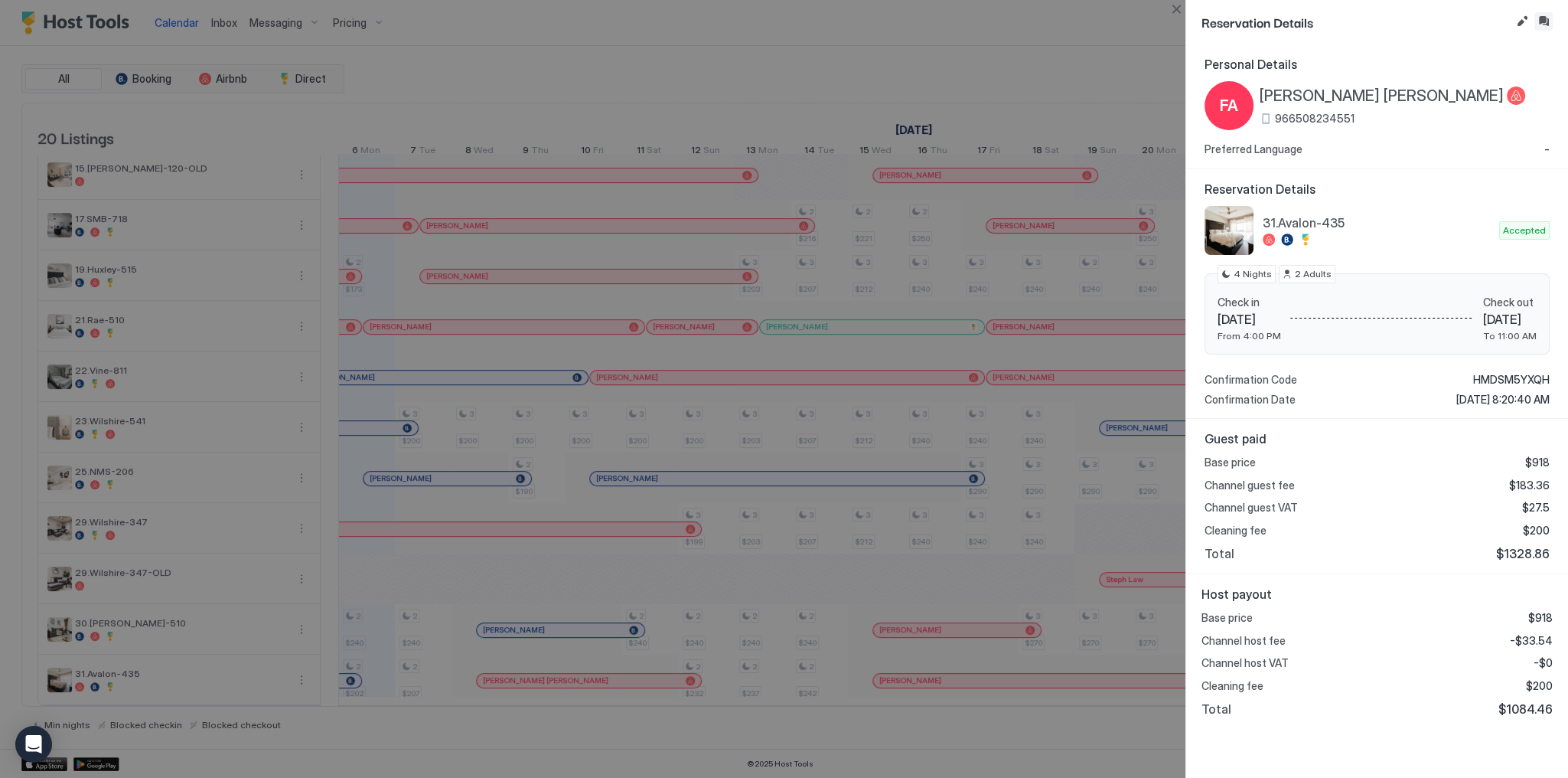
click at [1544, 25] on button "Inbox" at bounding box center [1543, 21] width 19 height 19
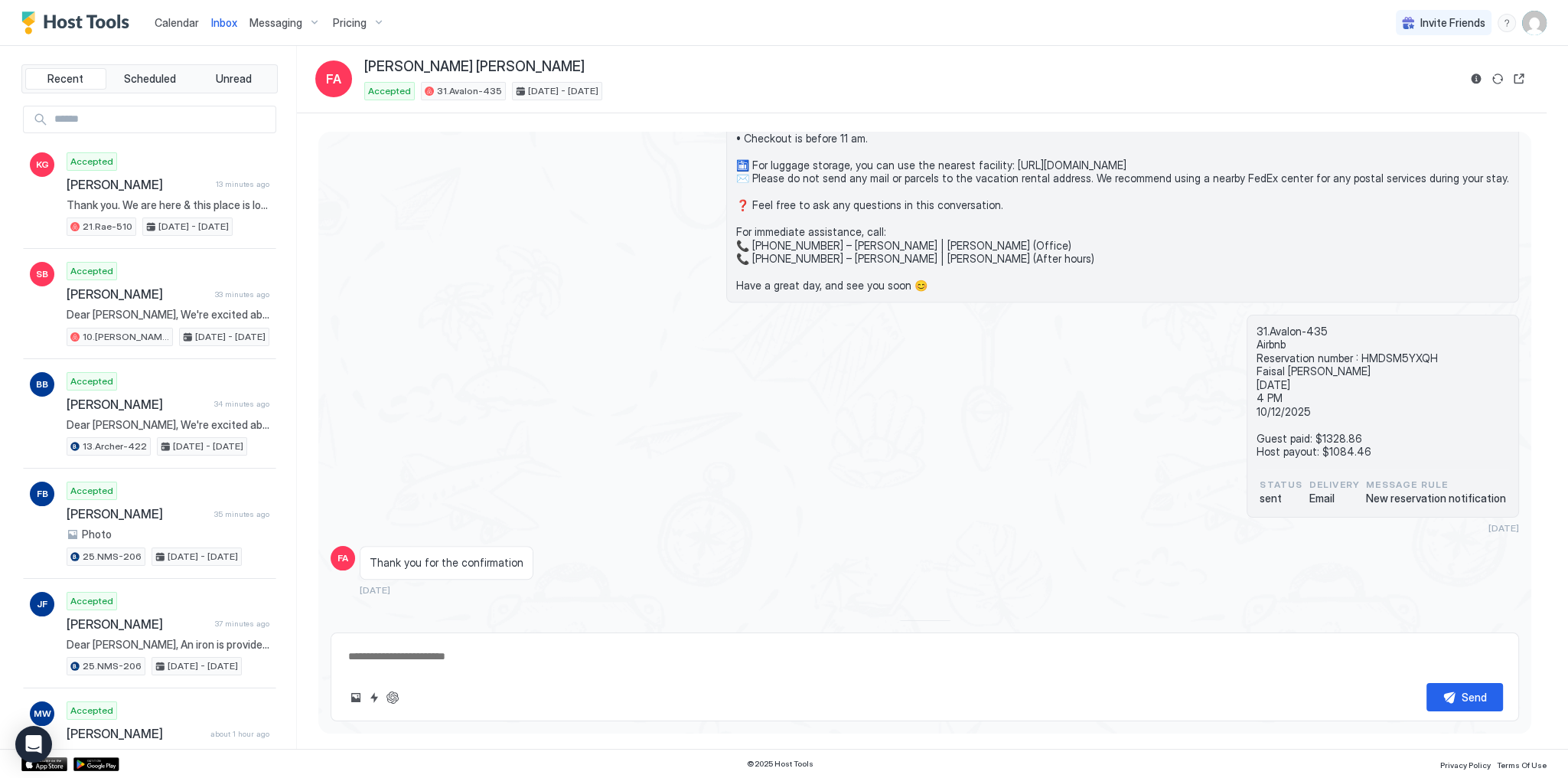
scroll to position [1849, 0]
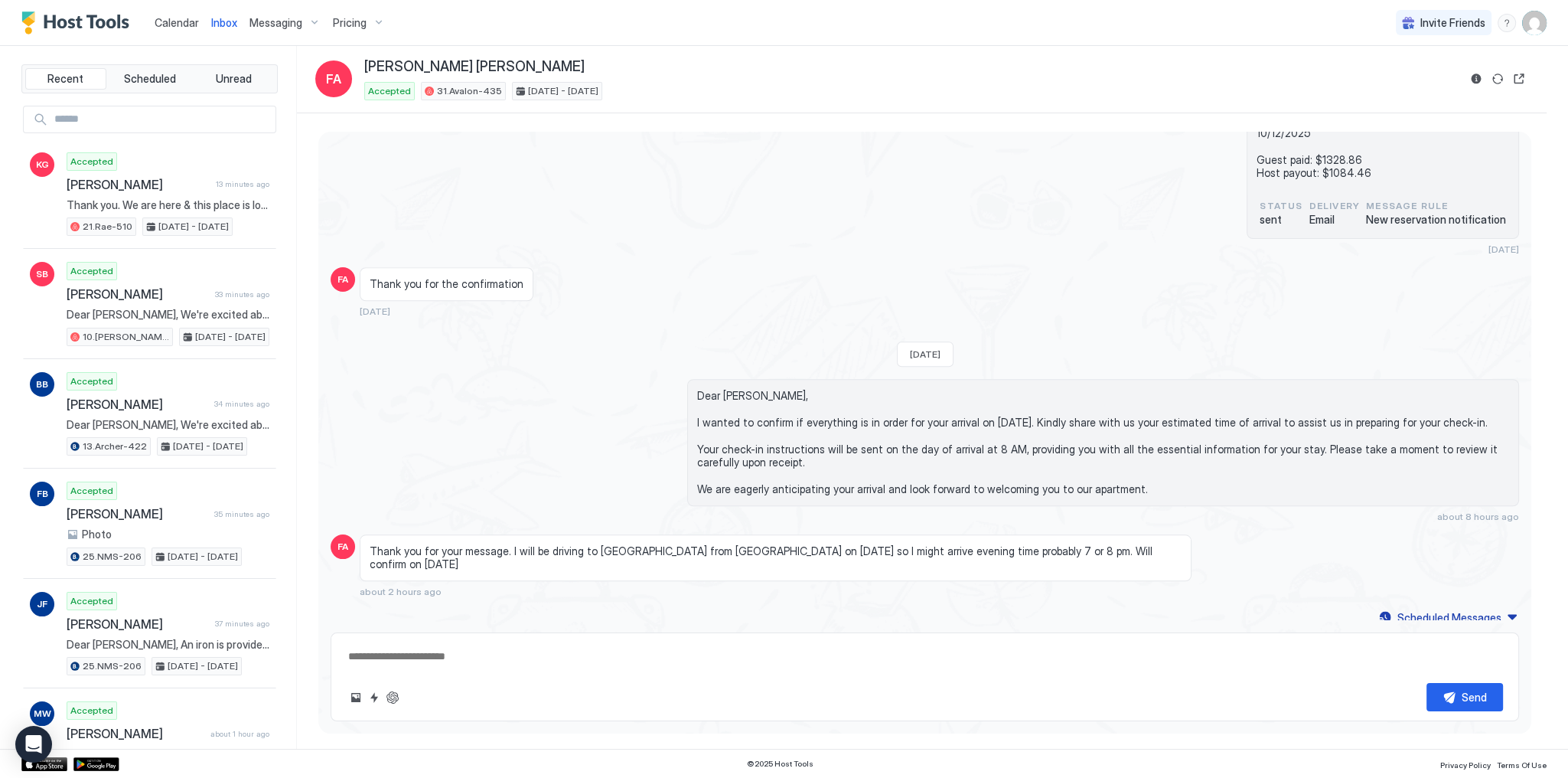
click at [1414, 609] on div "Scheduled Messages" at bounding box center [1449, 617] width 104 height 16
type textarea "*"
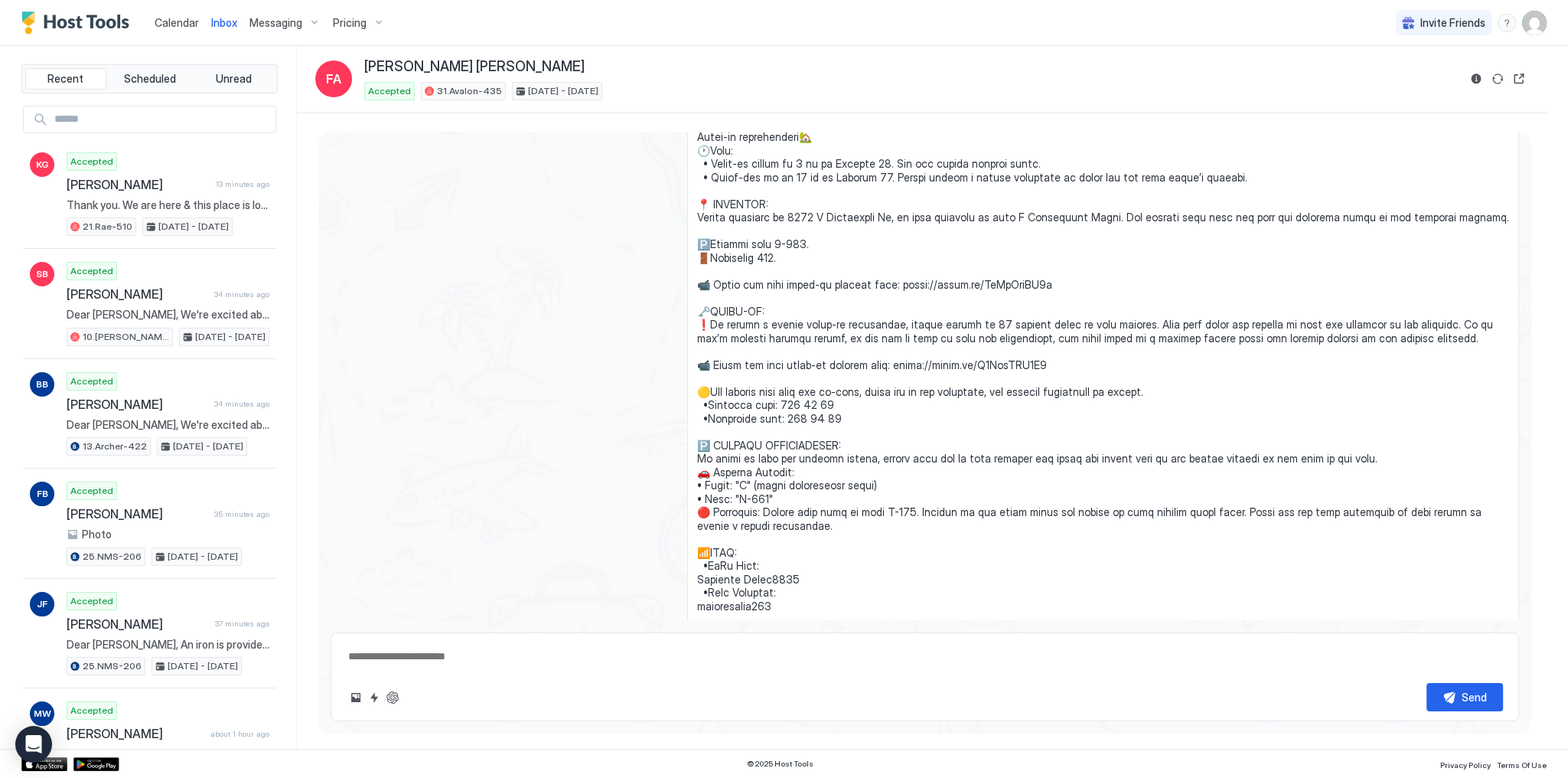
scroll to position [2810, 0]
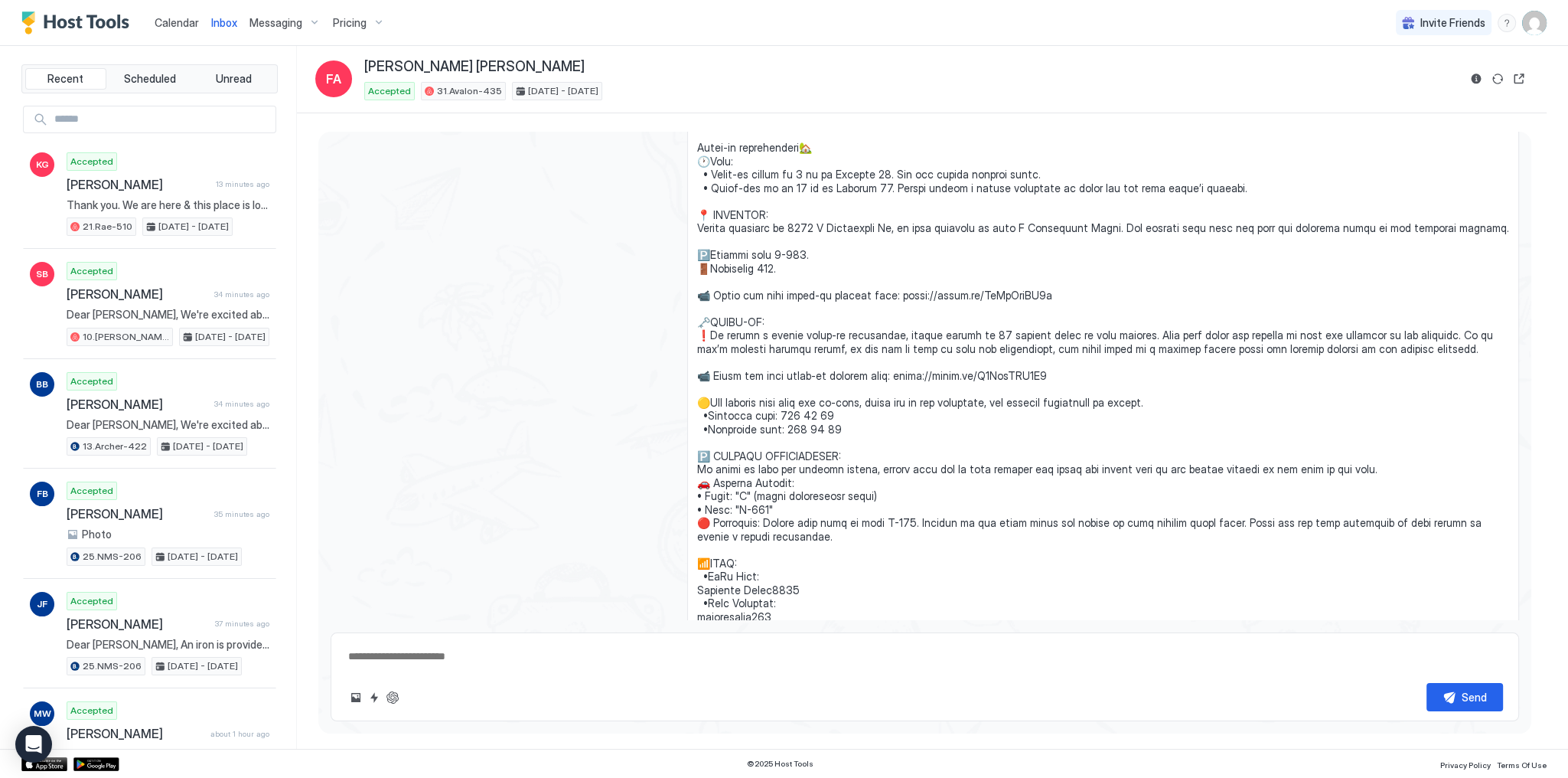
click at [938, 291] on span at bounding box center [1103, 483] width 812 height 764
copy span "h the full check-in process here: [URL][DOMAIN_NAME] 🗝️CHEC"
click at [735, 251] on span at bounding box center [1103, 483] width 812 height 764
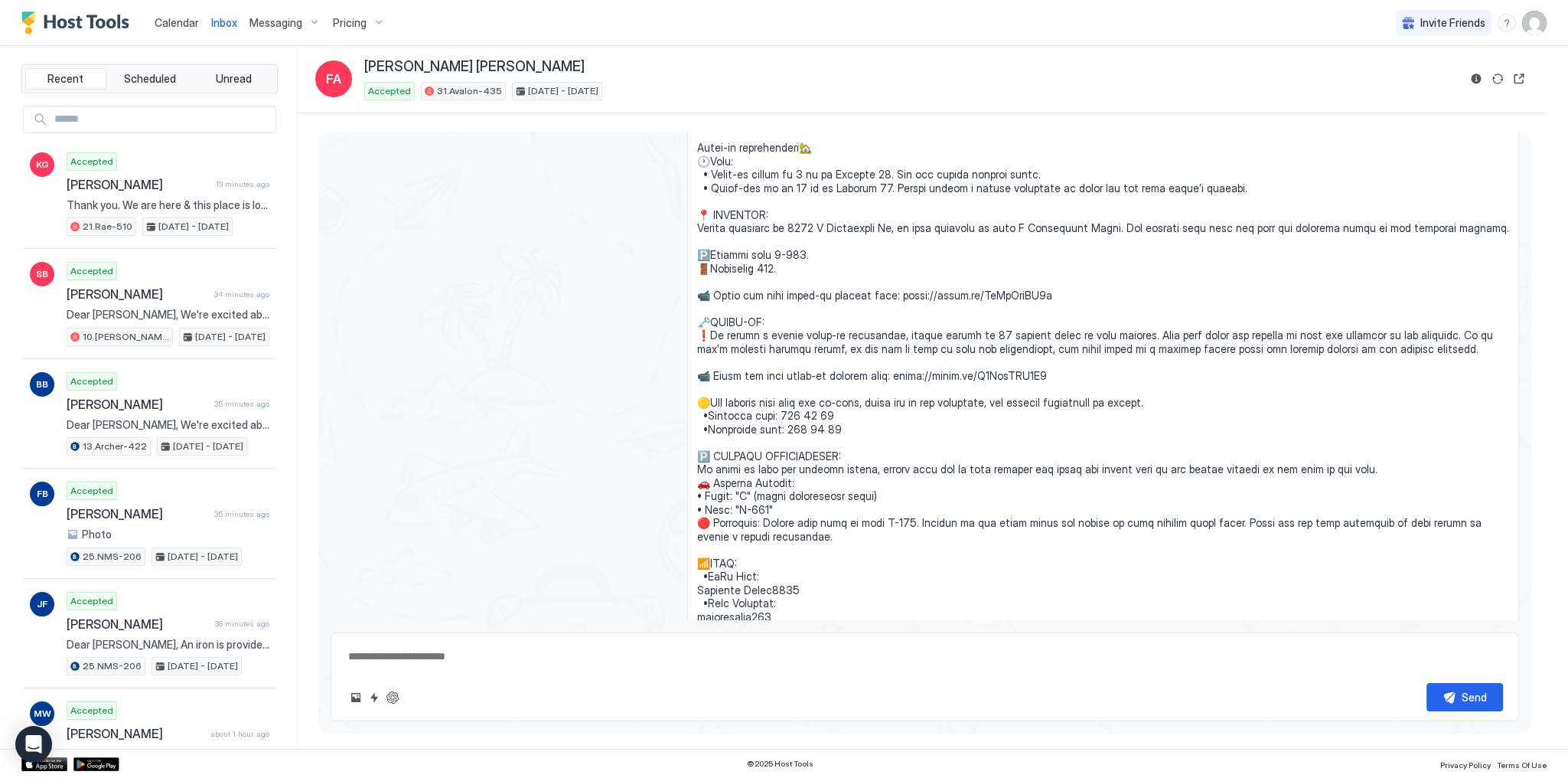
click at [165, 25] on span "Calendar" at bounding box center [176, 22] width 44 height 13
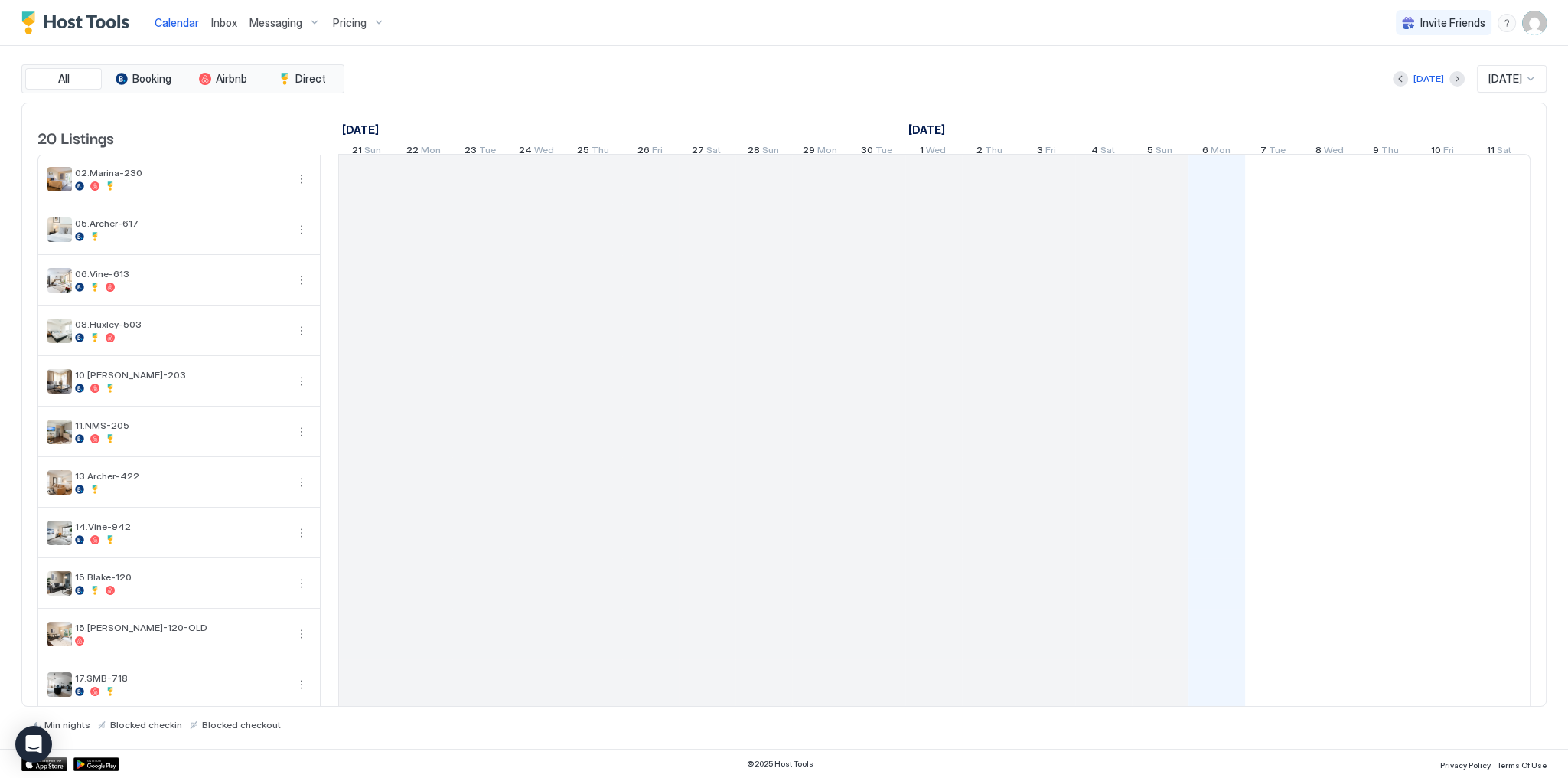
scroll to position [0, 850]
